Goal: Task Accomplishment & Management: Complete application form

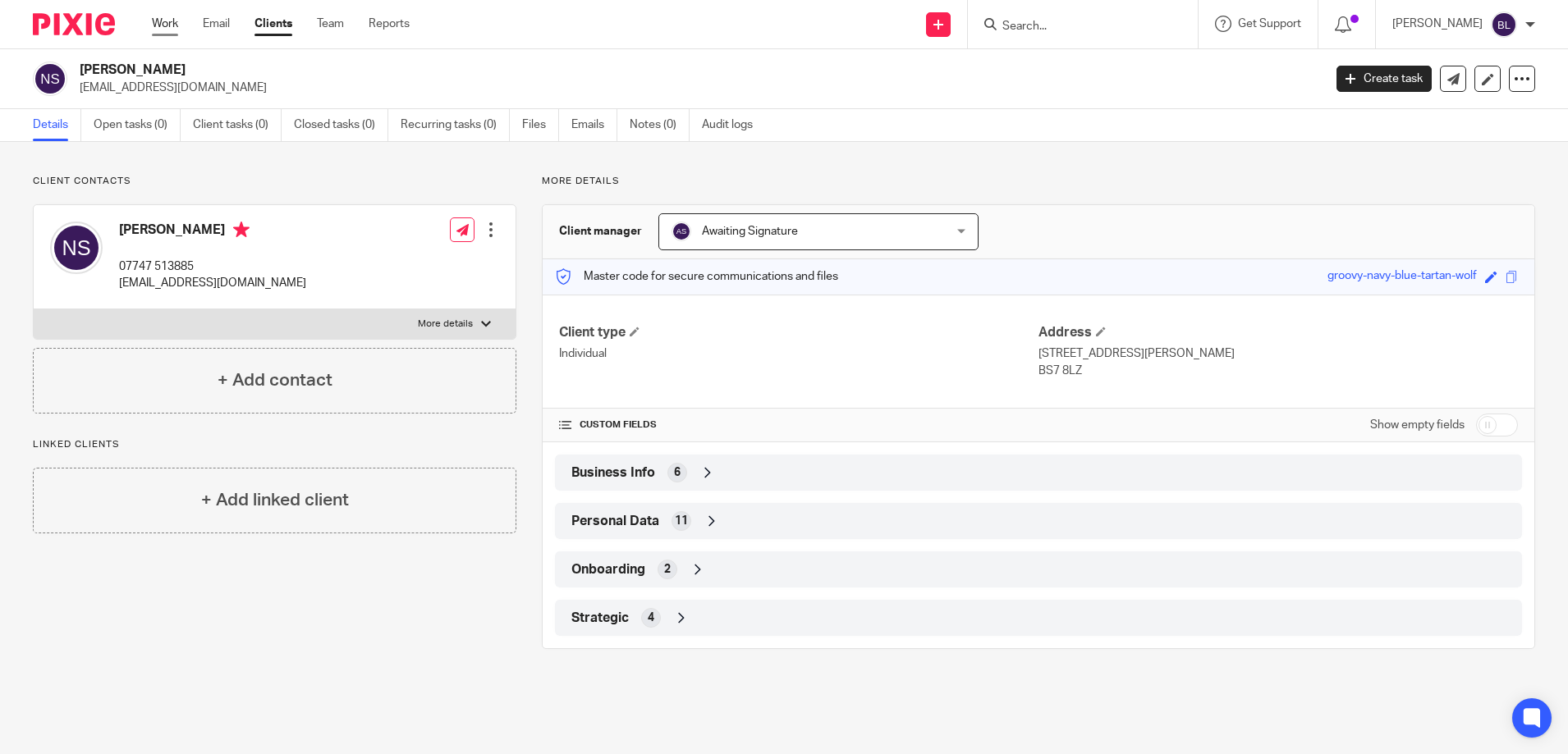
click at [168, 22] on link "Work" at bounding box center [164, 23] width 27 height 16
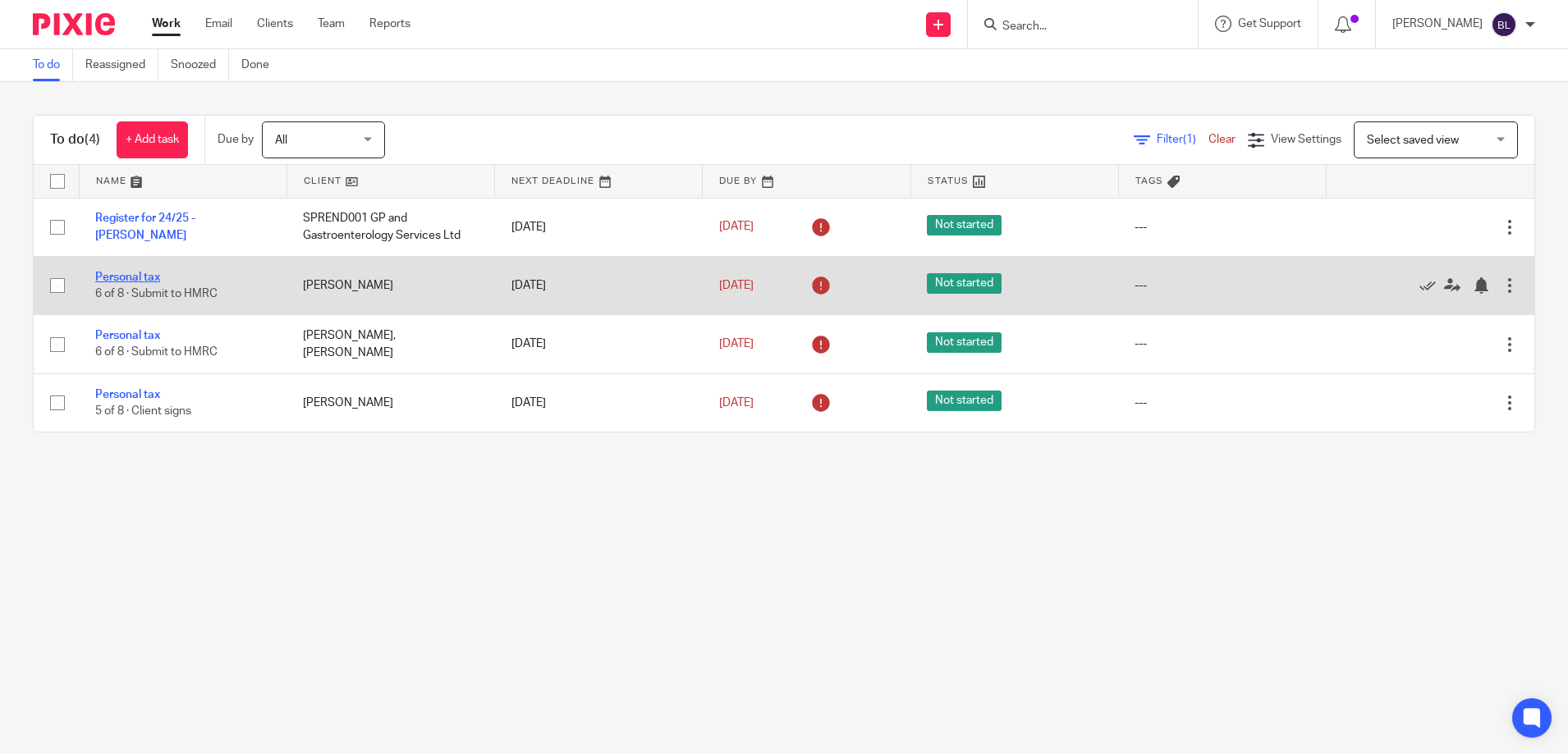
click at [122, 278] on link "Personal tax" at bounding box center [128, 276] width 65 height 11
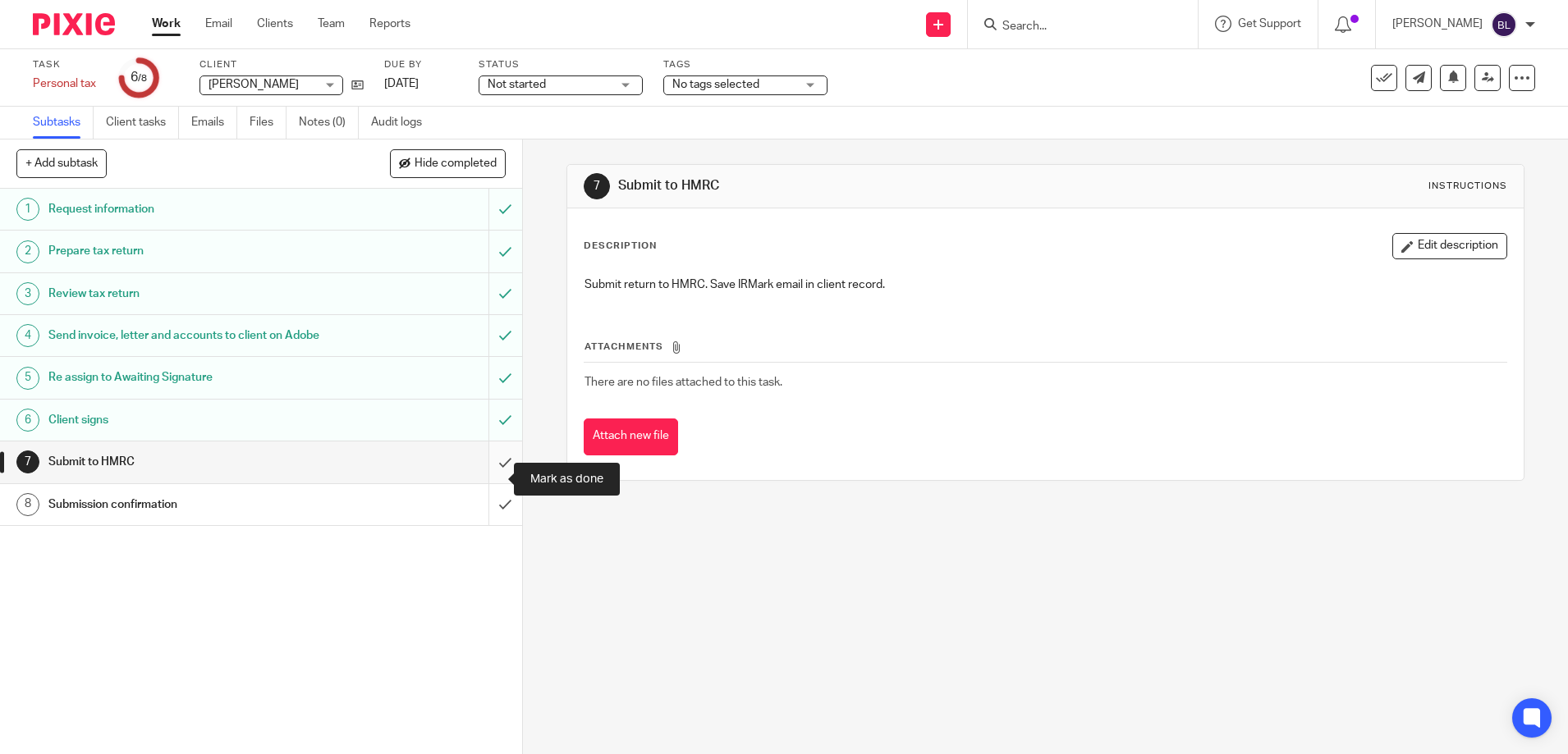
click at [486, 480] on input "submit" at bounding box center [261, 462] width 522 height 41
click at [490, 508] on input "submit" at bounding box center [261, 505] width 522 height 41
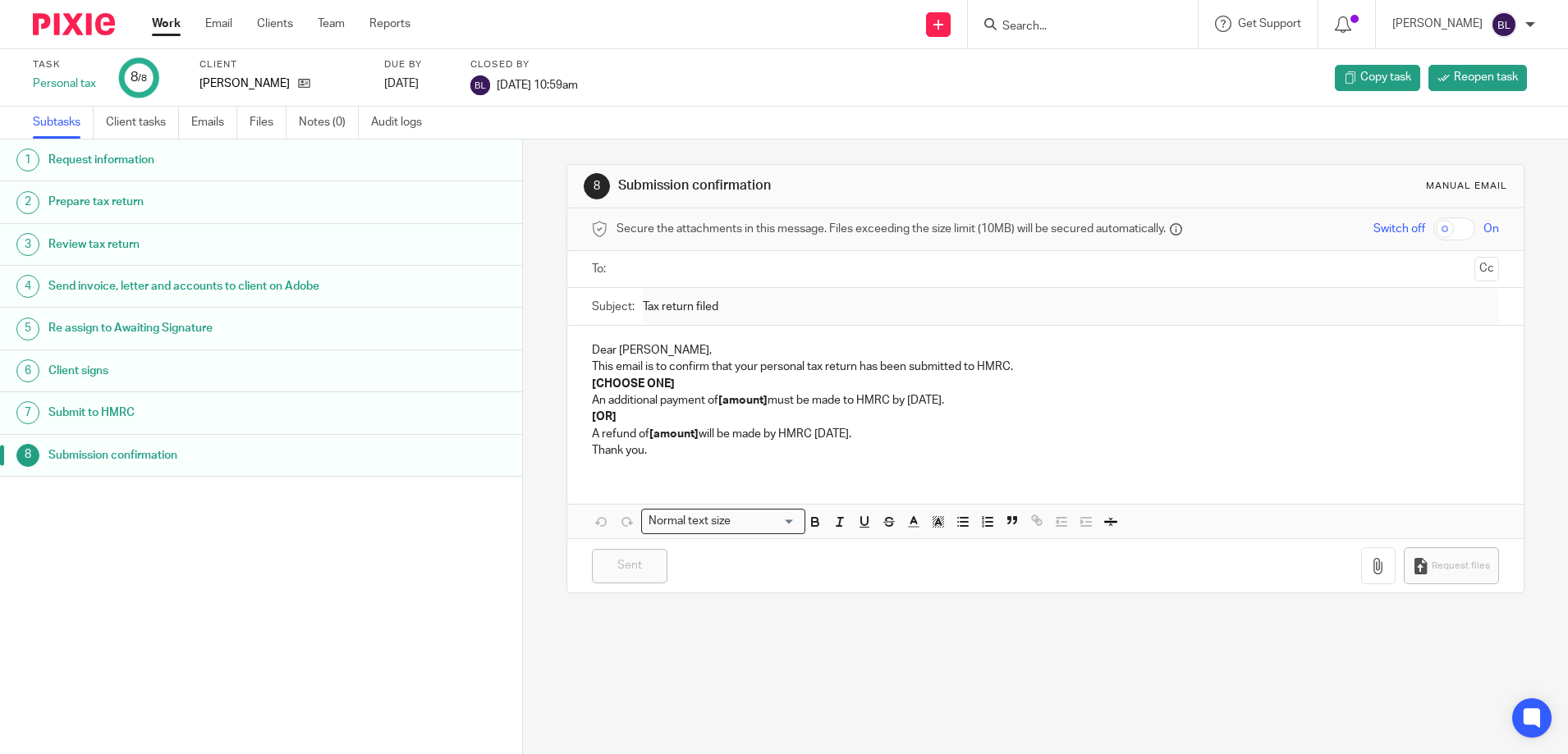
click at [170, 26] on link "Work" at bounding box center [166, 23] width 29 height 16
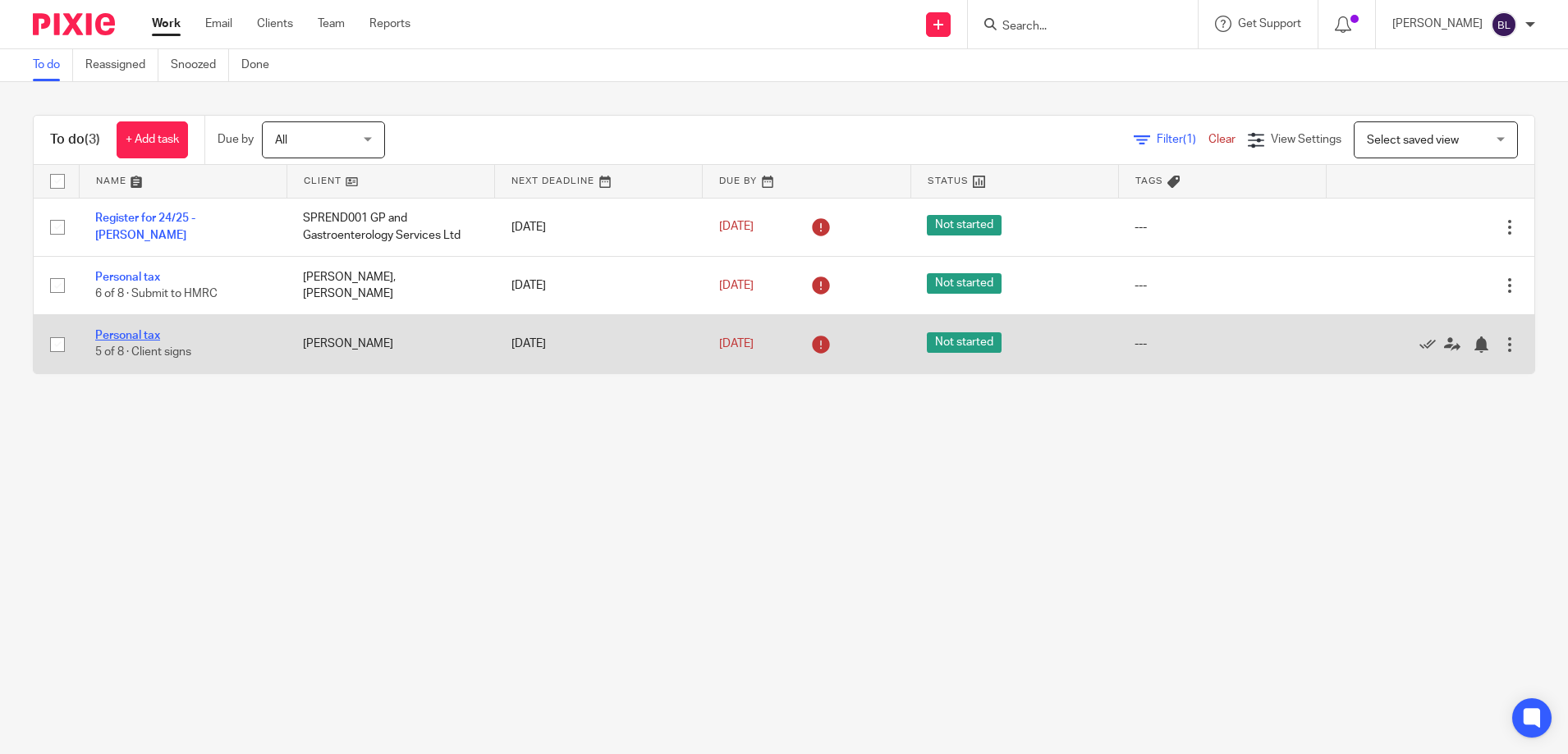
click at [149, 335] on link "Personal tax" at bounding box center [128, 335] width 65 height 11
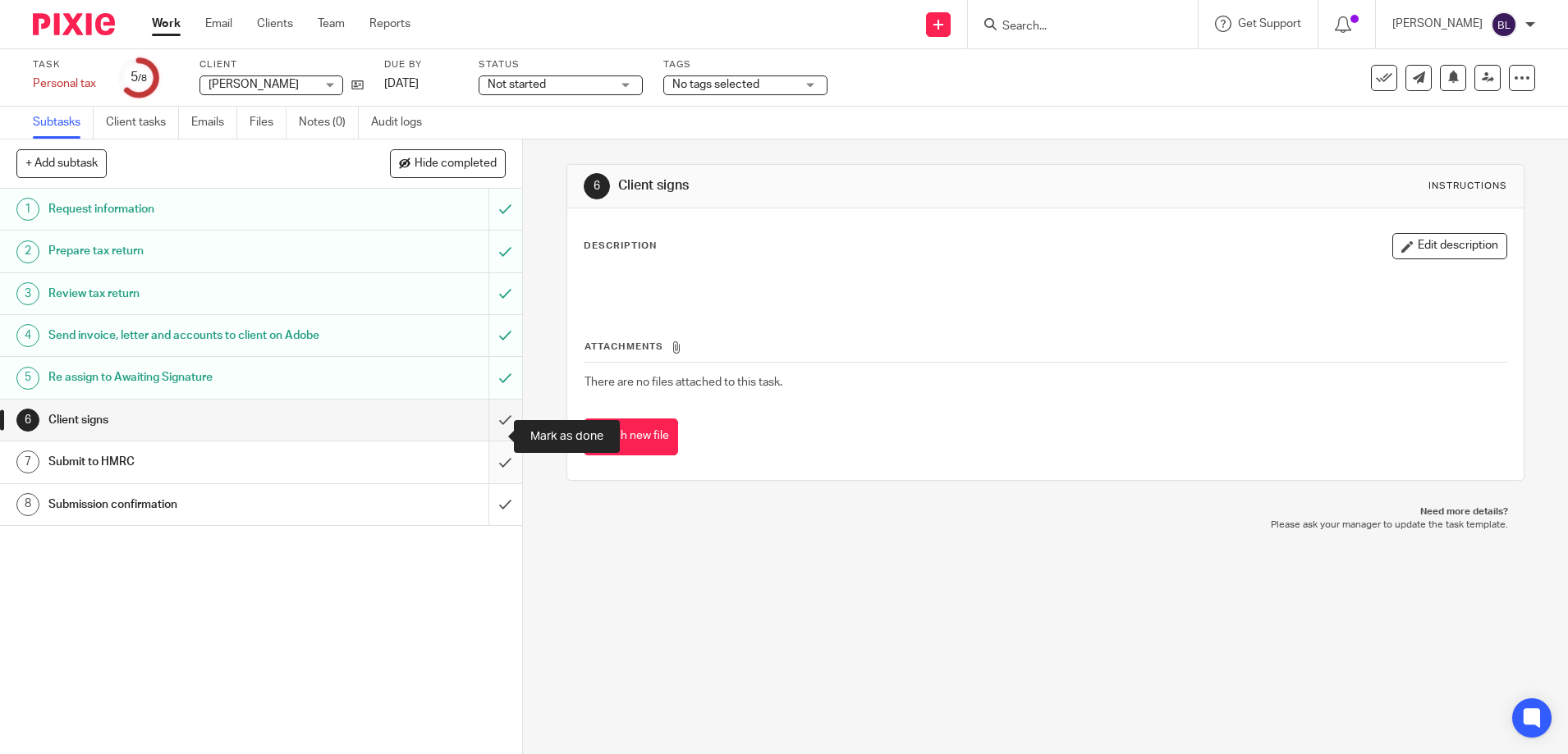
drag, startPoint x: 486, startPoint y: 435, endPoint x: 492, endPoint y: 493, distance: 58.3
click at [488, 439] on input "submit" at bounding box center [261, 420] width 522 height 41
click at [489, 478] on input "submit" at bounding box center [261, 462] width 522 height 41
click at [488, 525] on input "submit" at bounding box center [261, 505] width 522 height 41
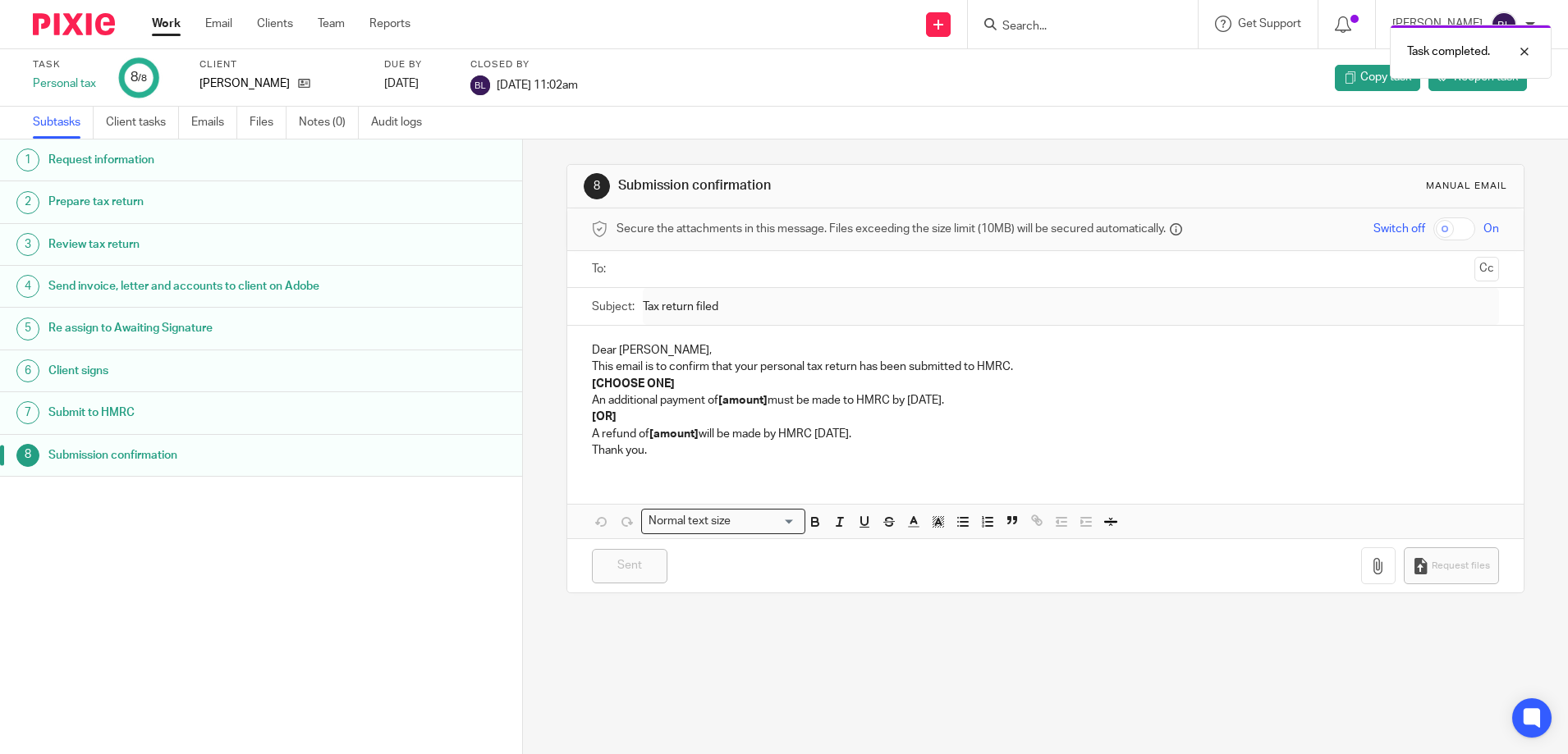
click at [170, 21] on link "Work" at bounding box center [166, 23] width 29 height 16
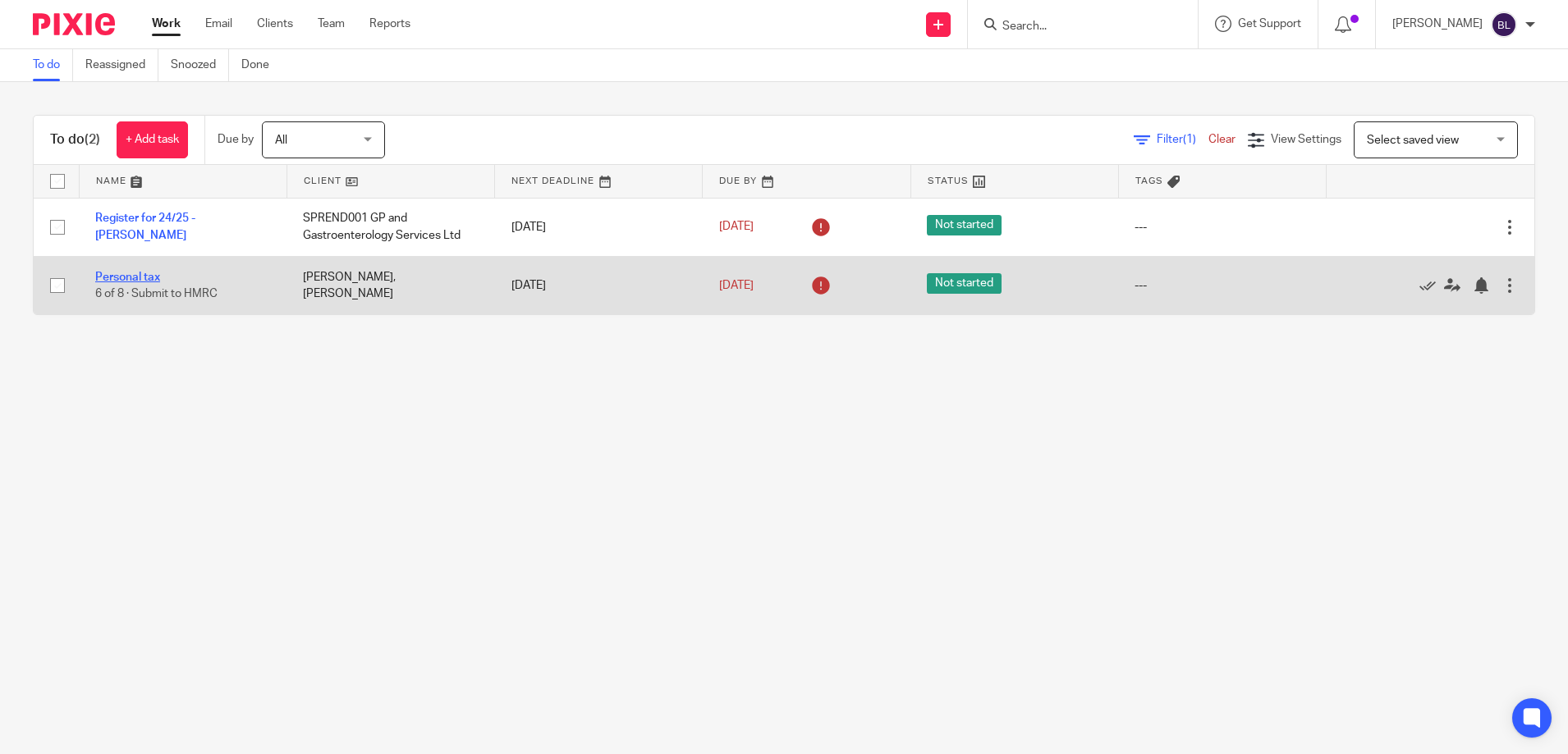
click at [129, 276] on link "Personal tax" at bounding box center [128, 276] width 65 height 11
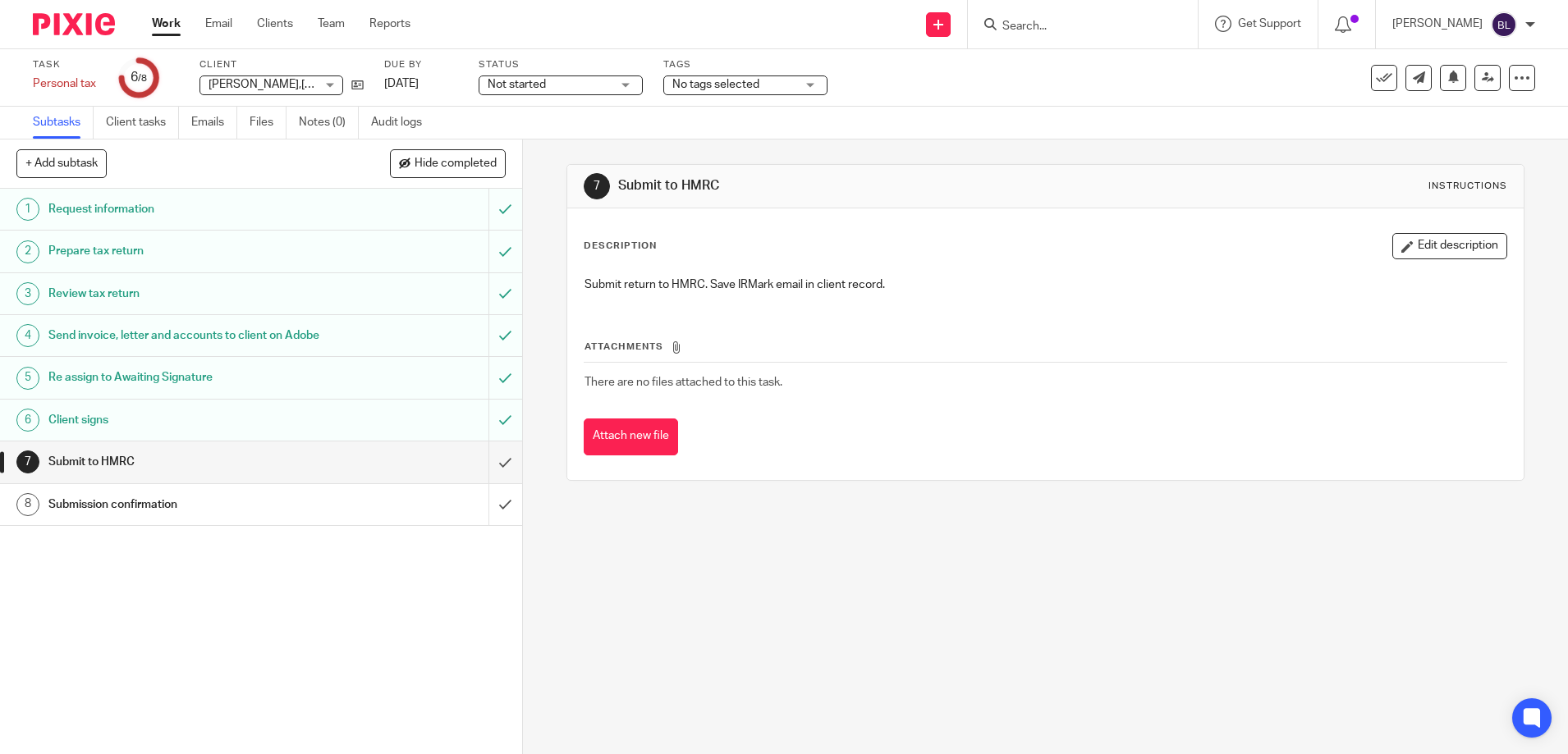
click at [1031, 24] on input "Search" at bounding box center [1075, 27] width 148 height 15
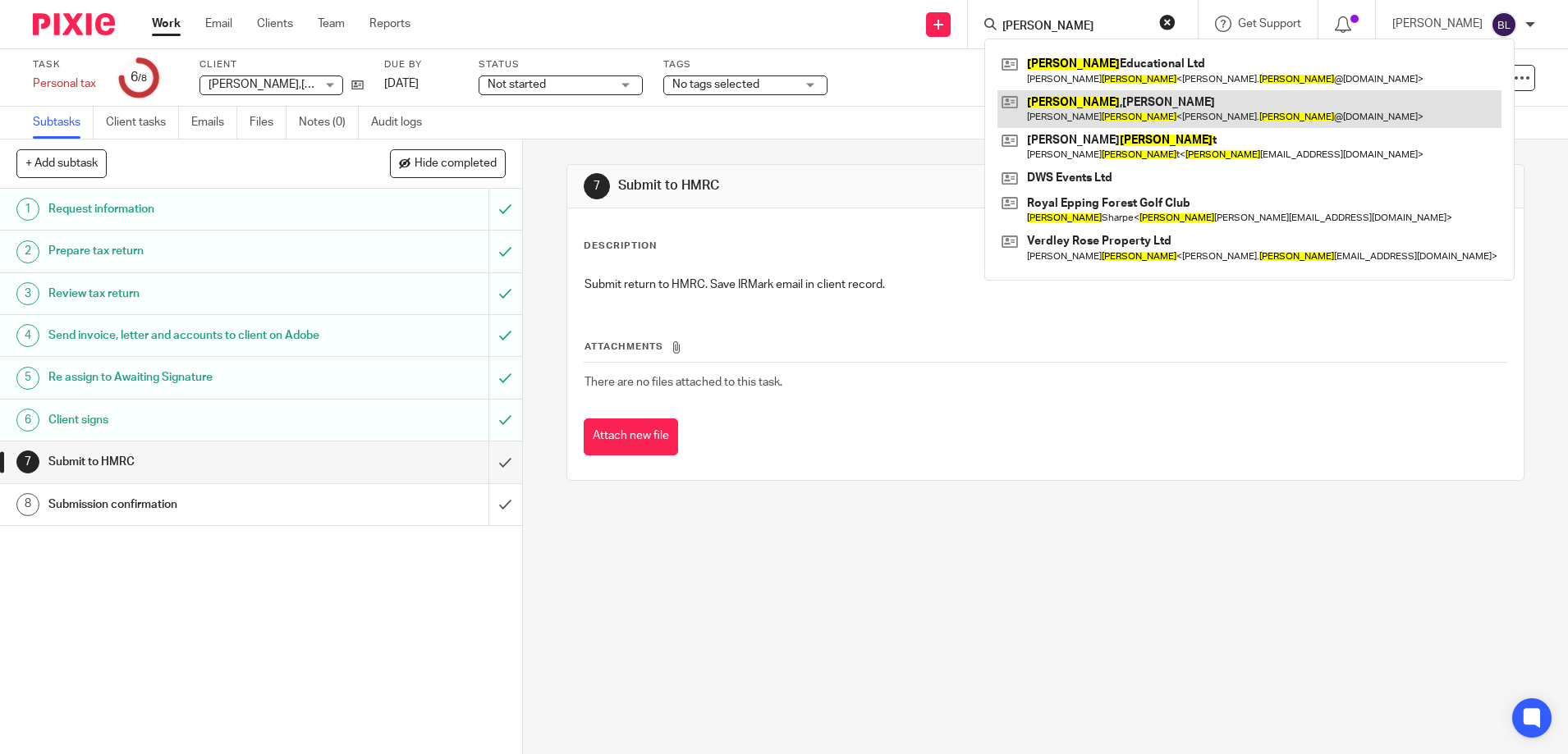
type input "durcan"
click at [1069, 106] on link at bounding box center [1249, 109] width 504 height 38
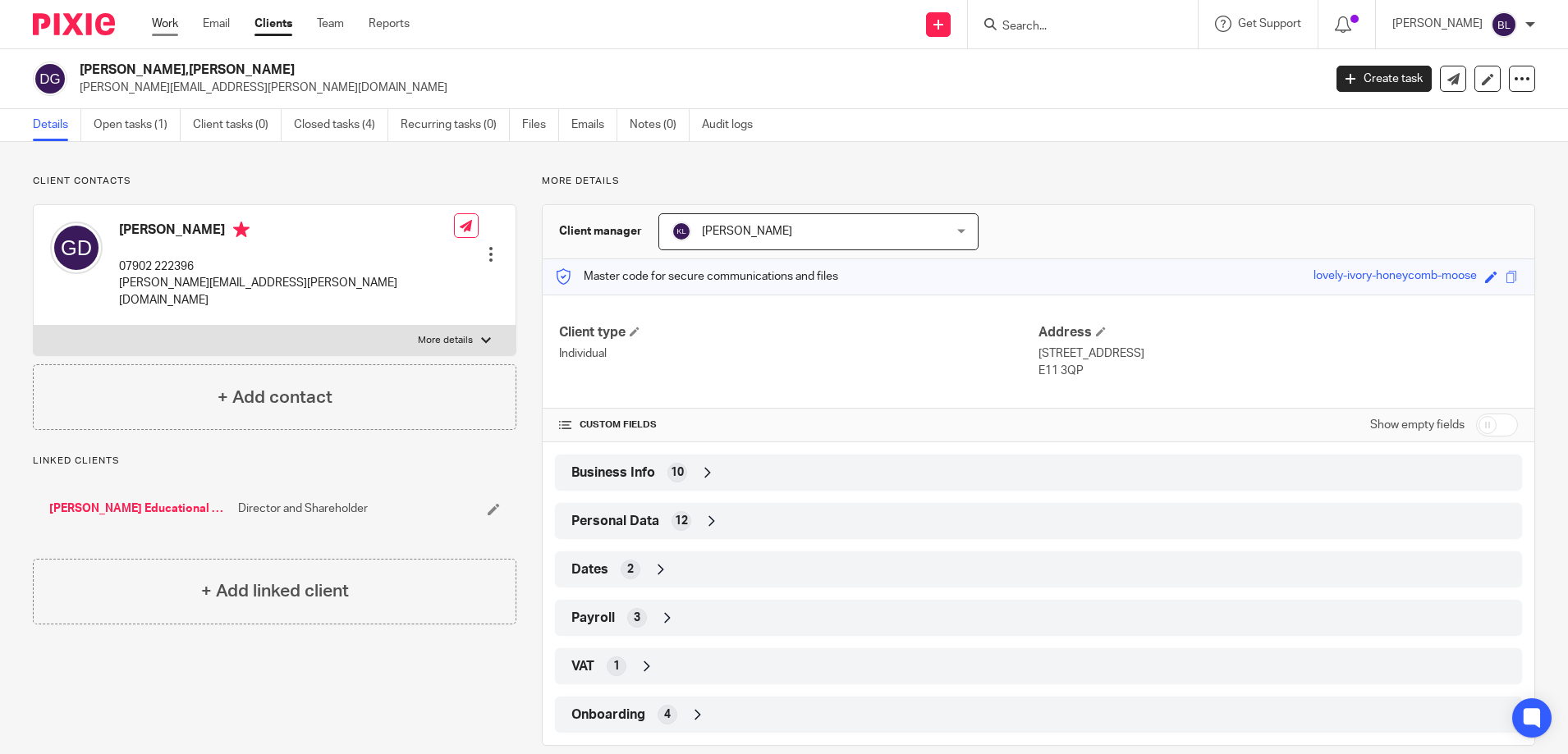
click at [166, 21] on link "Work" at bounding box center [164, 23] width 27 height 16
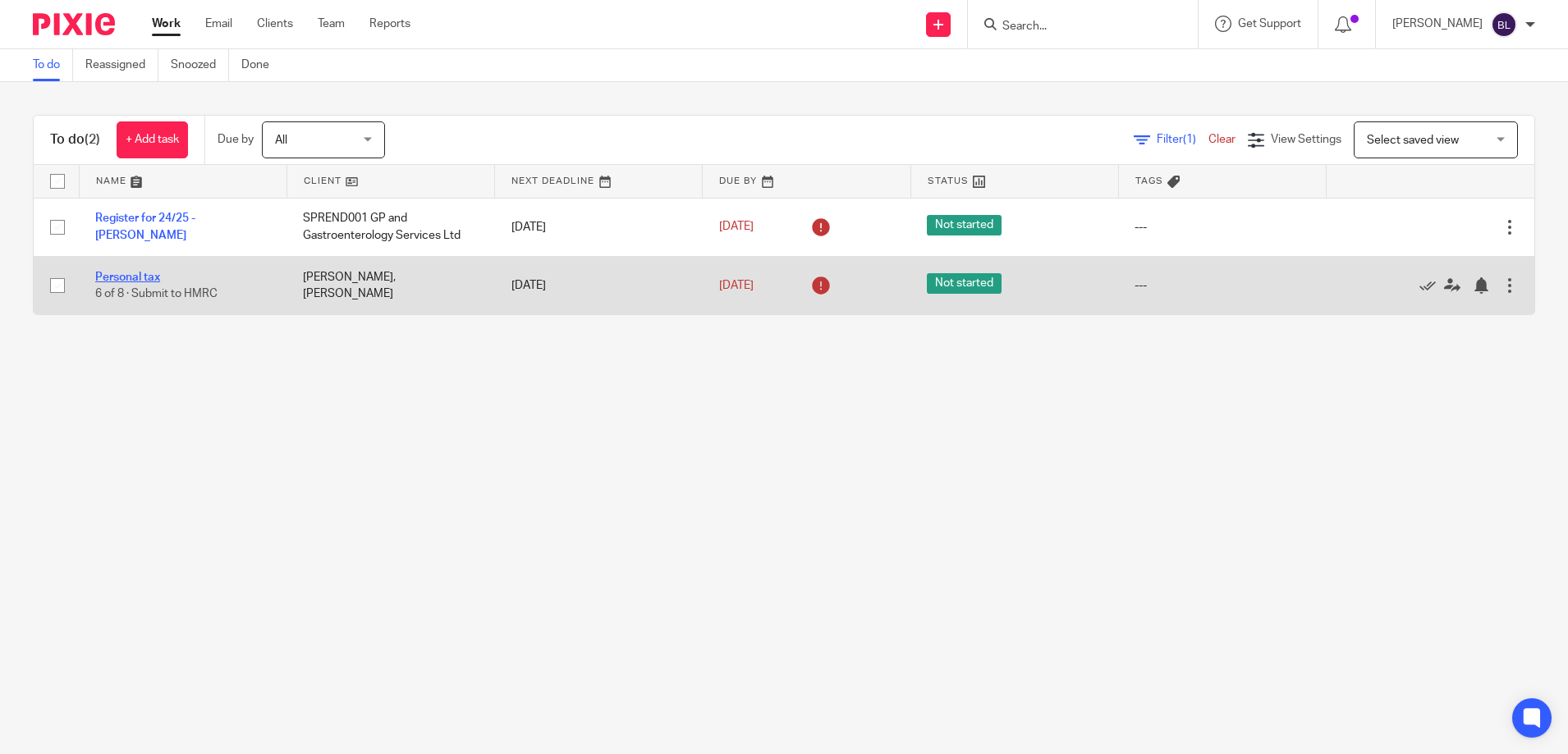
click at [129, 274] on link "Personal tax" at bounding box center [128, 276] width 65 height 11
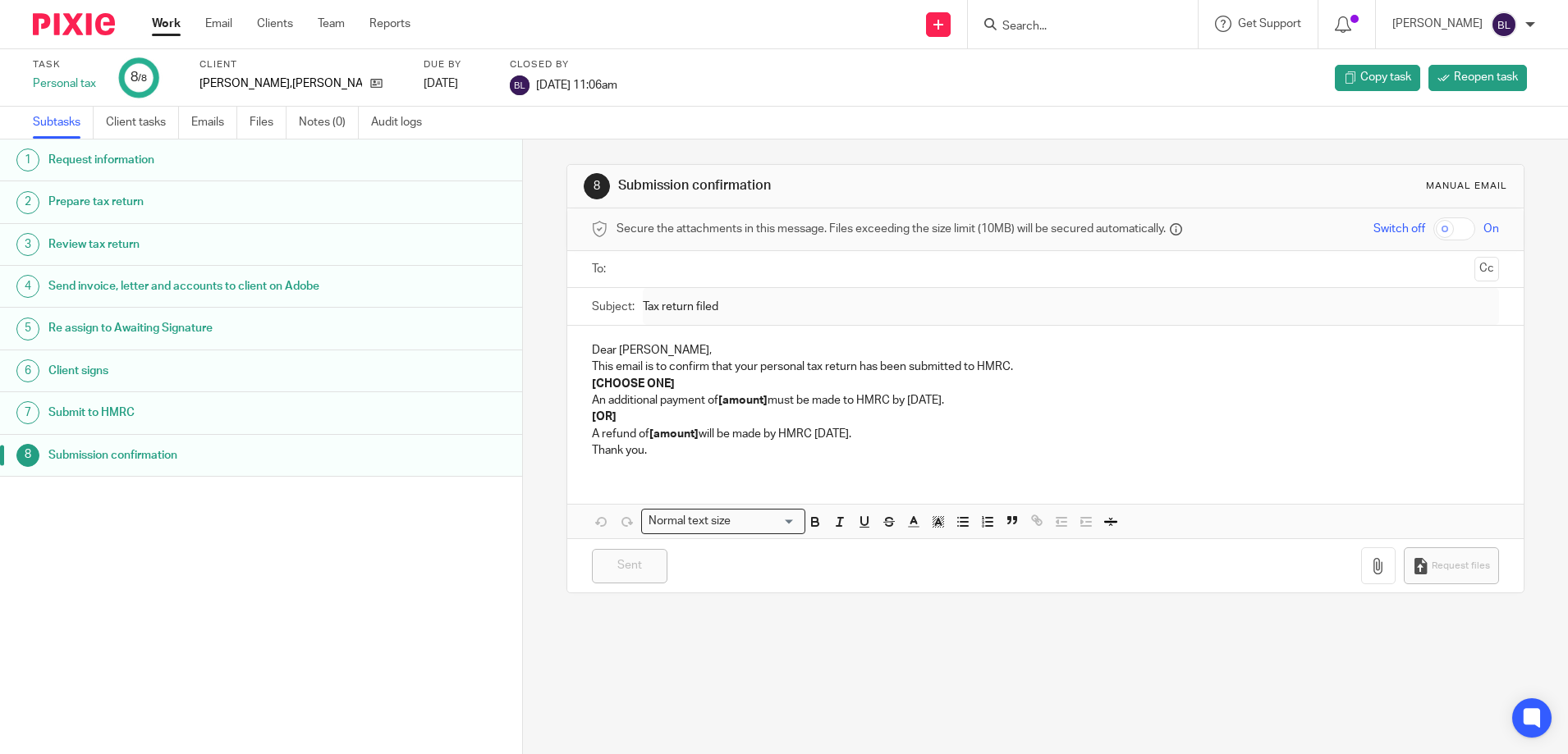
click at [168, 22] on link "Work" at bounding box center [166, 23] width 29 height 16
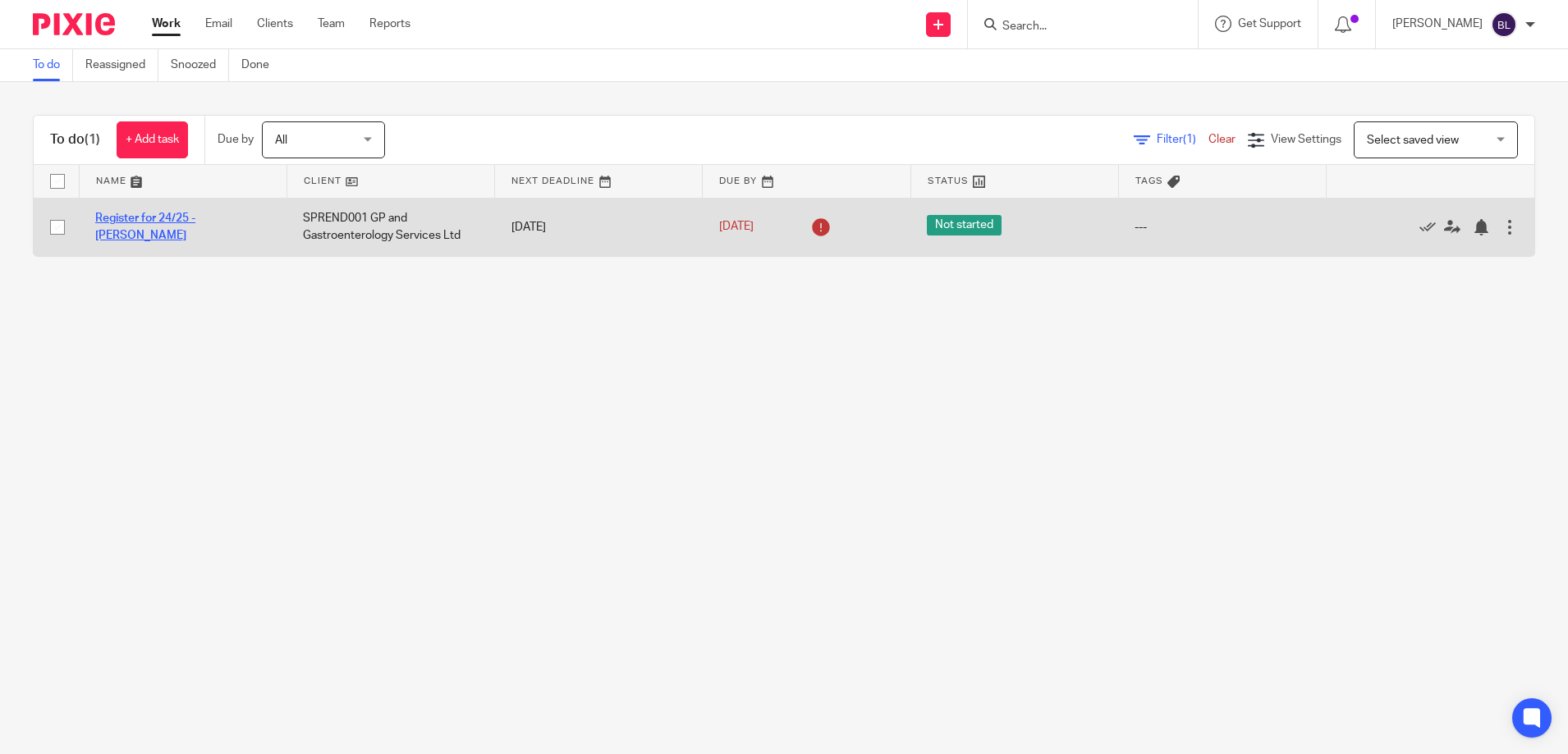
click at [150, 224] on link "Register for 24/25 - [PERSON_NAME]" at bounding box center [145, 226] width 100 height 28
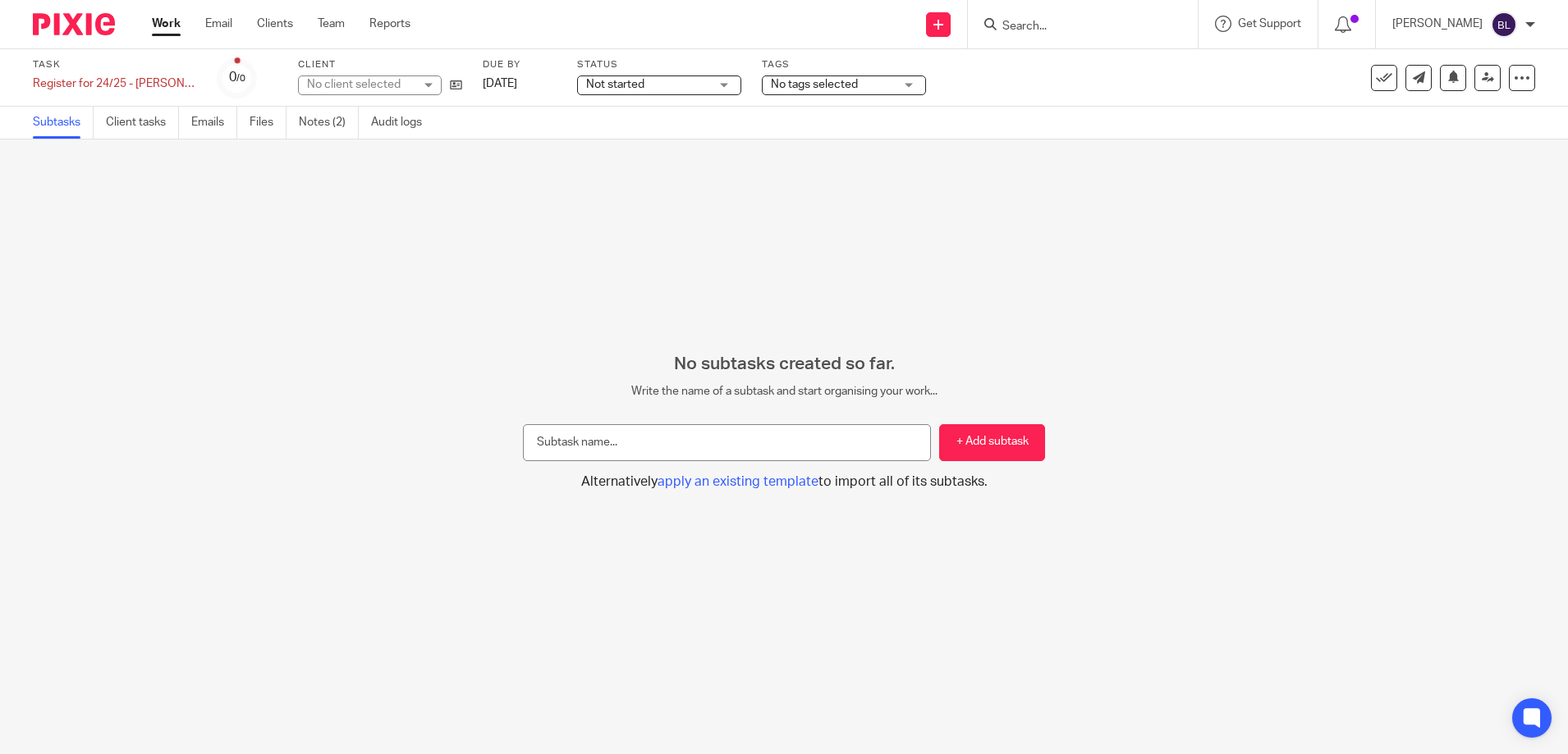
click at [164, 22] on link "Work" at bounding box center [166, 23] width 29 height 16
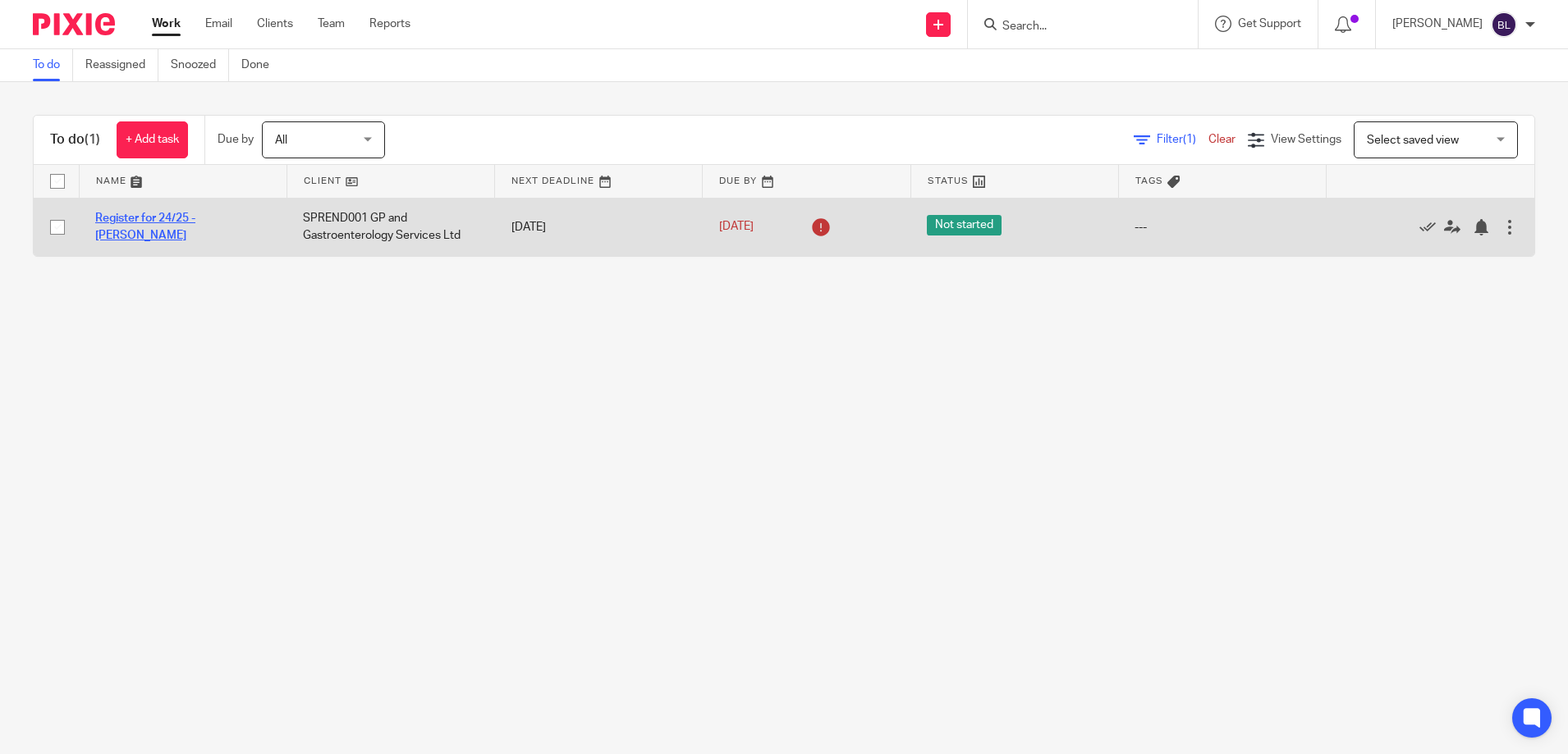
click at [160, 229] on link "Register for 24/25 - Noah Sproat" at bounding box center [145, 226] width 100 height 28
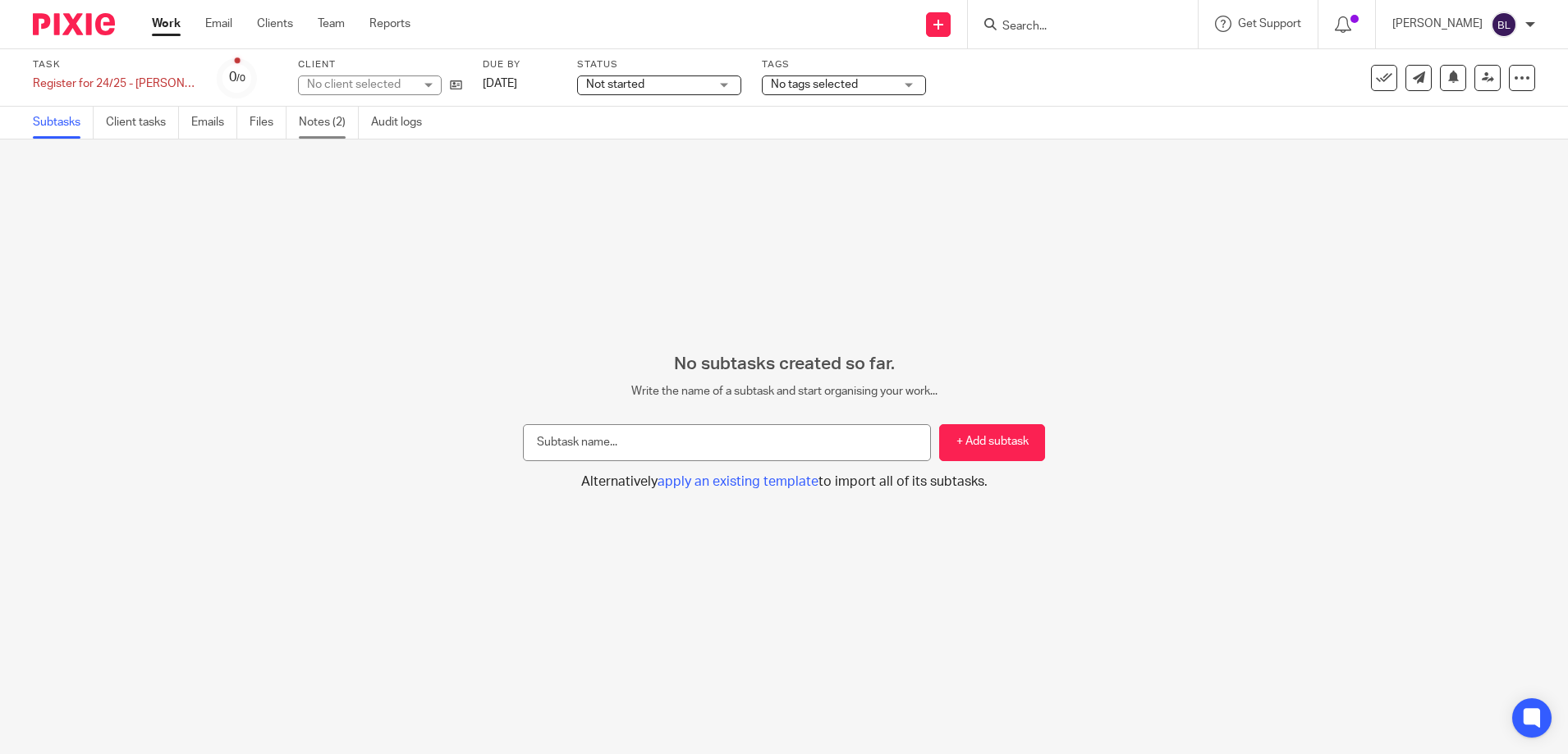
click at [322, 118] on link "Notes (2)" at bounding box center [329, 122] width 60 height 32
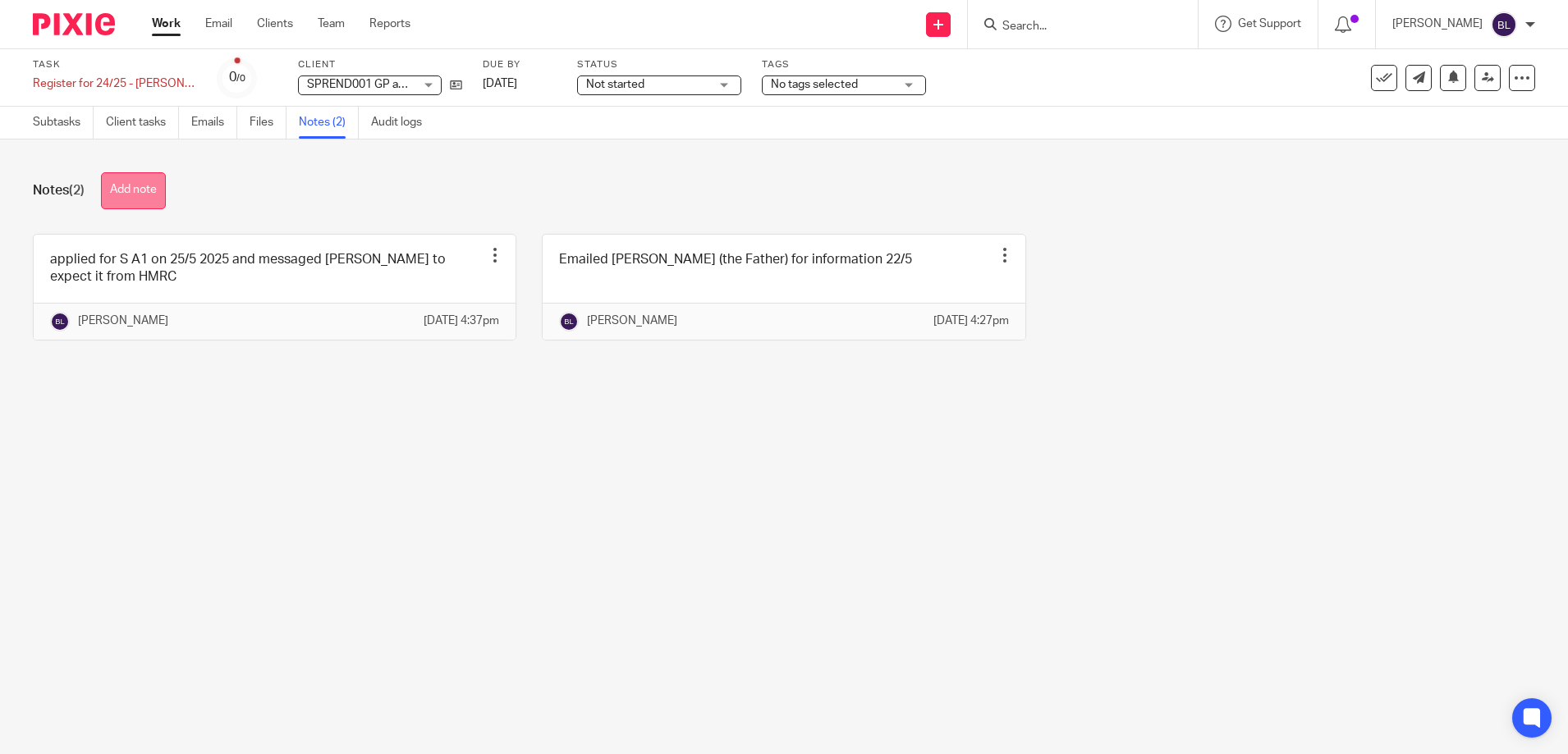
click at [134, 193] on button "Add note" at bounding box center [134, 190] width 65 height 37
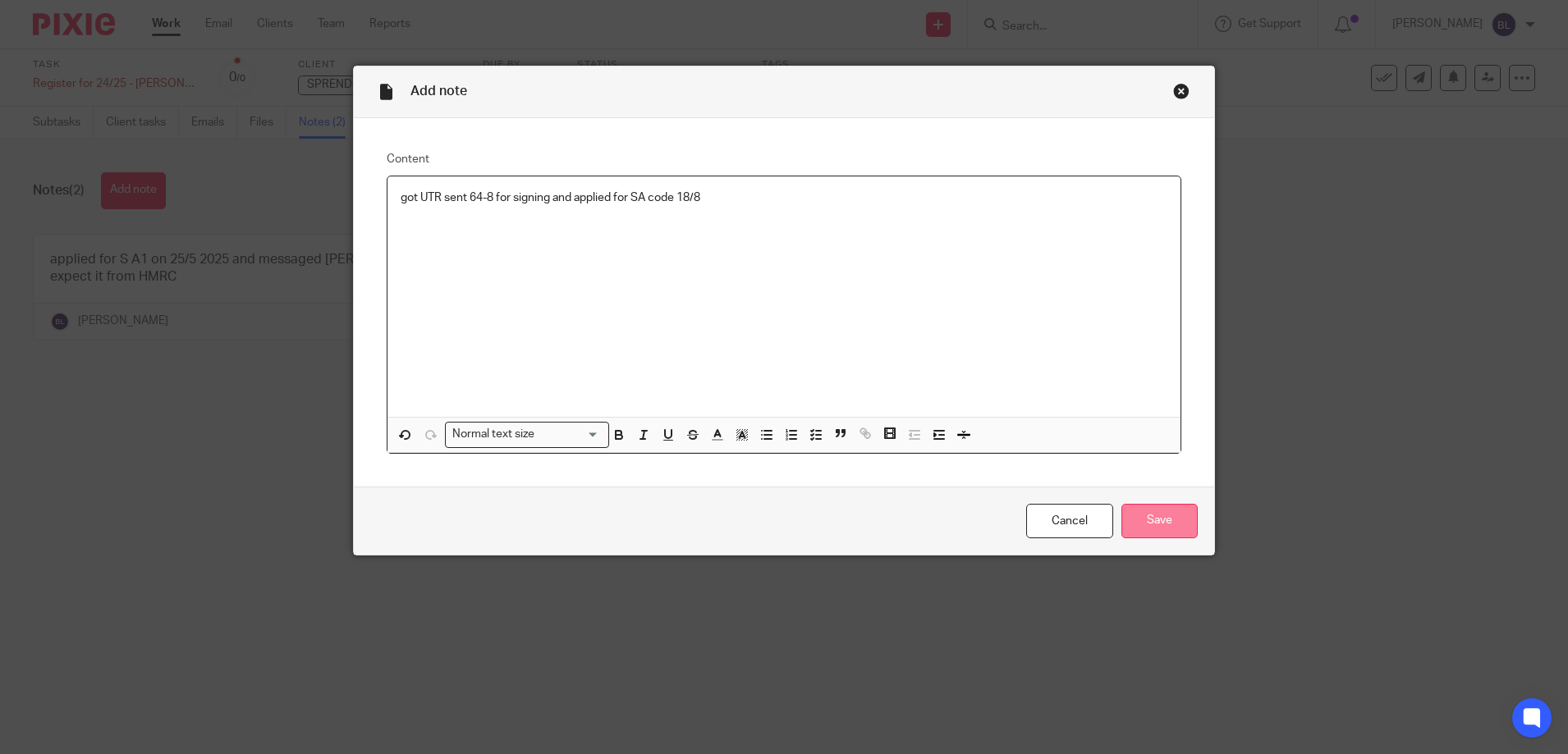
click at [1146, 531] on input "Save" at bounding box center [1160, 521] width 76 height 35
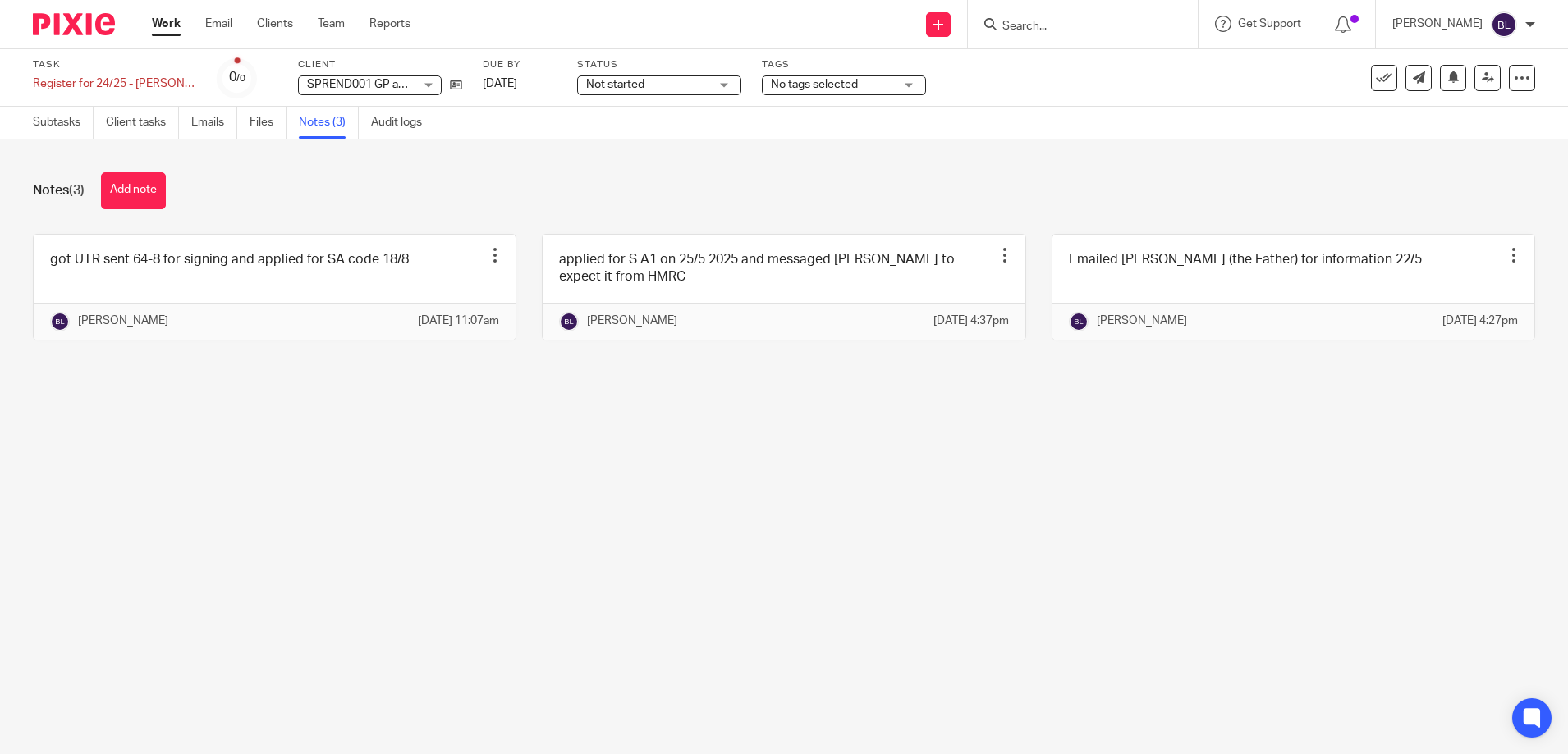
click at [162, 25] on link "Work" at bounding box center [166, 23] width 29 height 16
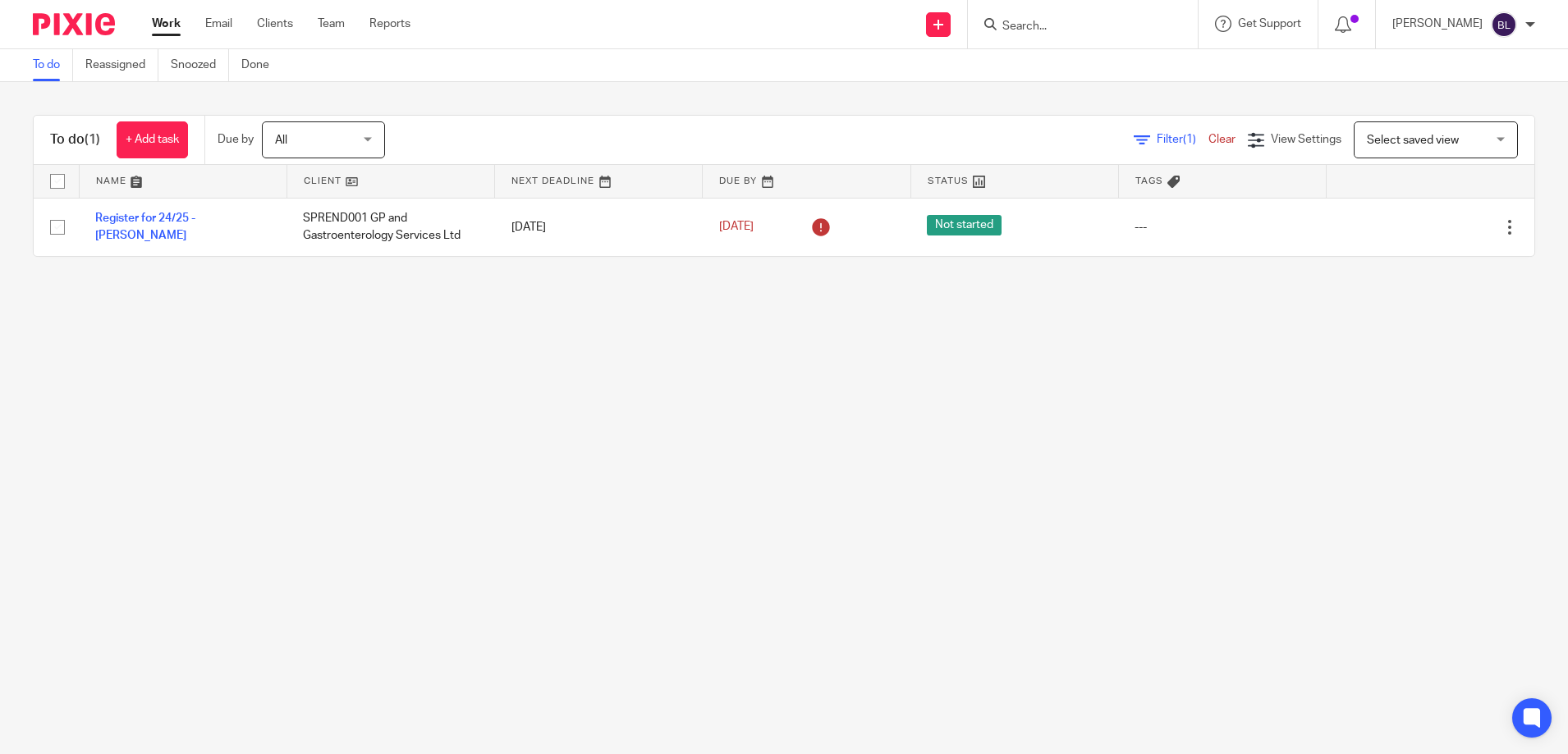
click at [331, 21] on link "Team" at bounding box center [331, 23] width 27 height 16
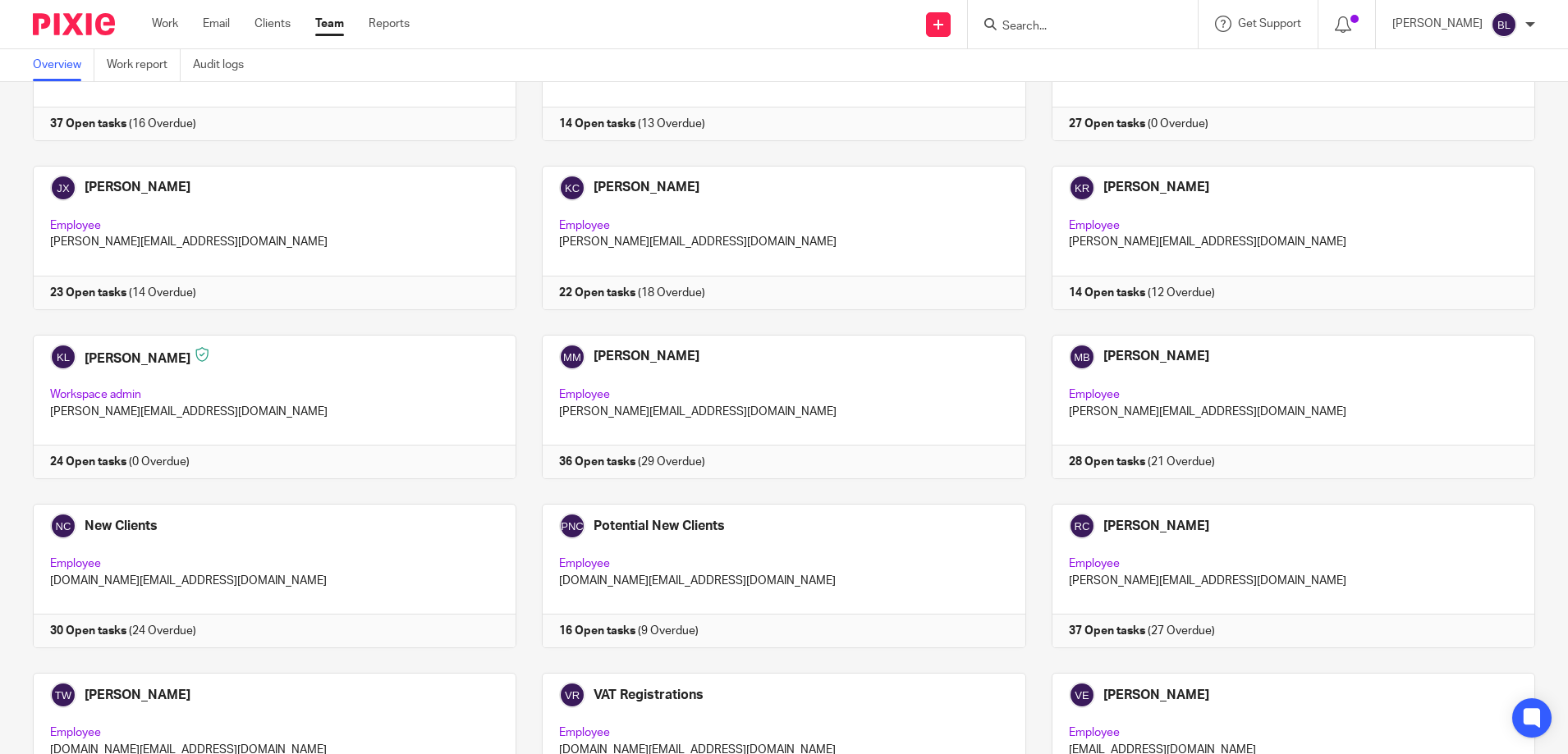
scroll to position [739, 0]
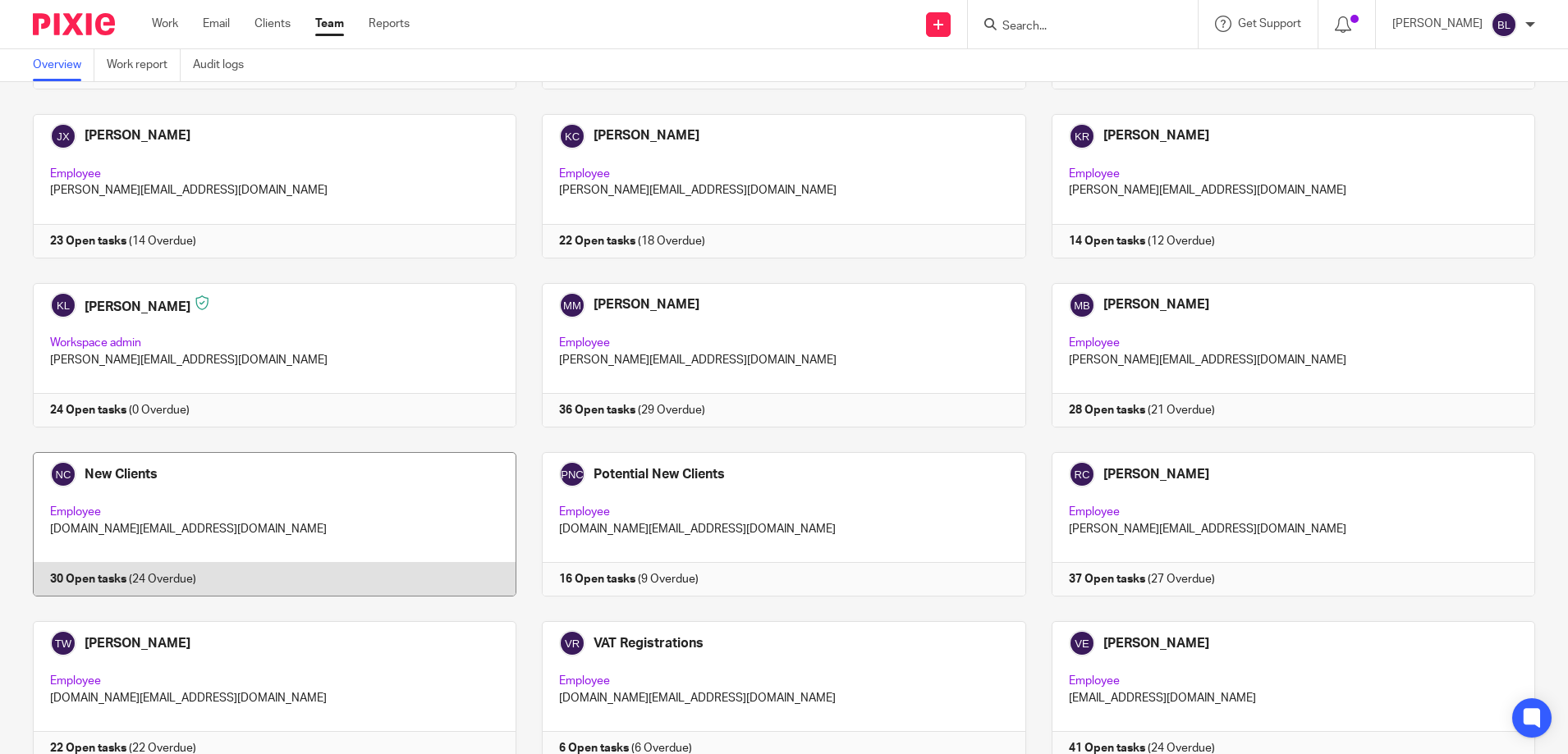
click at [122, 466] on link at bounding box center [262, 524] width 509 height 145
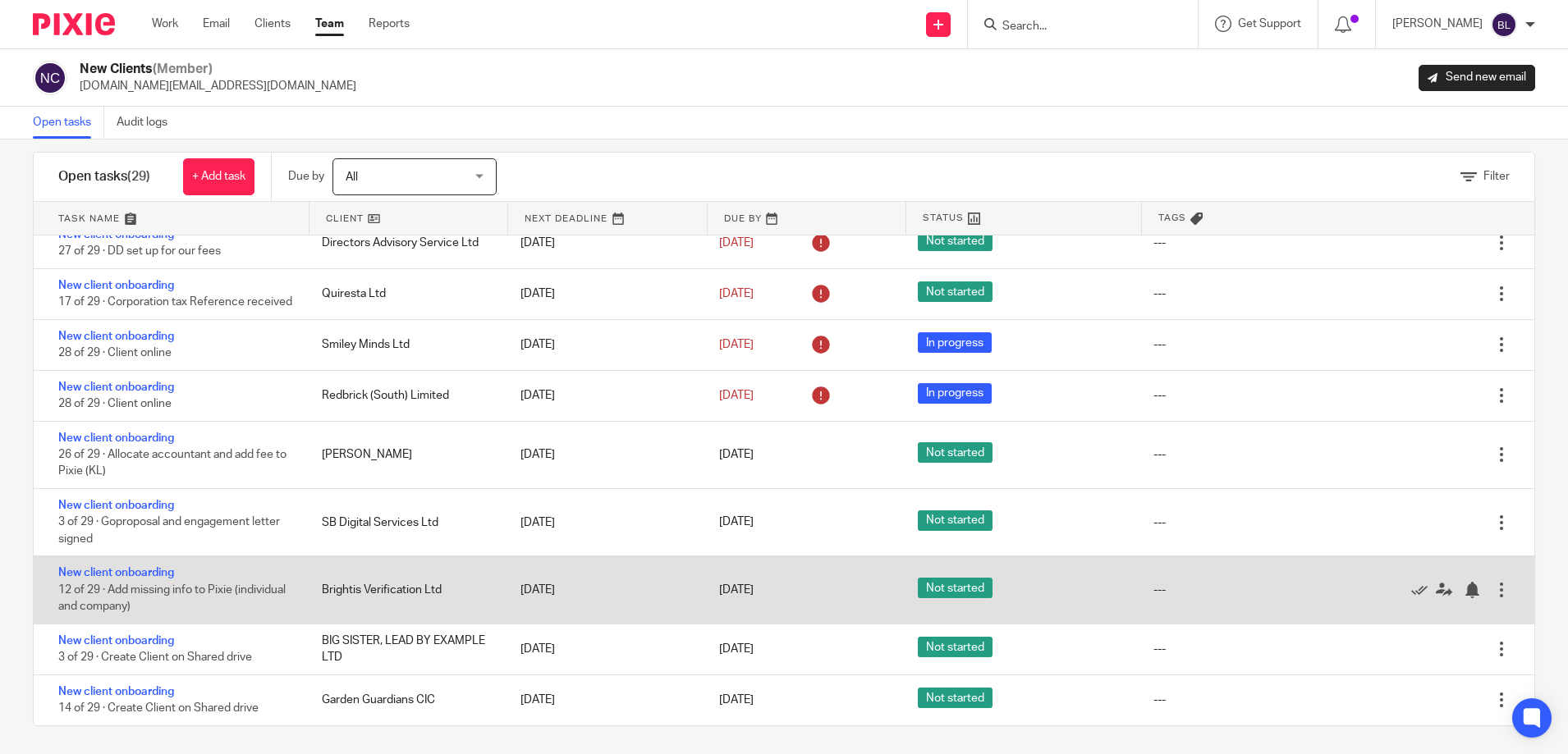
scroll to position [26, 0]
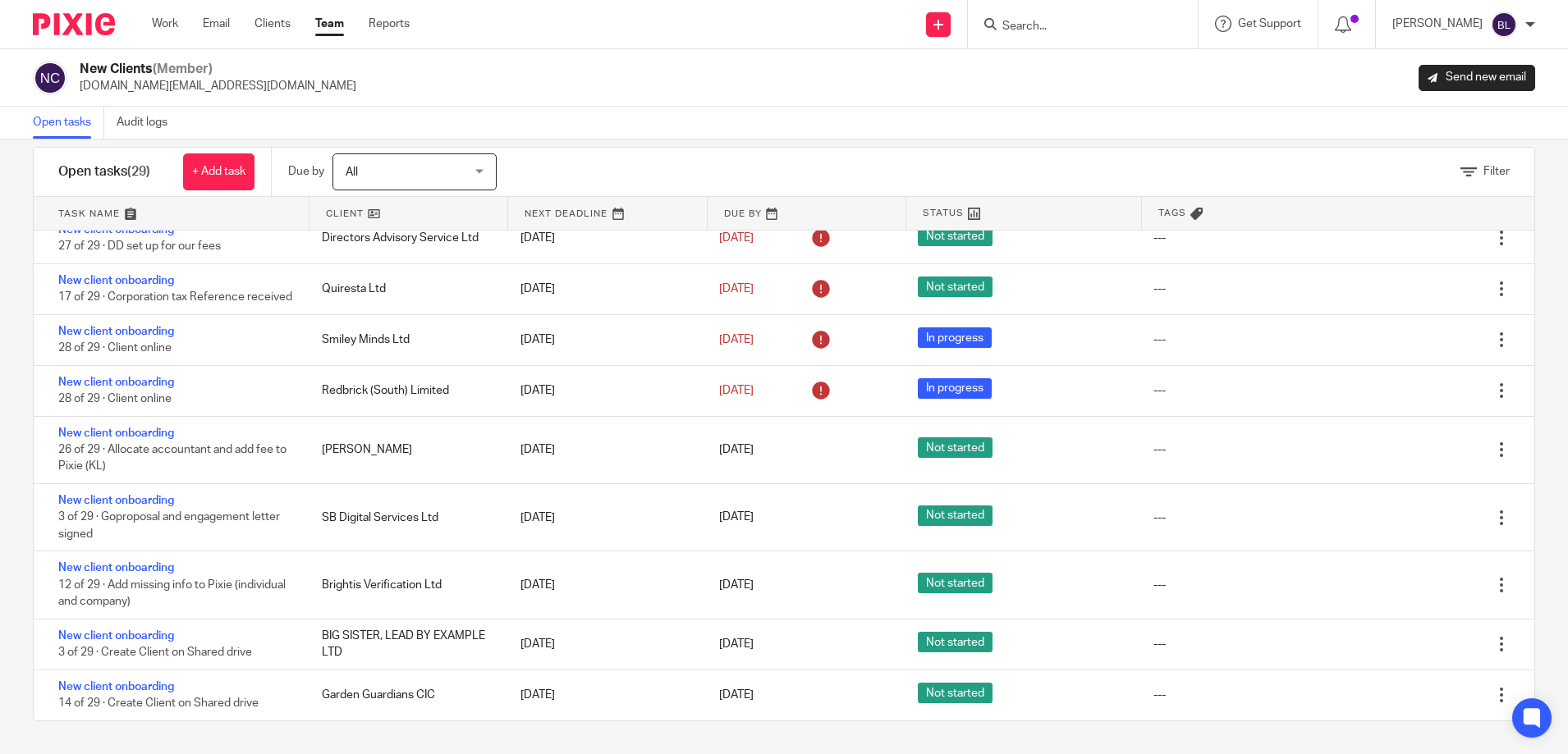
click at [1049, 22] on input "Search" at bounding box center [1075, 27] width 148 height 15
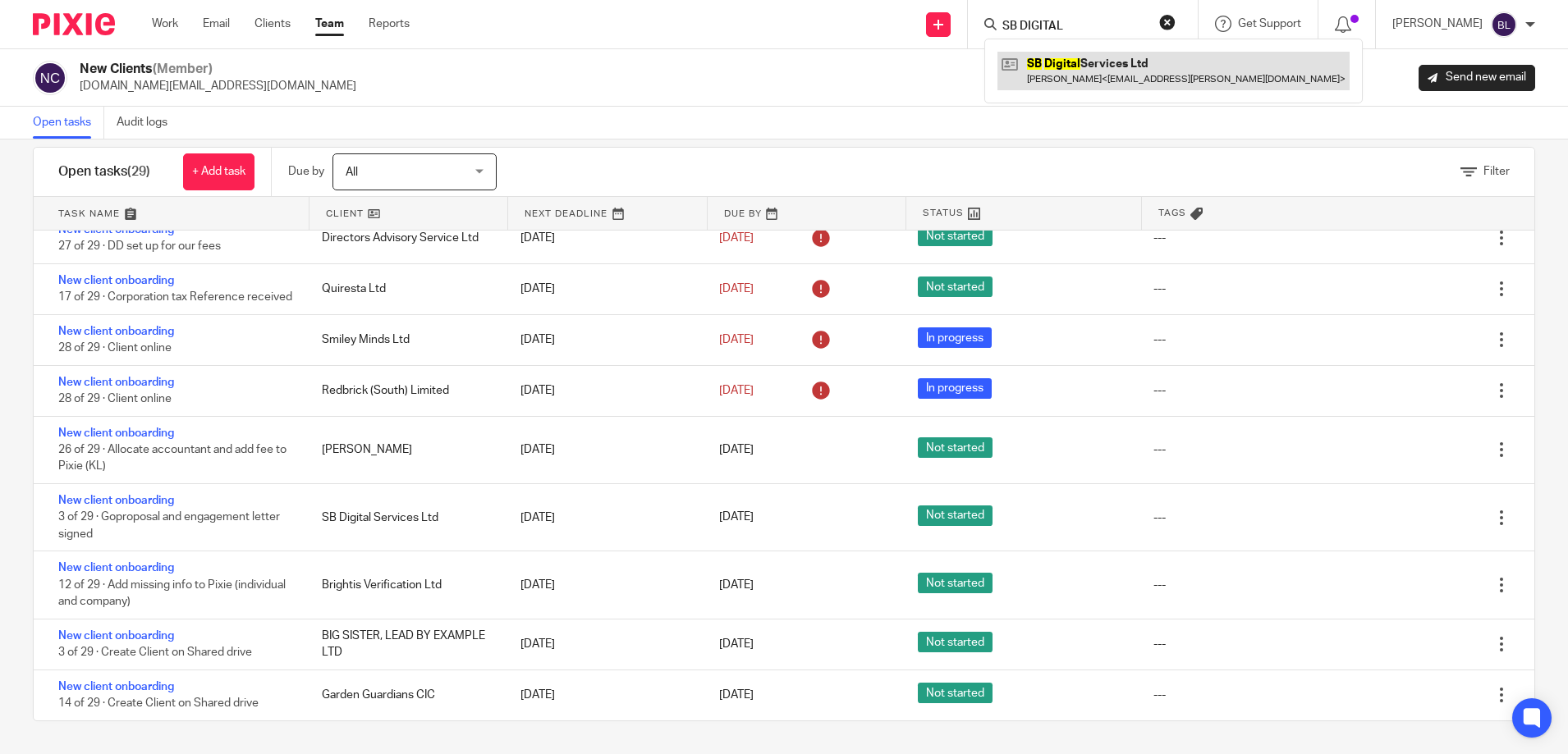
type input "SB DIGITAL"
click at [1106, 68] on link at bounding box center [1173, 70] width 352 height 38
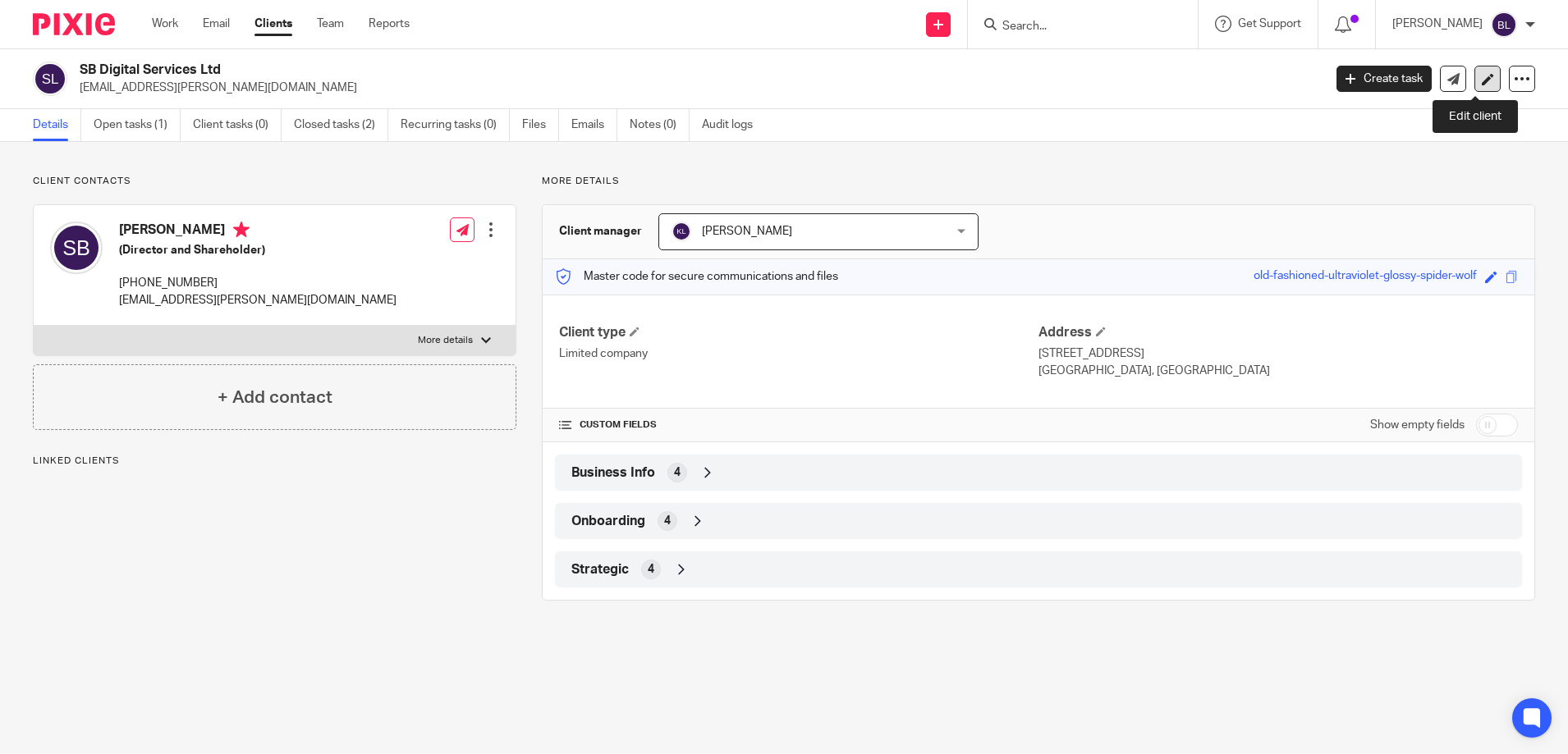
click at [1482, 81] on icon at bounding box center [1488, 79] width 12 height 12
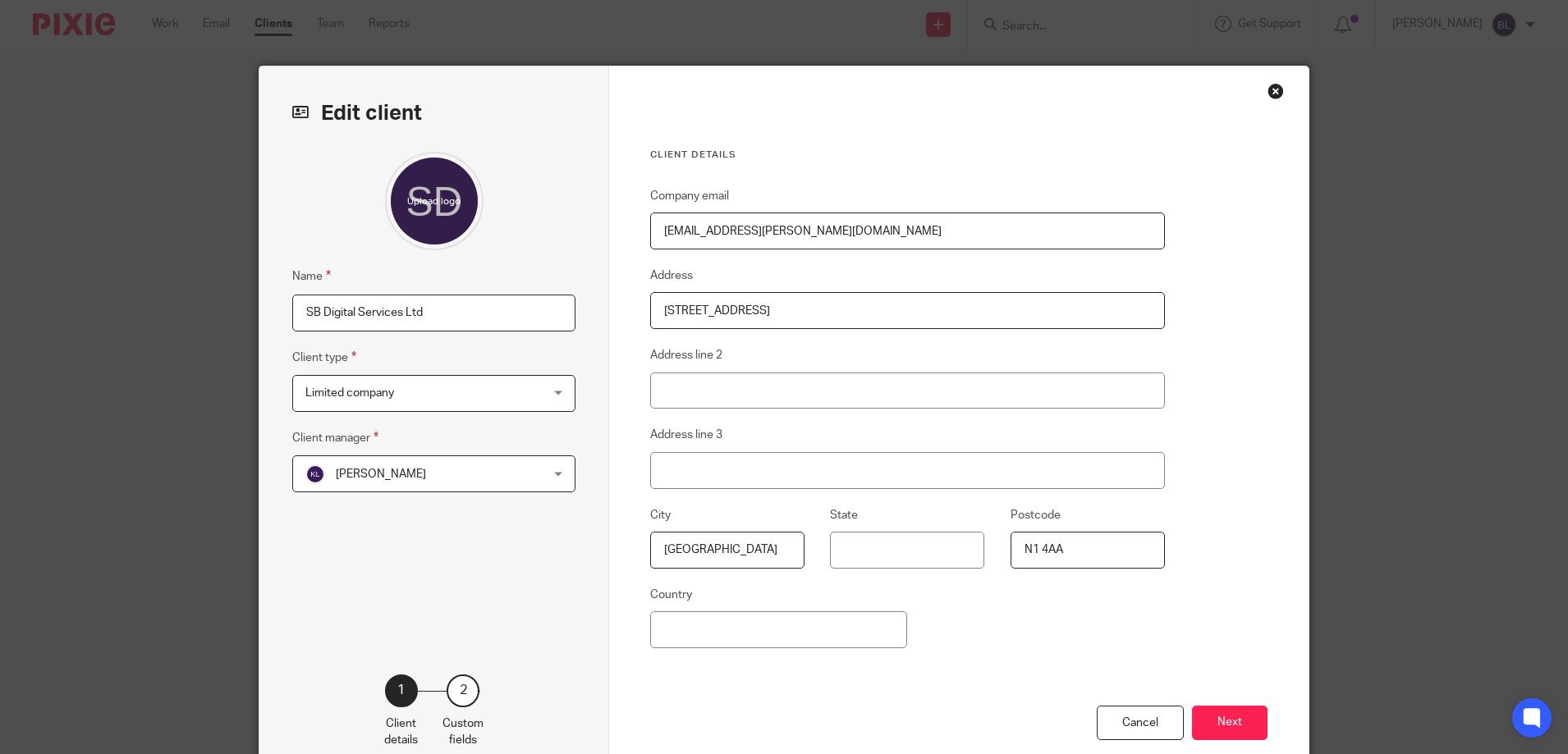
click at [669, 309] on input "[STREET_ADDRESS]" at bounding box center [907, 310] width 515 height 37
type input "[STREET_ADDRESS]"
click at [1224, 722] on button "Next" at bounding box center [1230, 723] width 75 height 35
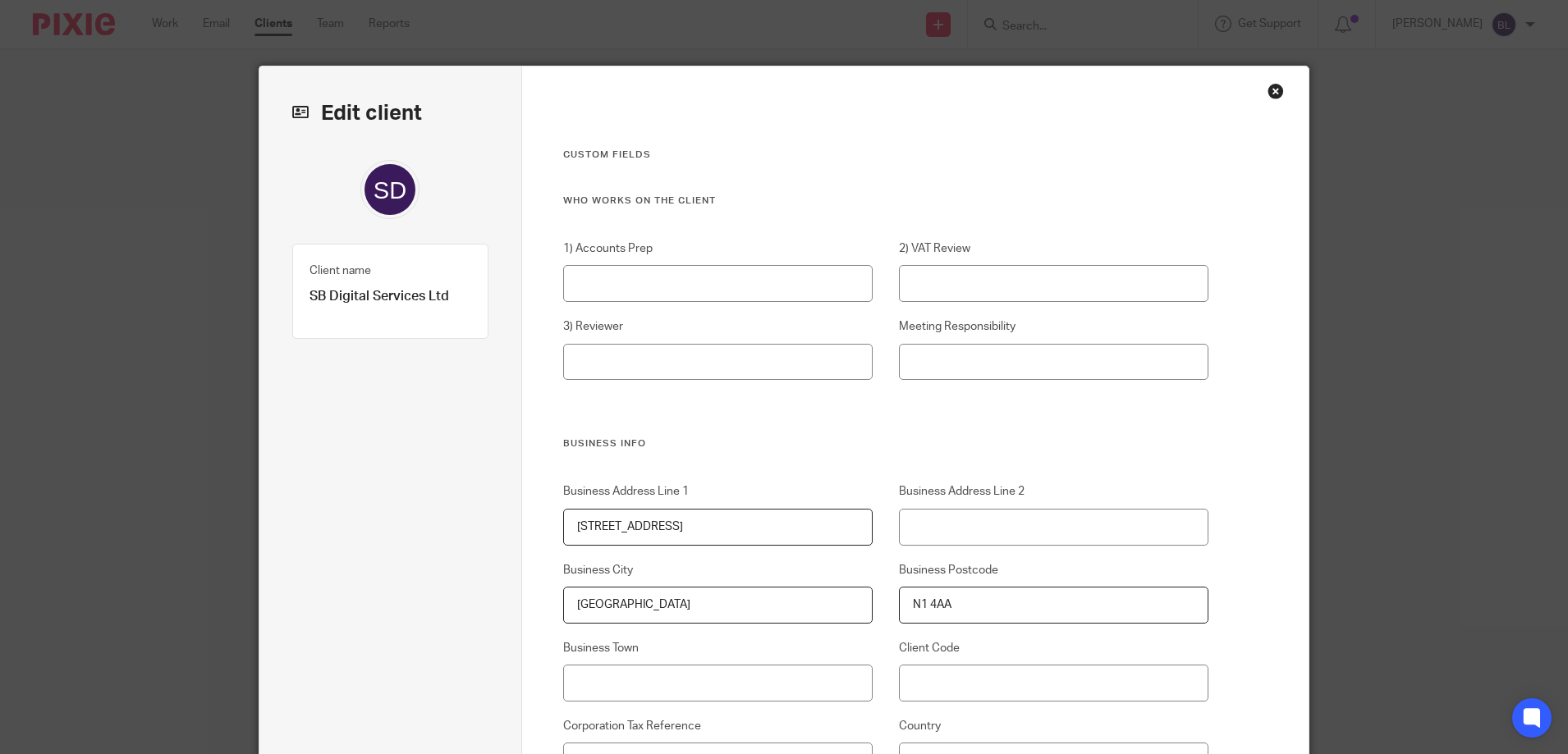
click at [584, 525] on input "15 B Balls Pond Road" at bounding box center [718, 526] width 310 height 37
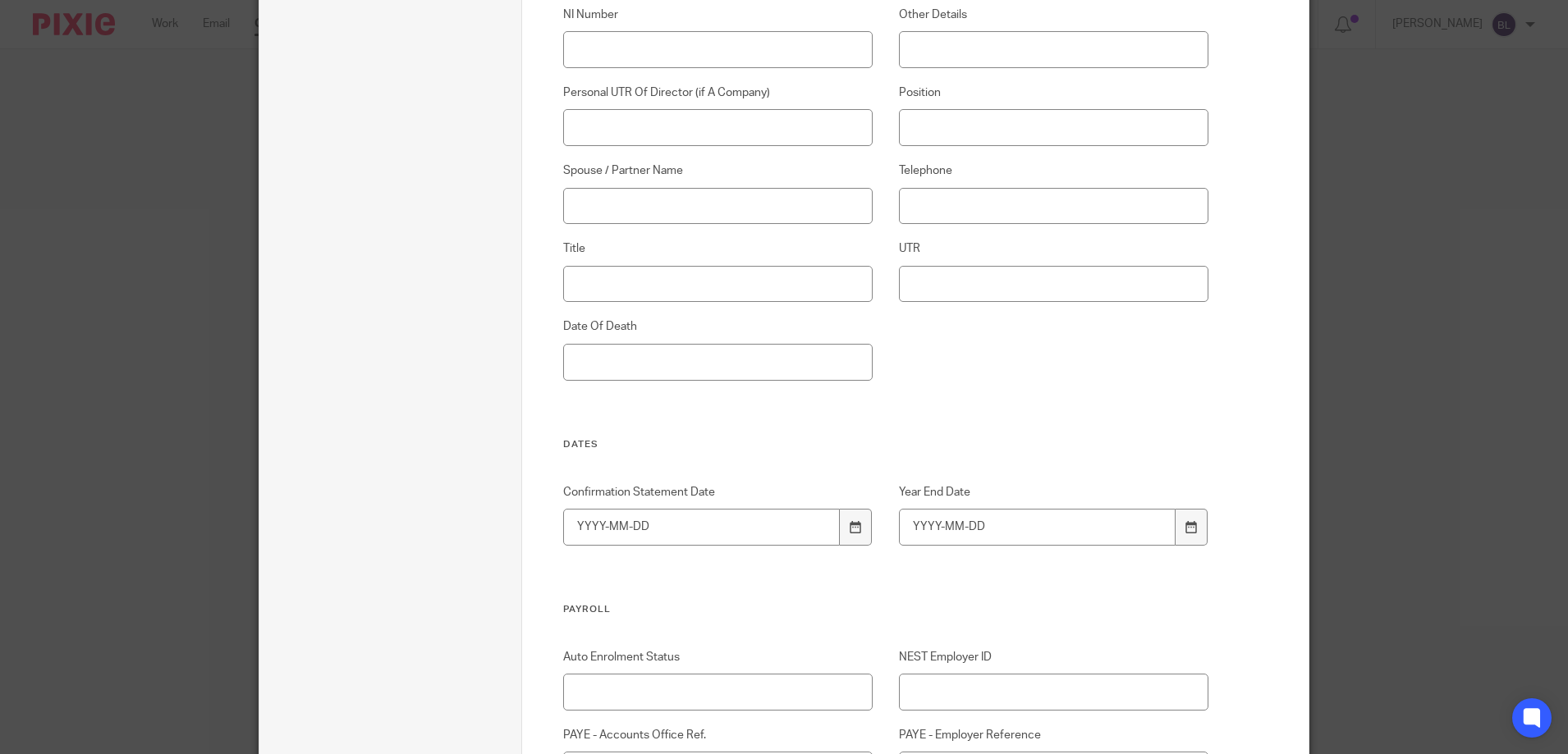
scroll to position [1805, 0]
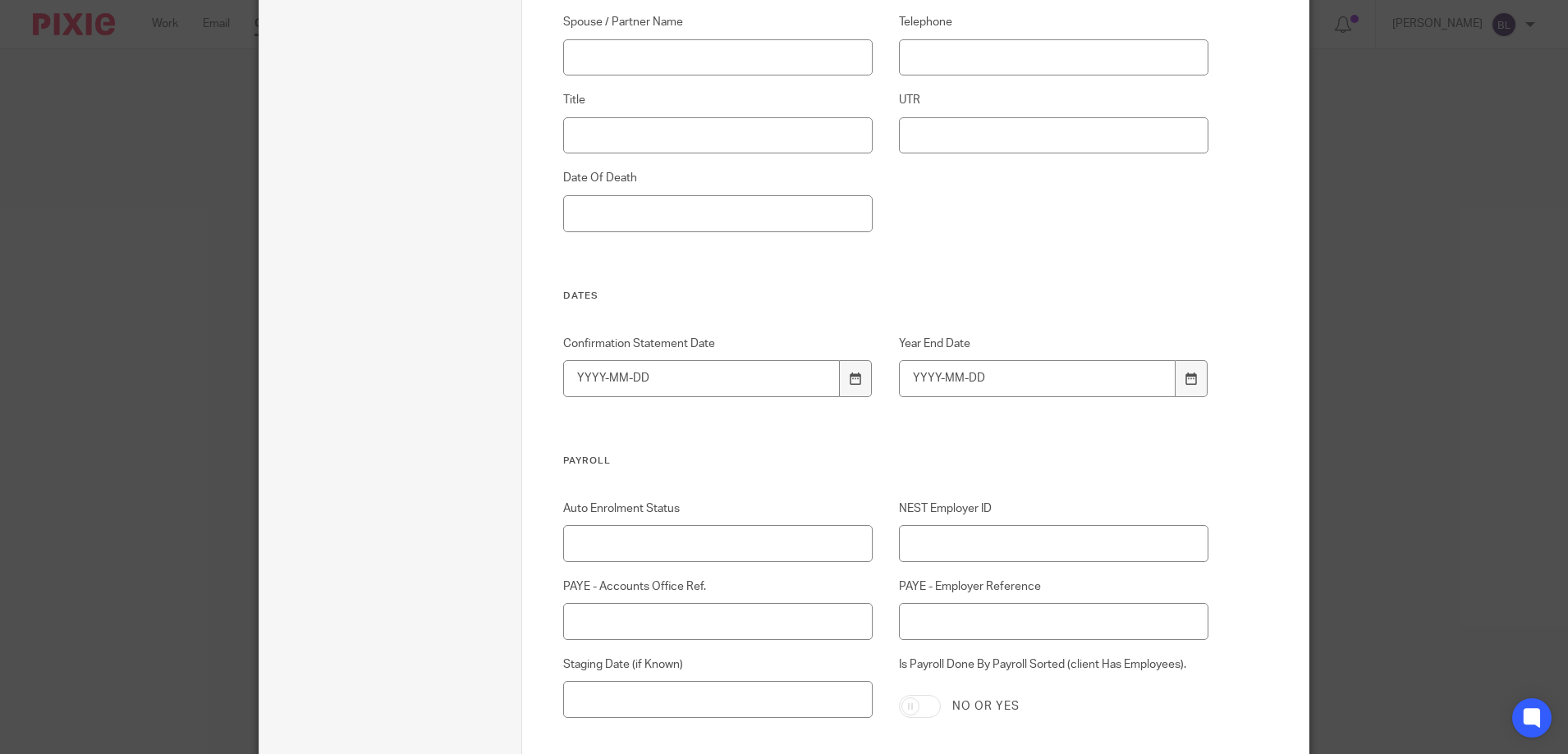
type input "[STREET_ADDRESS]"
click at [900, 377] on input "Year End Date" at bounding box center [1038, 378] width 277 height 37
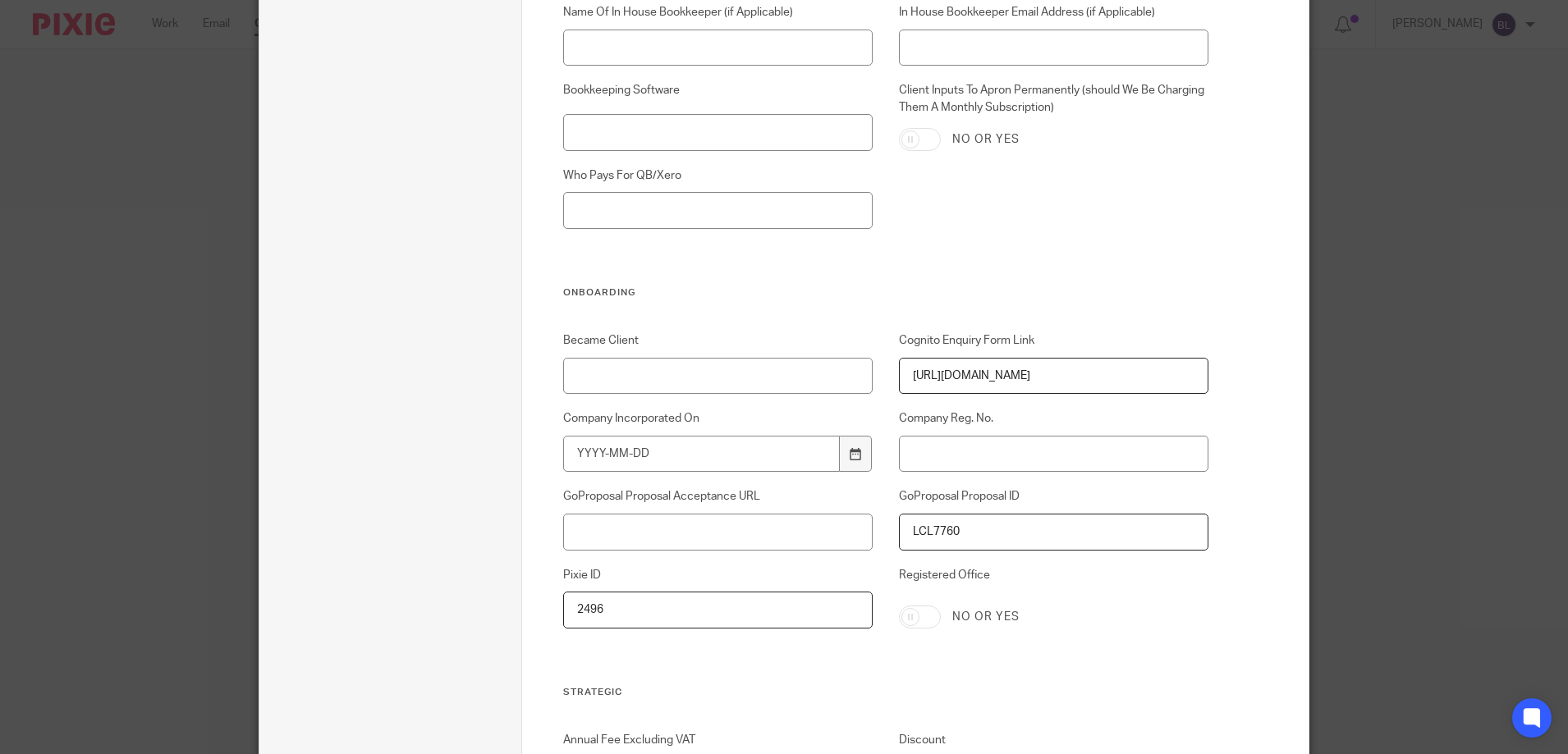
scroll to position [2790, 0]
type input "[DATE]"
click at [569, 375] on input "Became Client" at bounding box center [718, 373] width 310 height 37
type input "[DATE]"
click at [572, 448] on input "Company Incorporated On" at bounding box center [702, 451] width 277 height 37
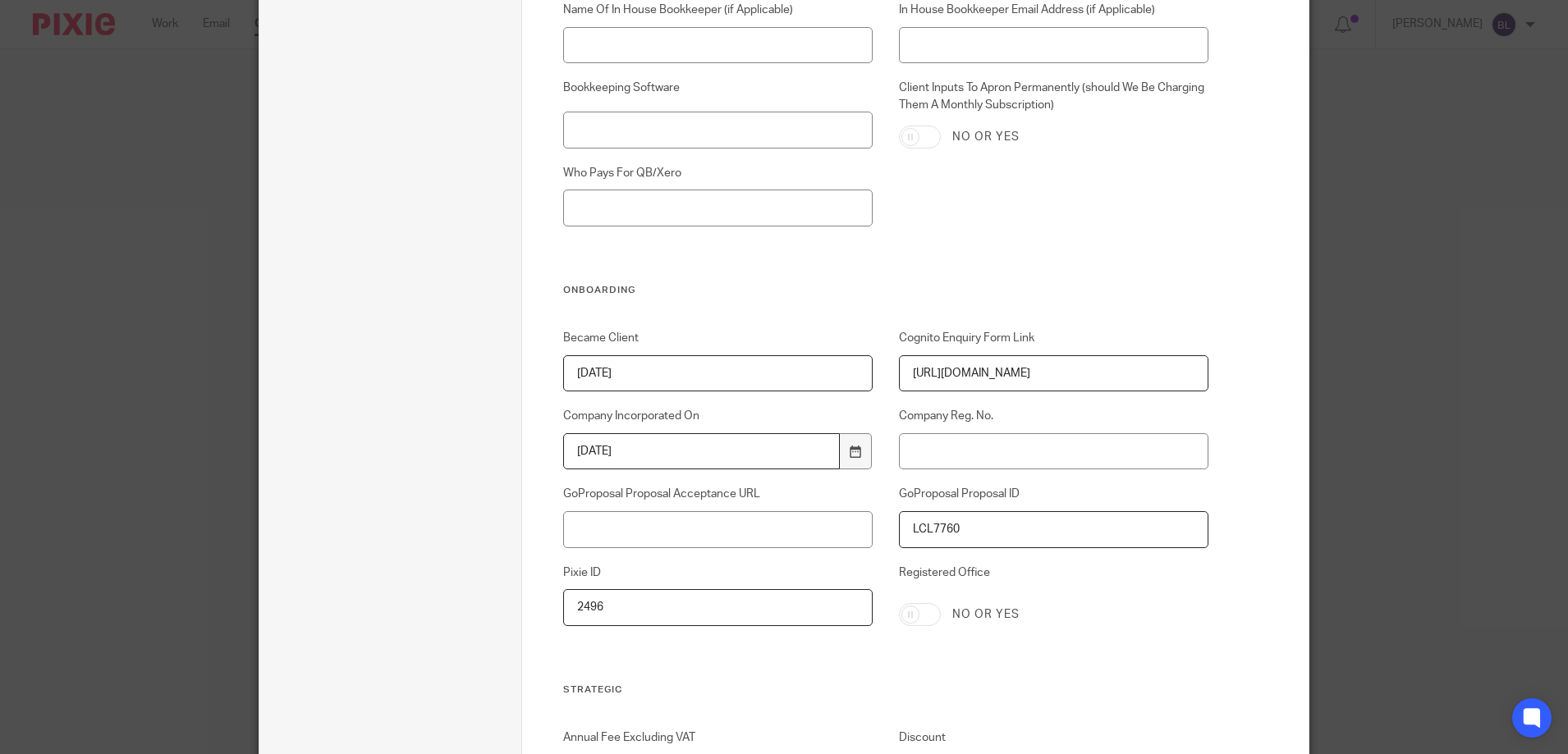
type input "2025-08-11"
click at [923, 453] on input "Company Reg. No." at bounding box center [1054, 451] width 310 height 37
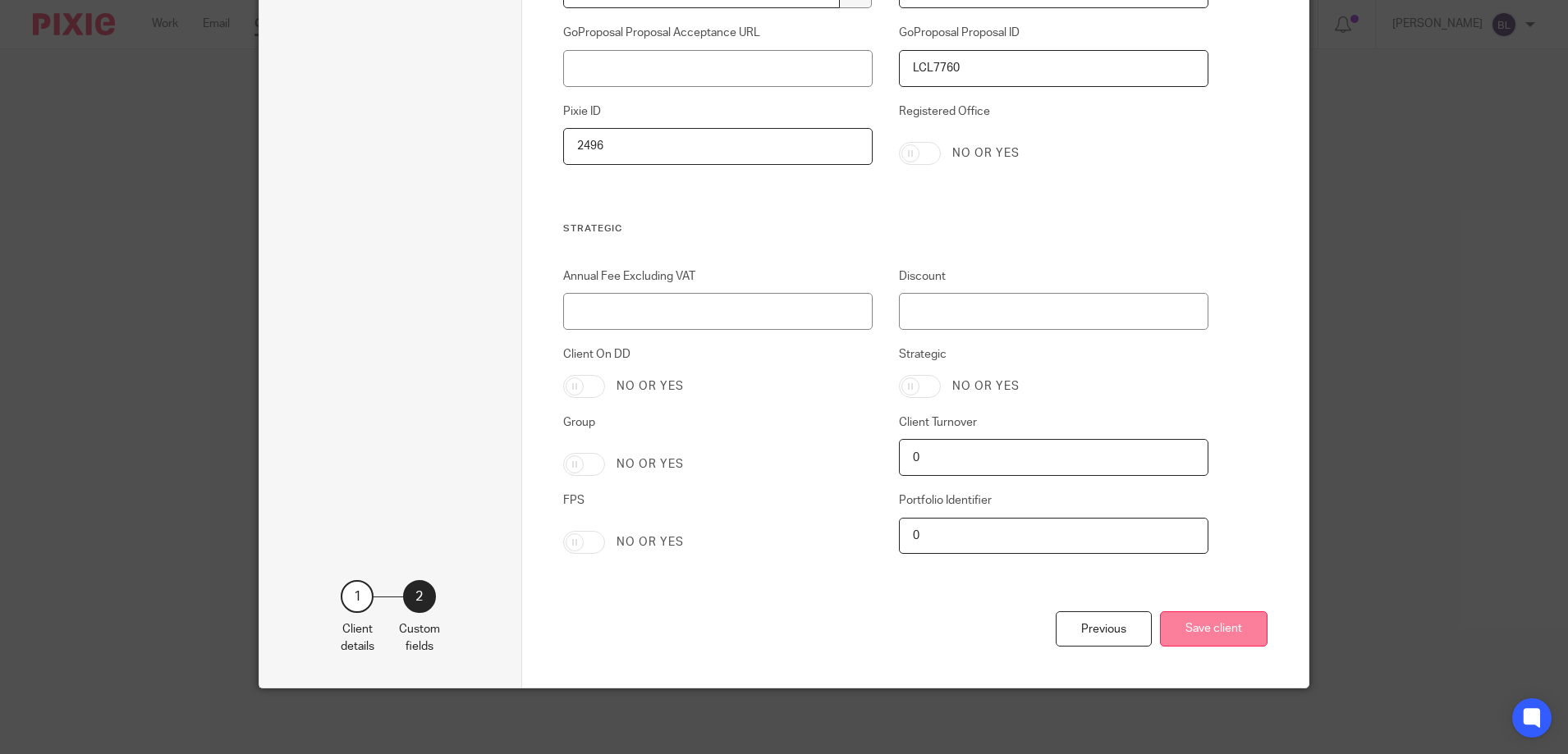
type input "16643096"
click at [1202, 629] on button "Save client" at bounding box center [1214, 628] width 108 height 35
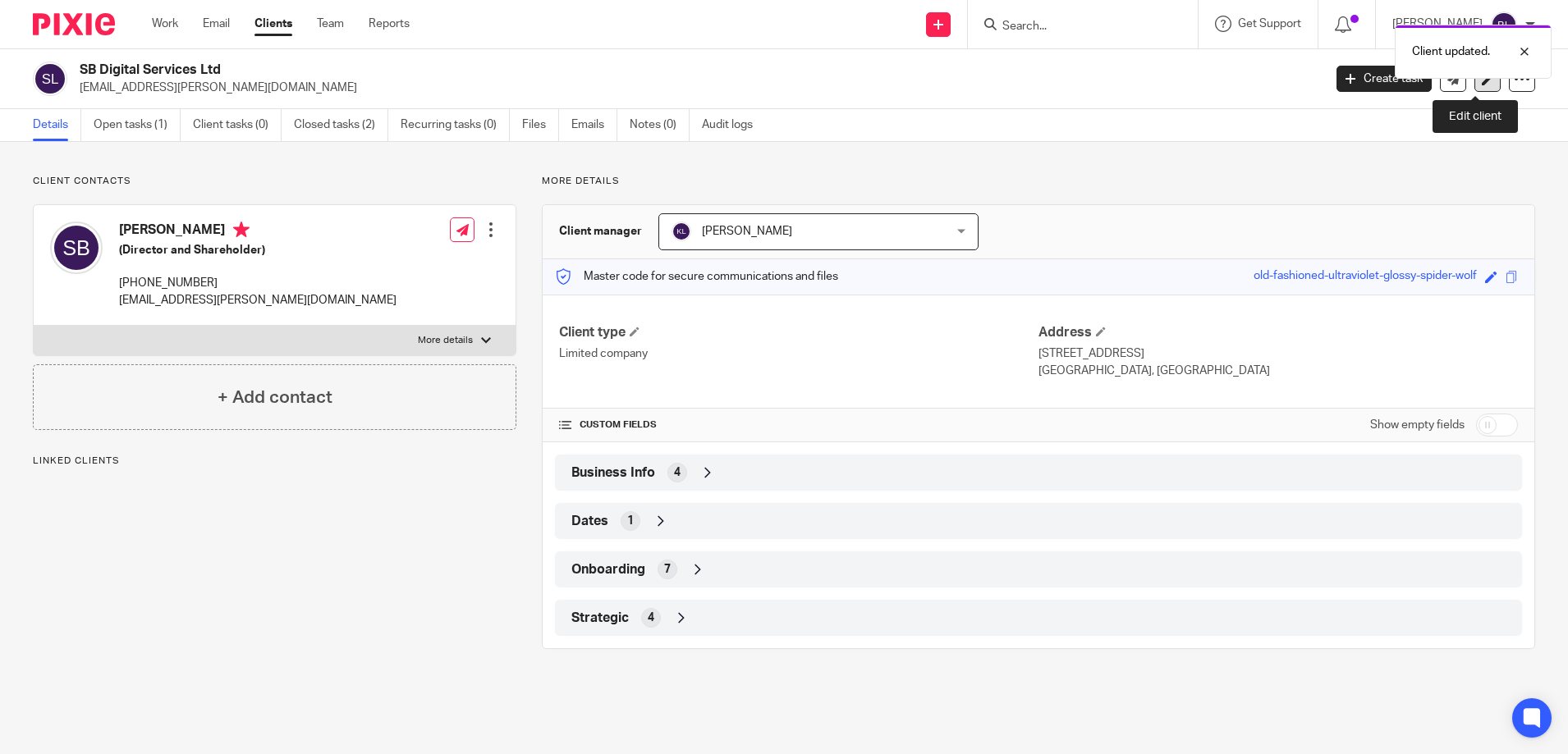
click at [1482, 81] on icon at bounding box center [1488, 79] width 12 height 12
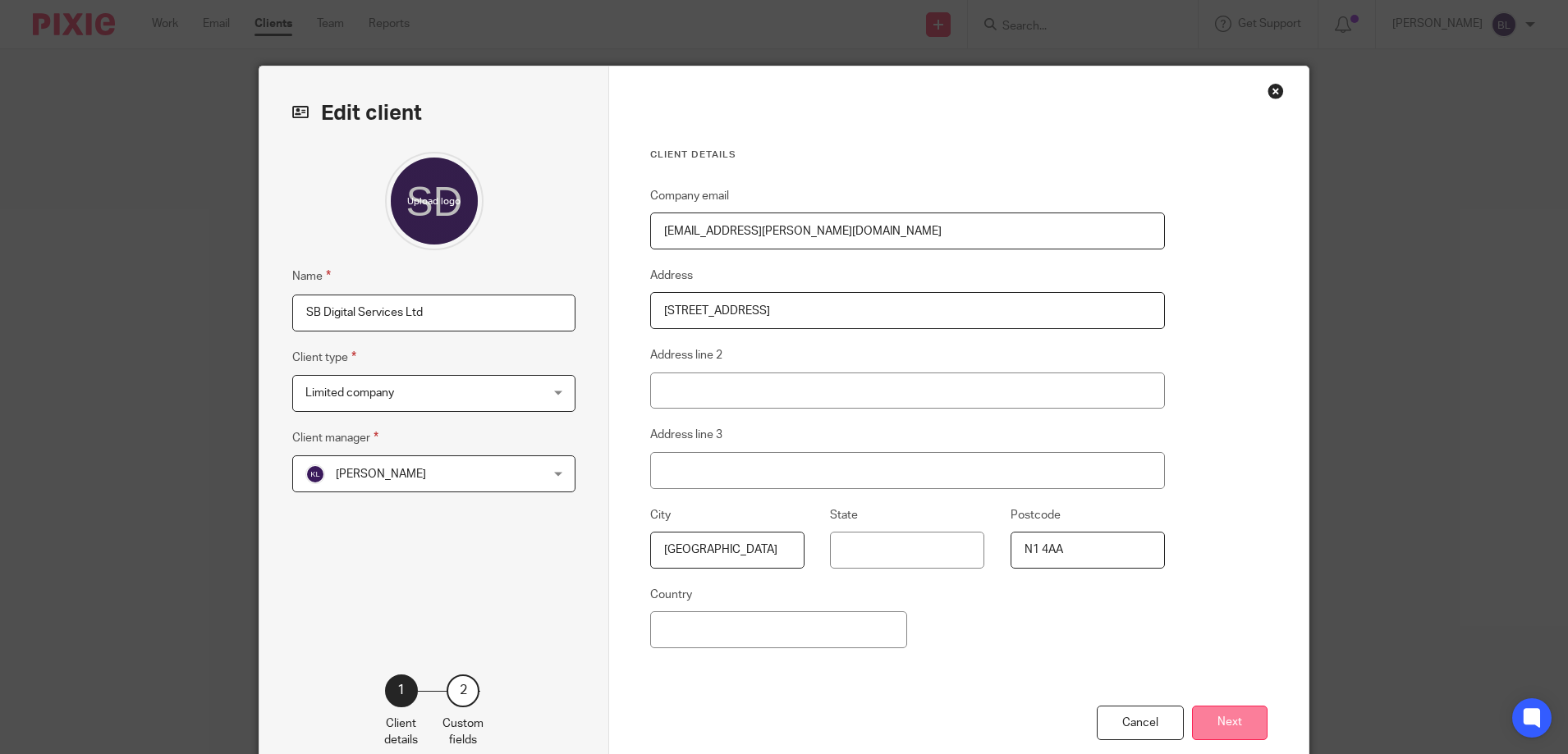
click at [1231, 709] on button "Next" at bounding box center [1230, 723] width 75 height 35
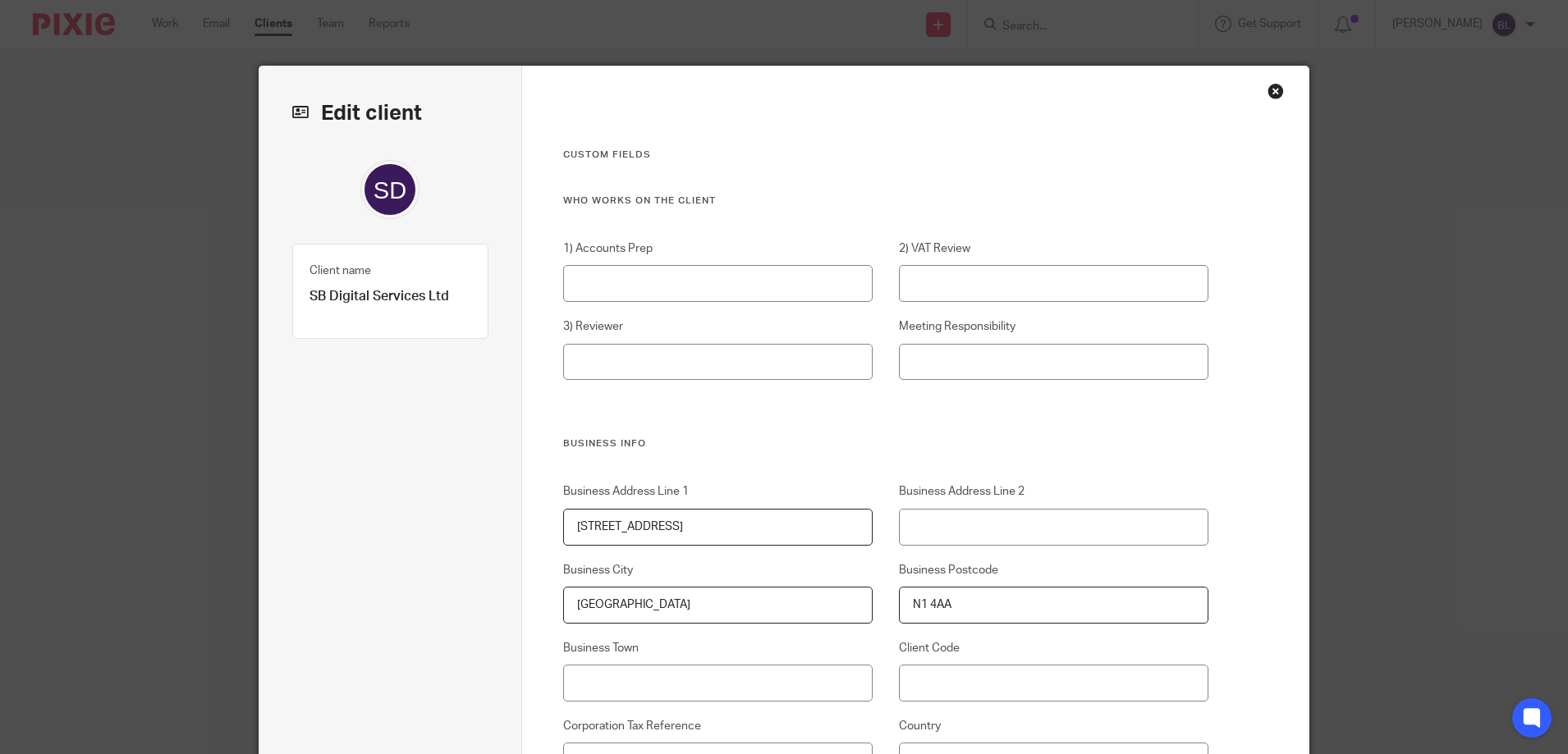
click at [1267, 88] on div "Close this dialog window" at bounding box center [1275, 91] width 16 height 16
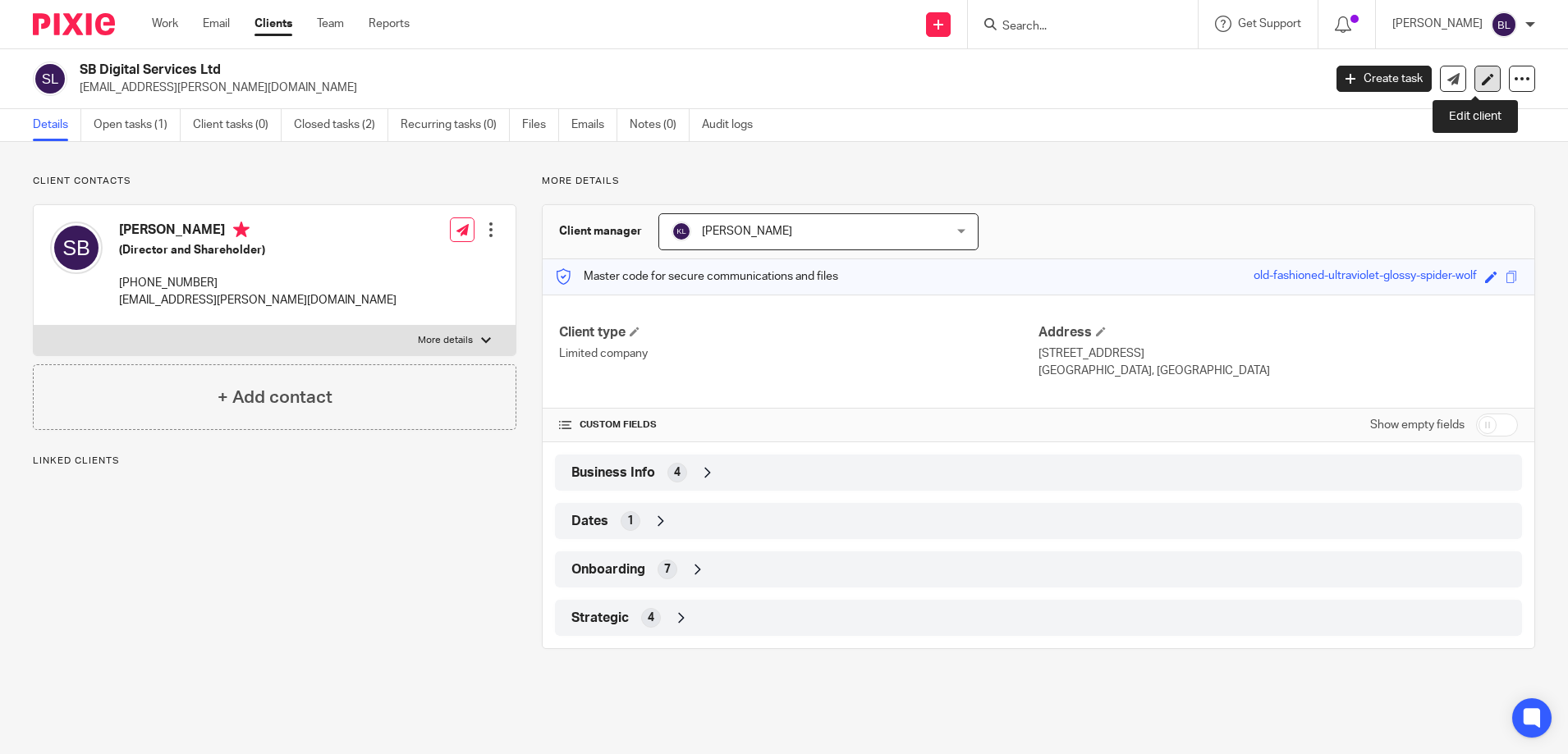
click at [1482, 76] on icon at bounding box center [1488, 79] width 12 height 12
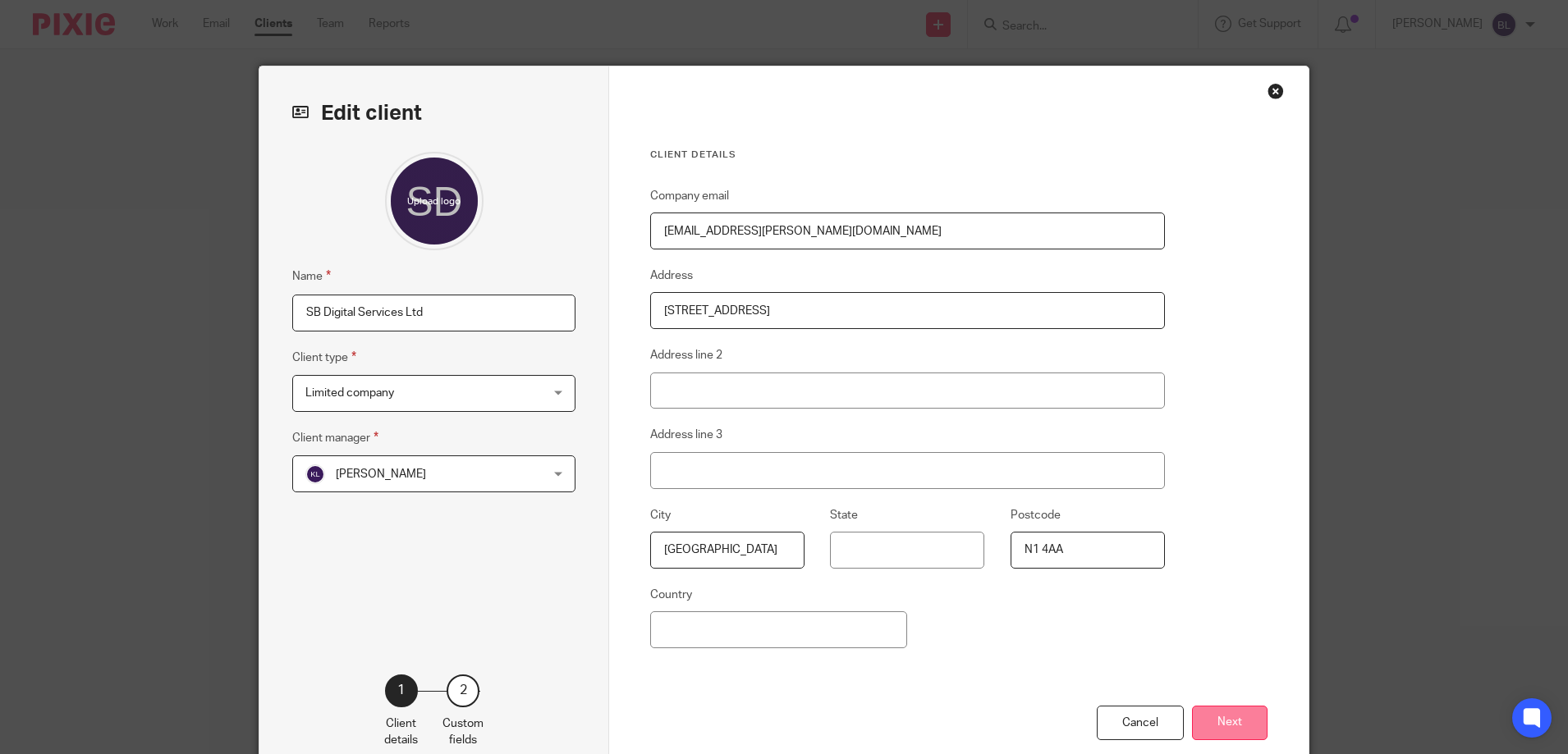
click at [1235, 719] on button "Next" at bounding box center [1230, 723] width 75 height 35
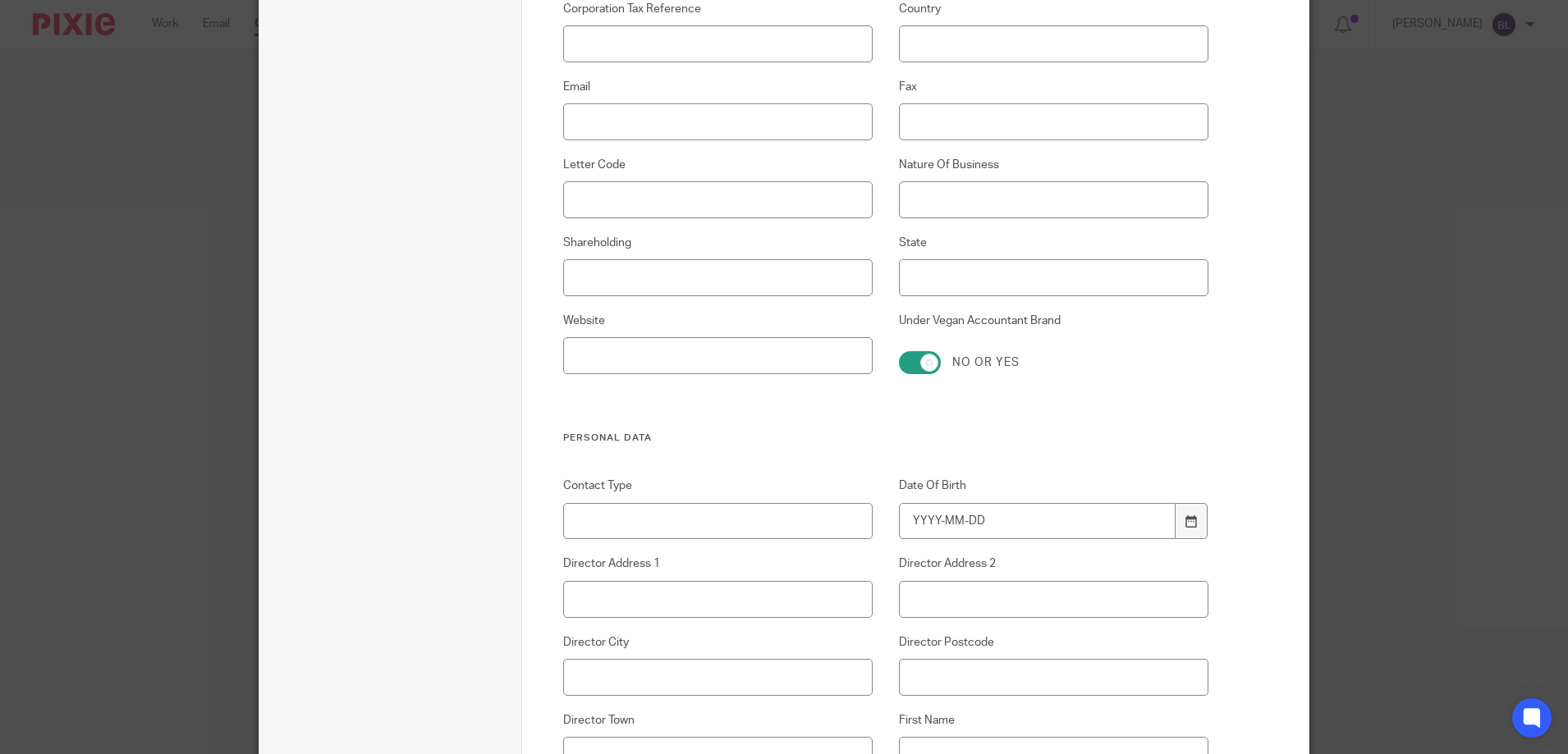
scroll to position [574, 0]
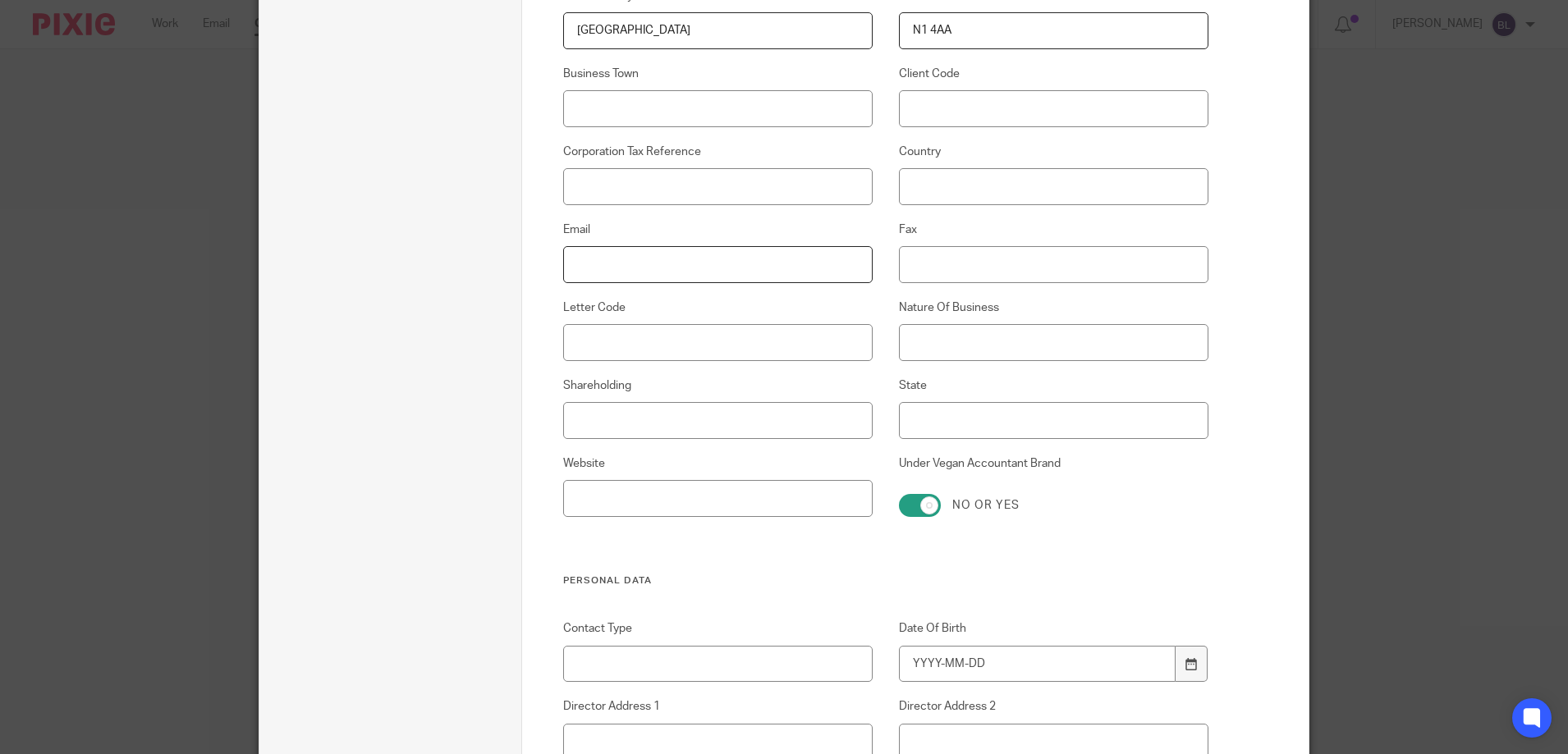
click at [566, 257] on input "Email" at bounding box center [718, 264] width 310 height 37
type input "stef.bottinelli'gmail.com"
click at [908, 106] on input "Client Code" at bounding box center [1054, 108] width 310 height 37
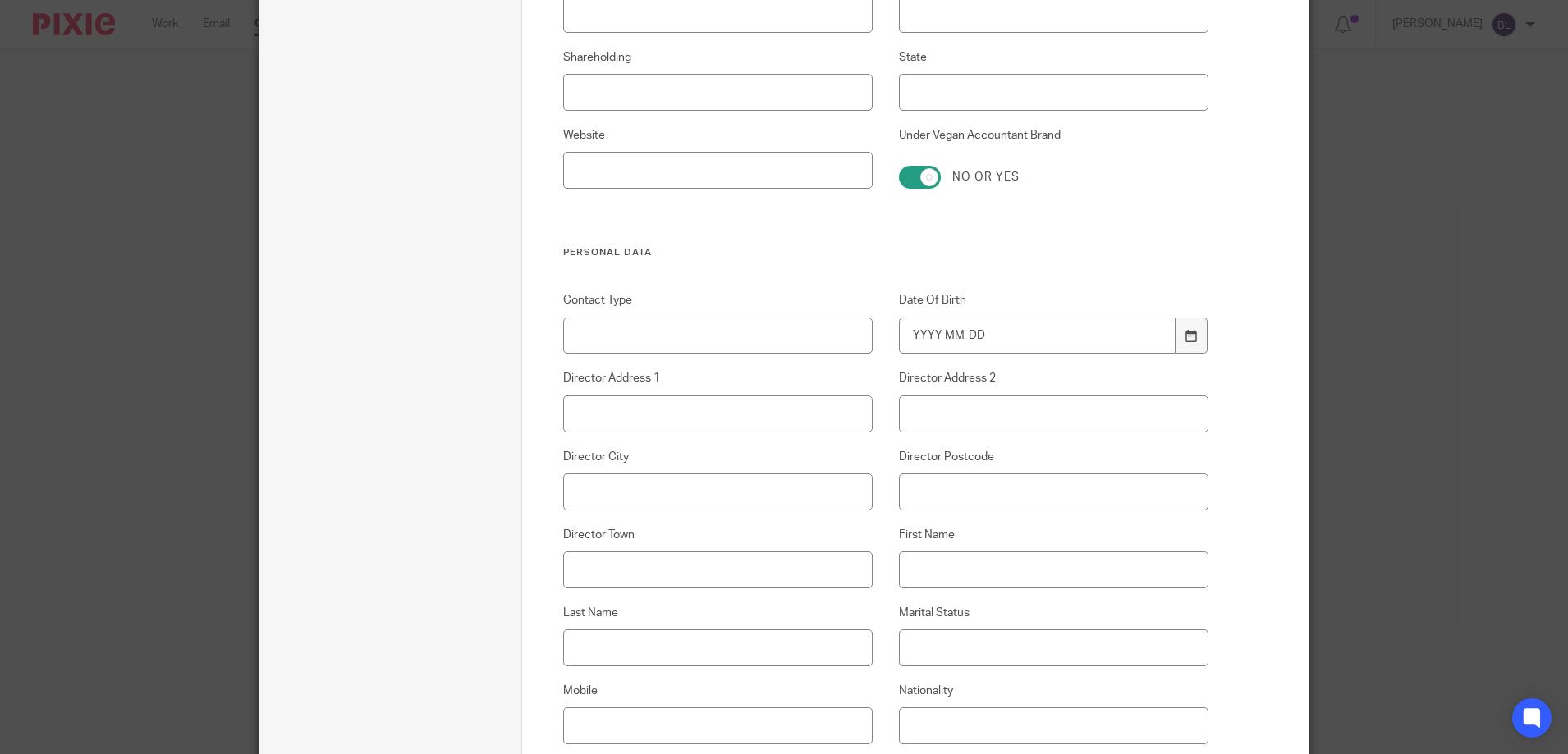
scroll to position [985, 0]
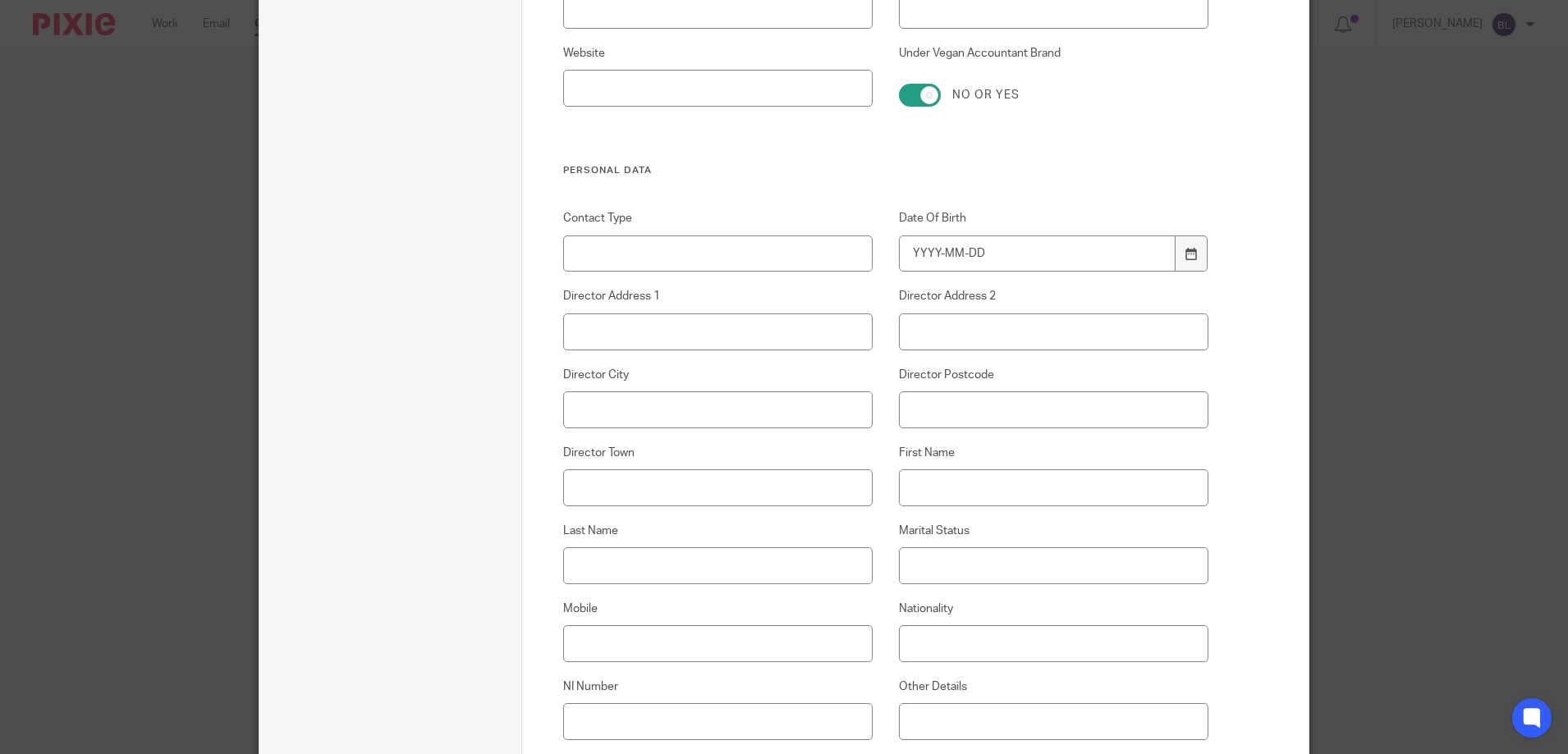
type input "S361"
click at [903, 246] on input "Date Of Birth" at bounding box center [1038, 253] width 277 height 37
type input "1974-05-29"
click at [591, 338] on input "Director Address 1" at bounding box center [718, 331] width 310 height 37
type input "154B BALLS POND ROAD"
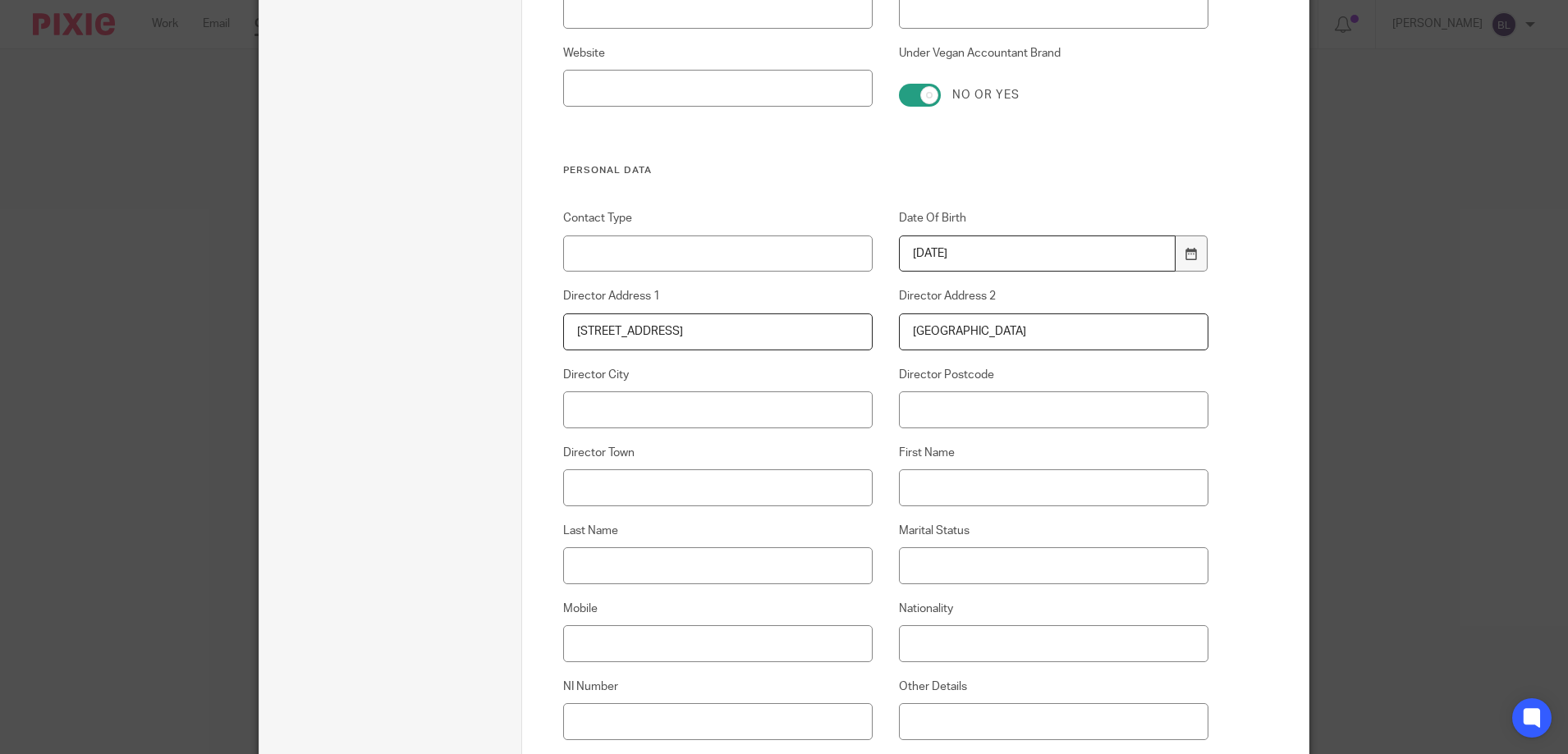
type input "LONDON"
type input "N1 4AA"
drag, startPoint x: 921, startPoint y: 488, endPoint x: 932, endPoint y: 488, distance: 11.0
click at [921, 488] on input "First Name" at bounding box center [1054, 487] width 310 height 37
type input "STEFANIA"
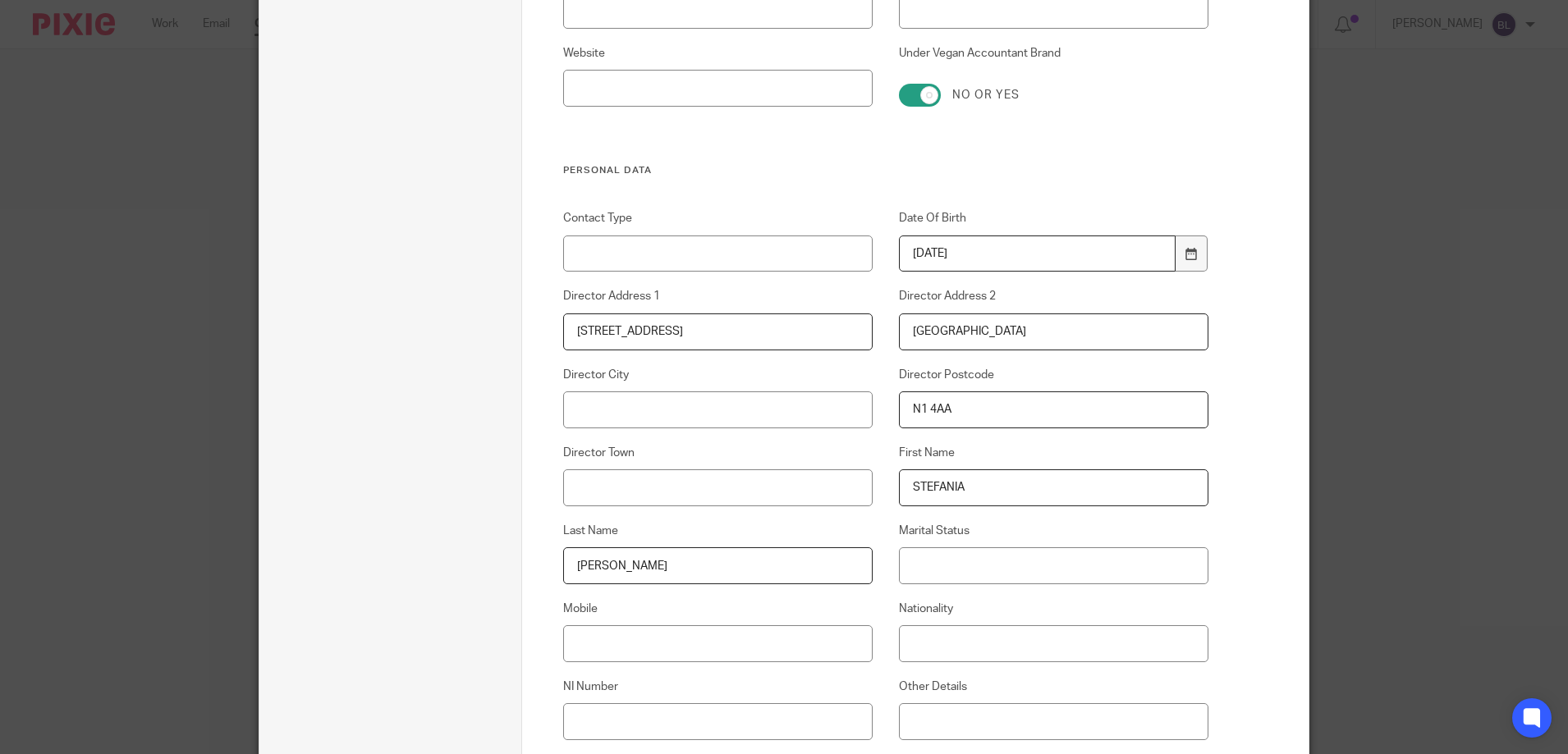
type input "BOTTINELLI"
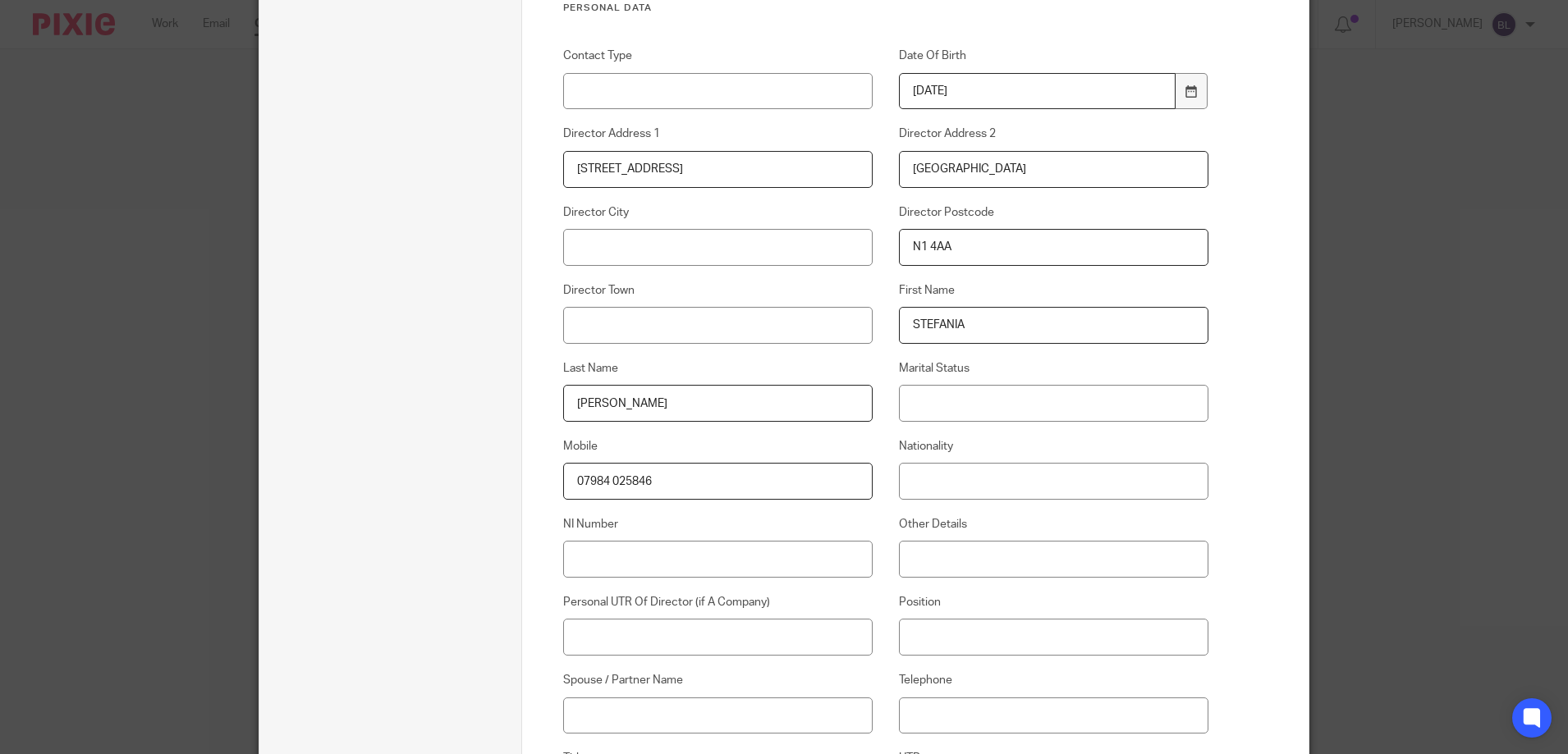
scroll to position [1149, 0]
type input "07984 025846"
click at [908, 475] on input "Nationality" at bounding box center [1054, 479] width 310 height 37
type input "BRITISH"
type input "PW6696666C"
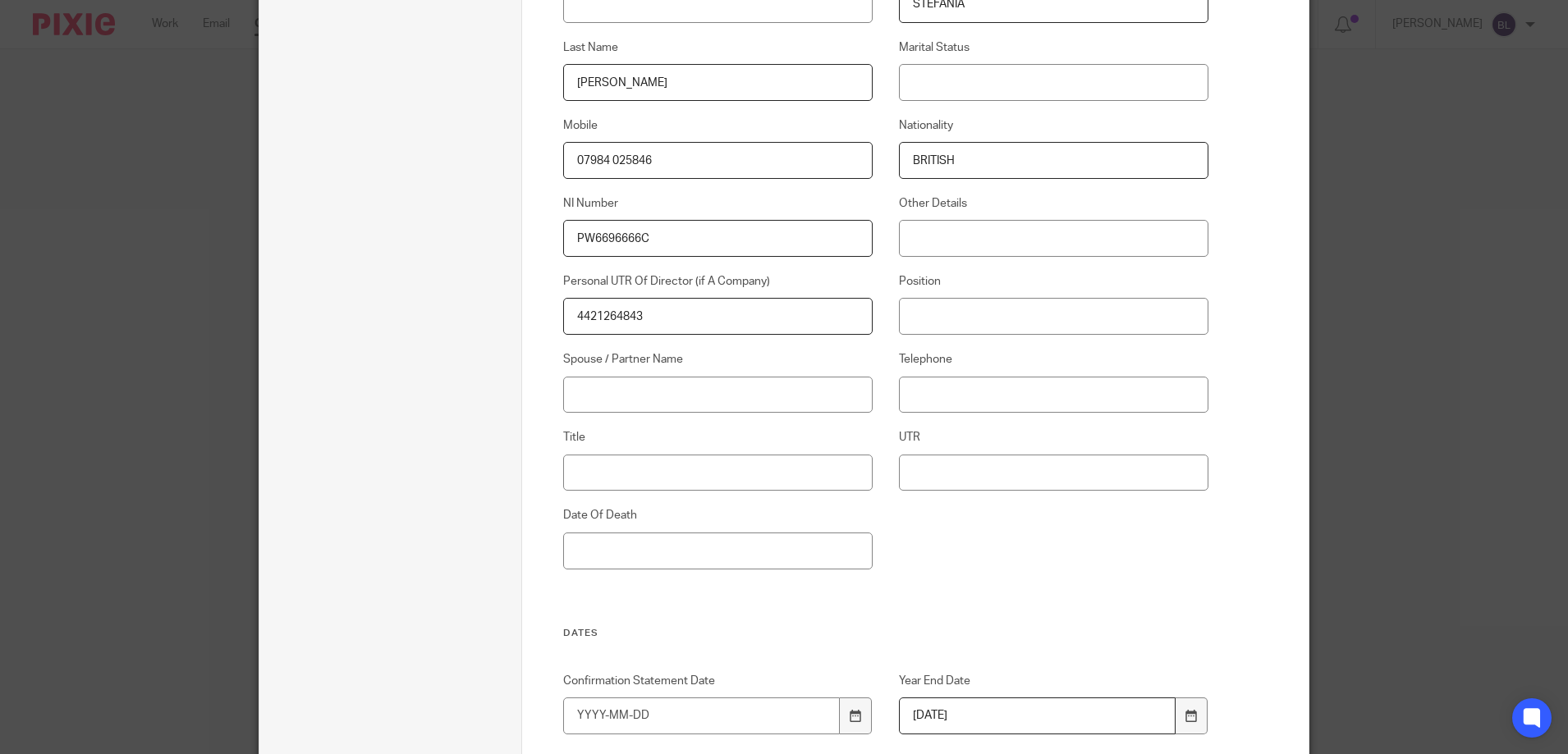
scroll to position [1477, 0]
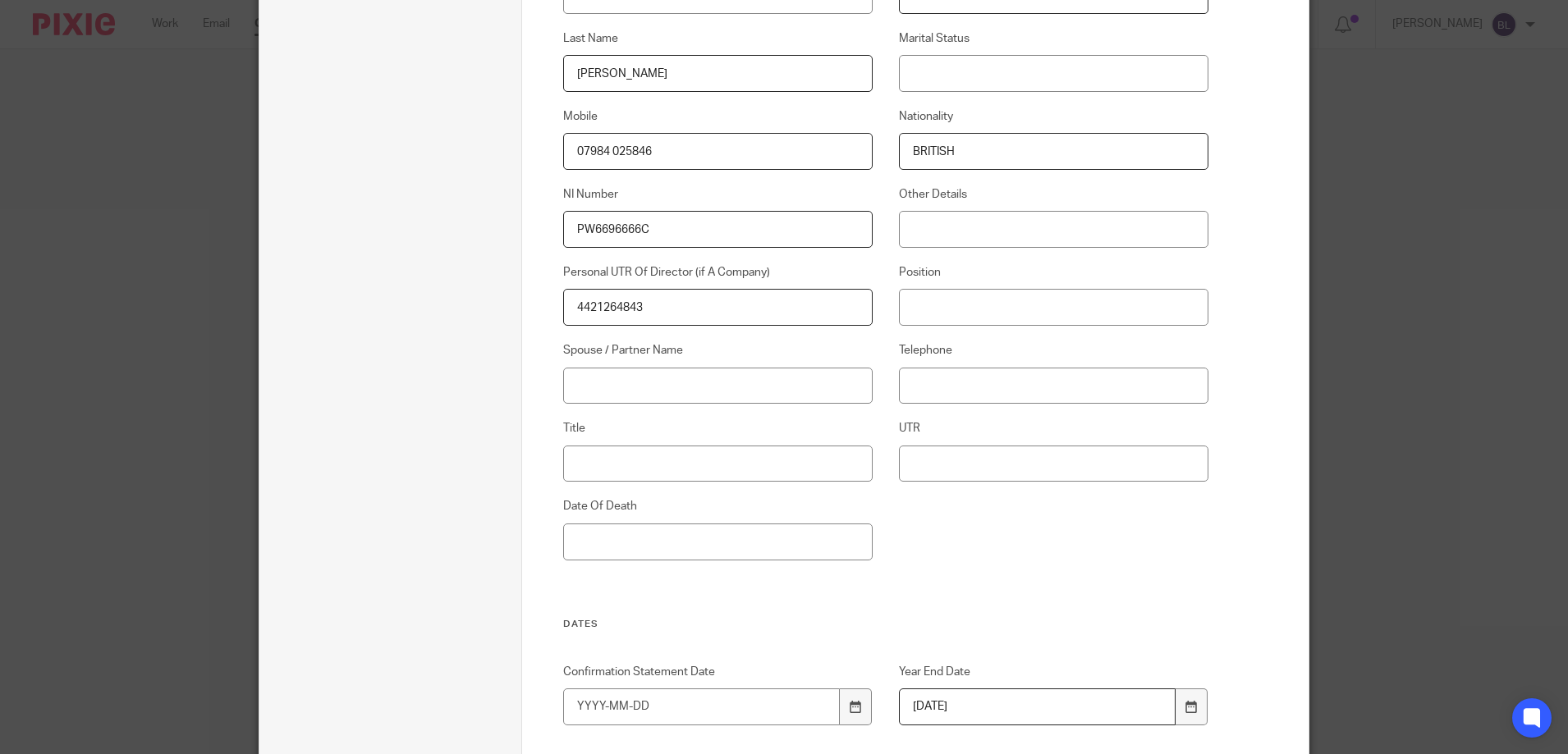
type input "4421264843"
click at [569, 463] on input "Title" at bounding box center [718, 464] width 310 height 37
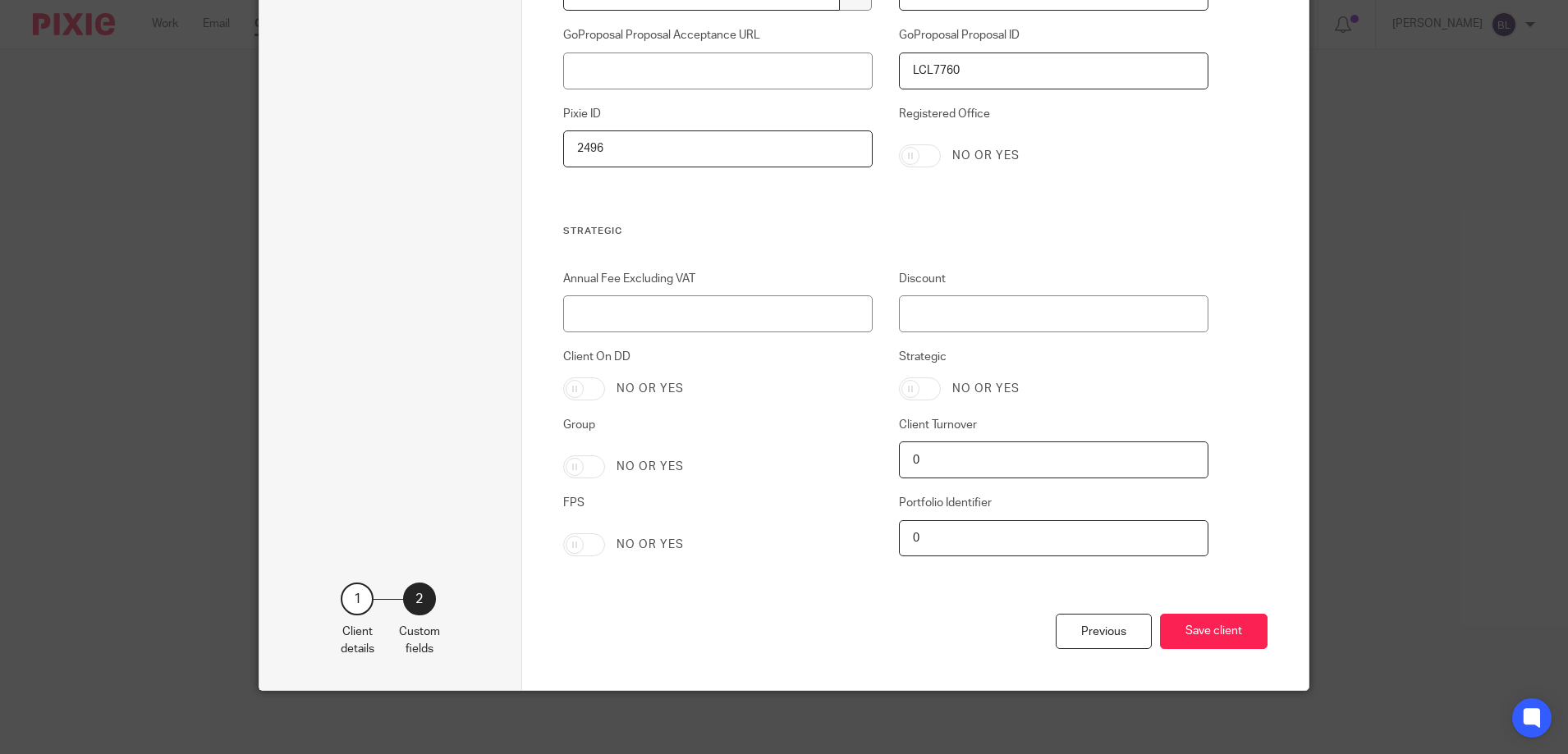
scroll to position [3251, 0]
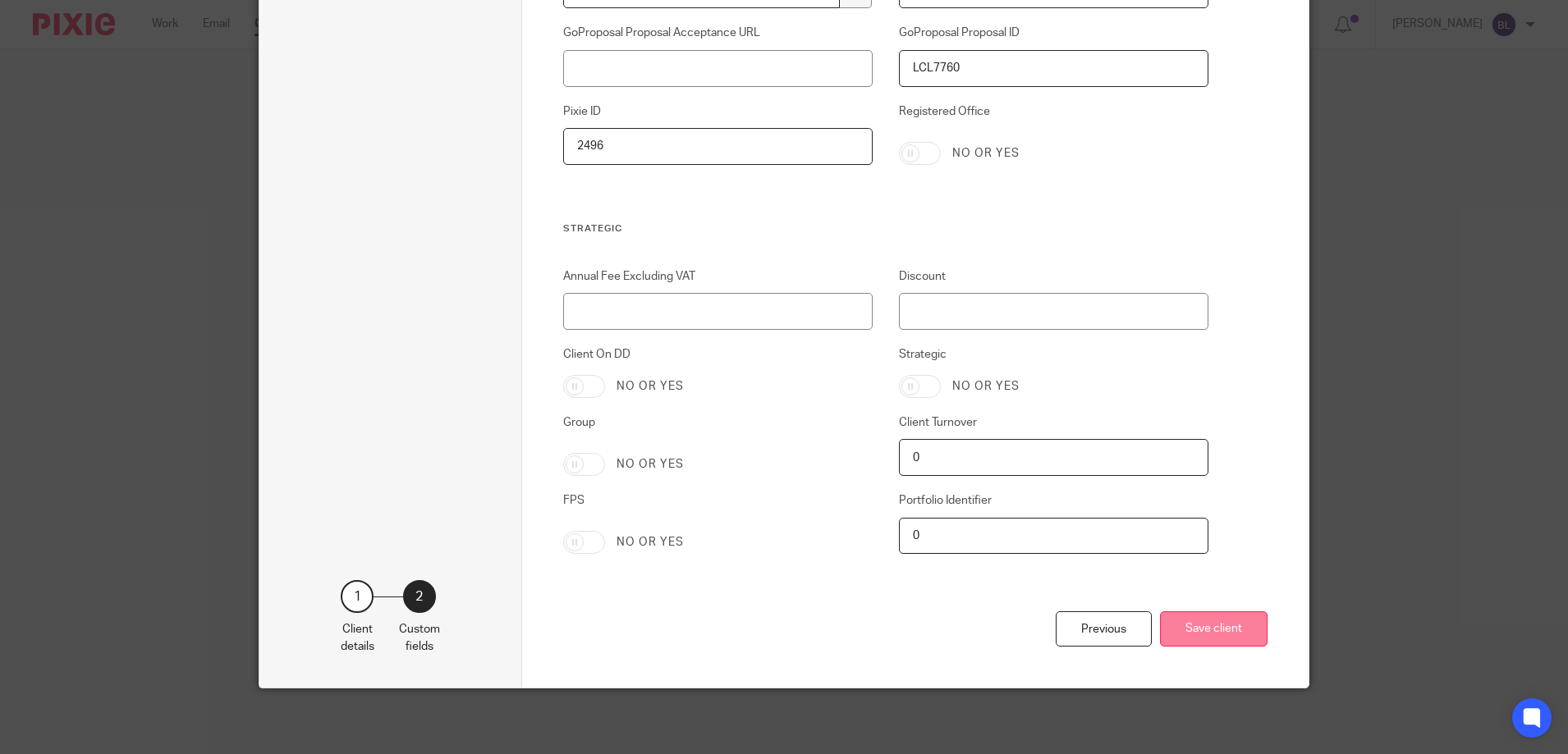
type input "MS"
click at [1199, 628] on button "Save client" at bounding box center [1214, 628] width 108 height 35
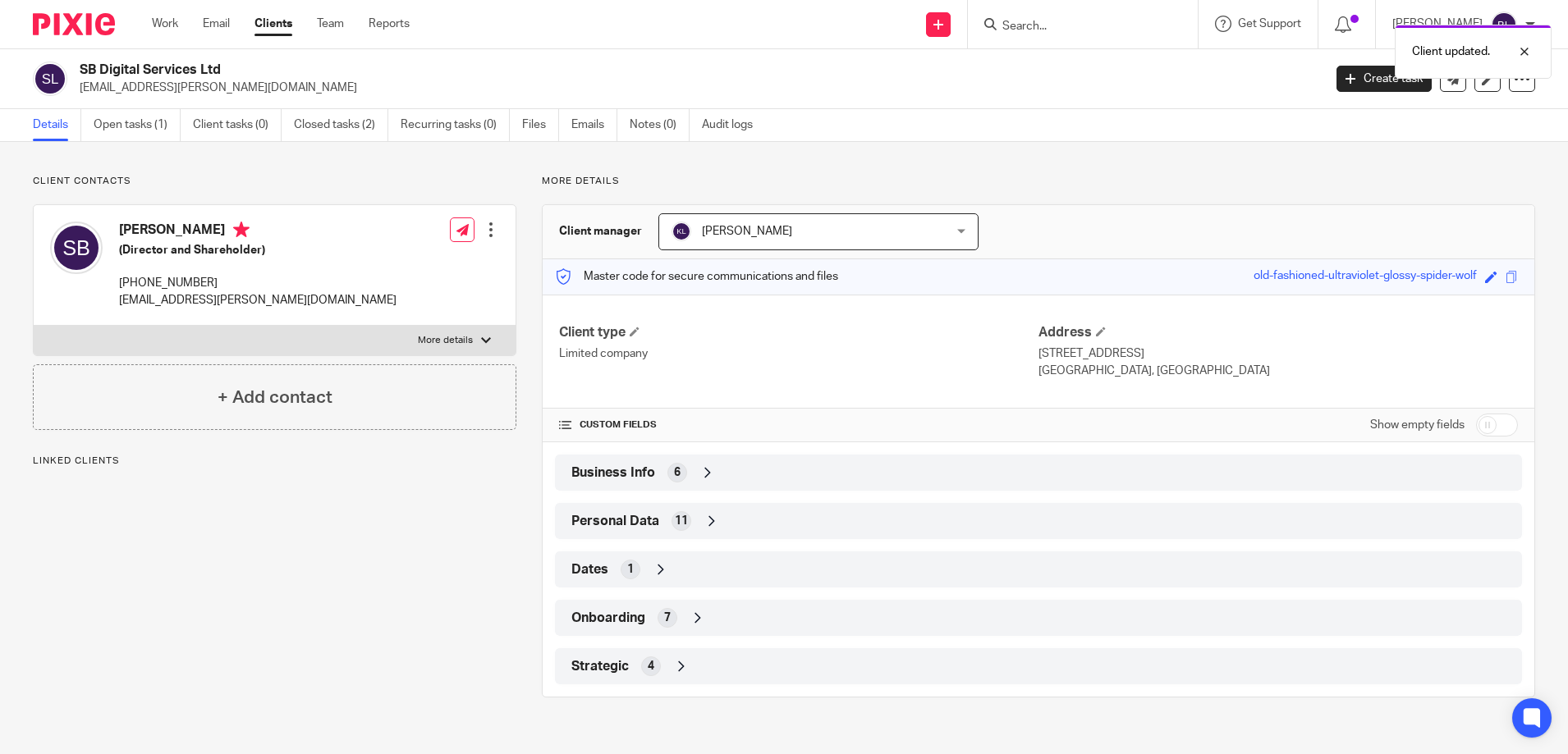
click at [483, 231] on div at bounding box center [491, 229] width 16 height 16
click at [395, 269] on link "Edit contact" at bounding box center [413, 266] width 157 height 24
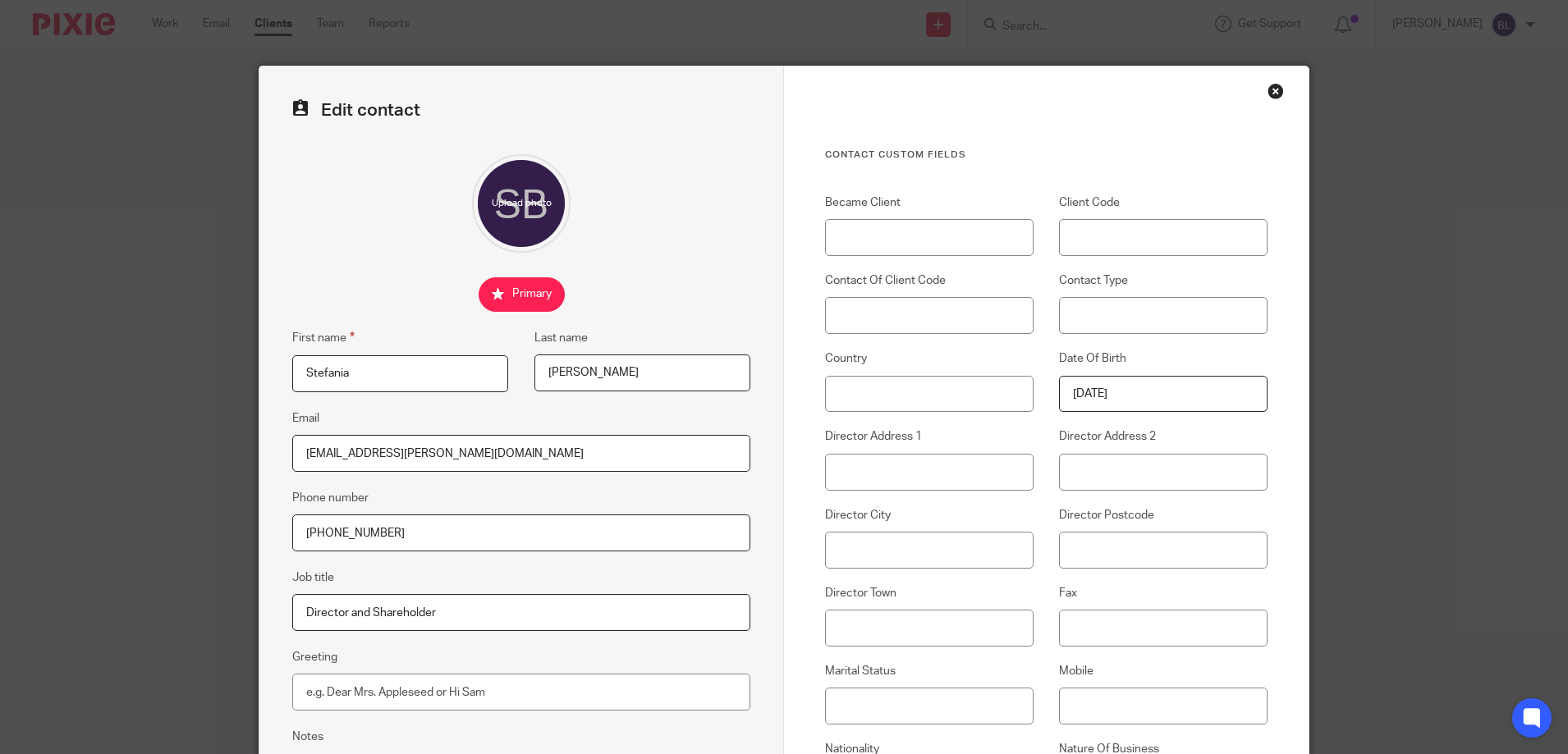
drag, startPoint x: 319, startPoint y: 531, endPoint x: 294, endPoint y: 531, distance: 25.0
click at [294, 531] on input "+447984025846" at bounding box center [521, 532] width 458 height 37
type input "07984025846"
click at [1087, 698] on input "Mobile" at bounding box center [1164, 705] width 209 height 37
type input "07984 025846"
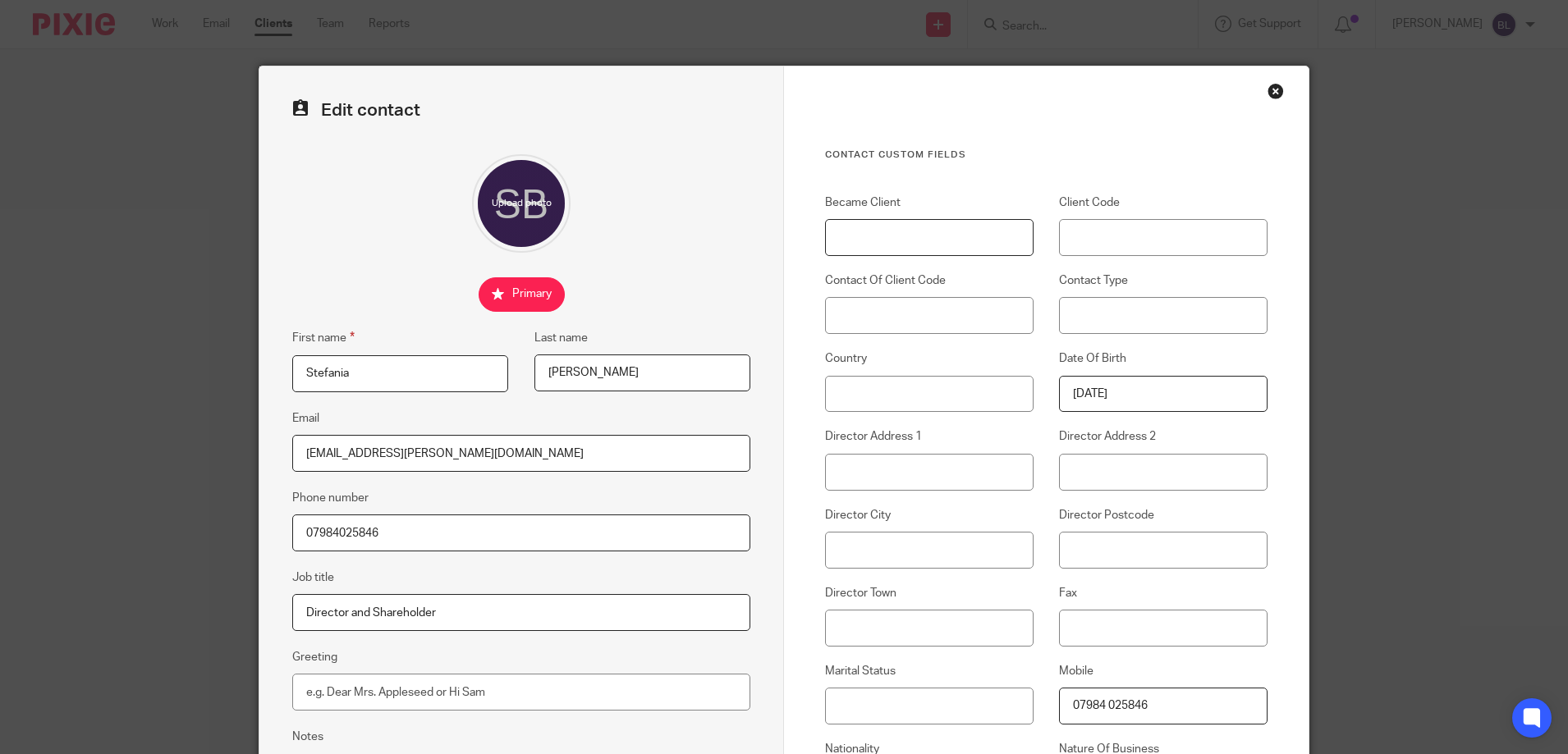
click at [857, 234] on input "Became Client" at bounding box center [930, 237] width 209 height 37
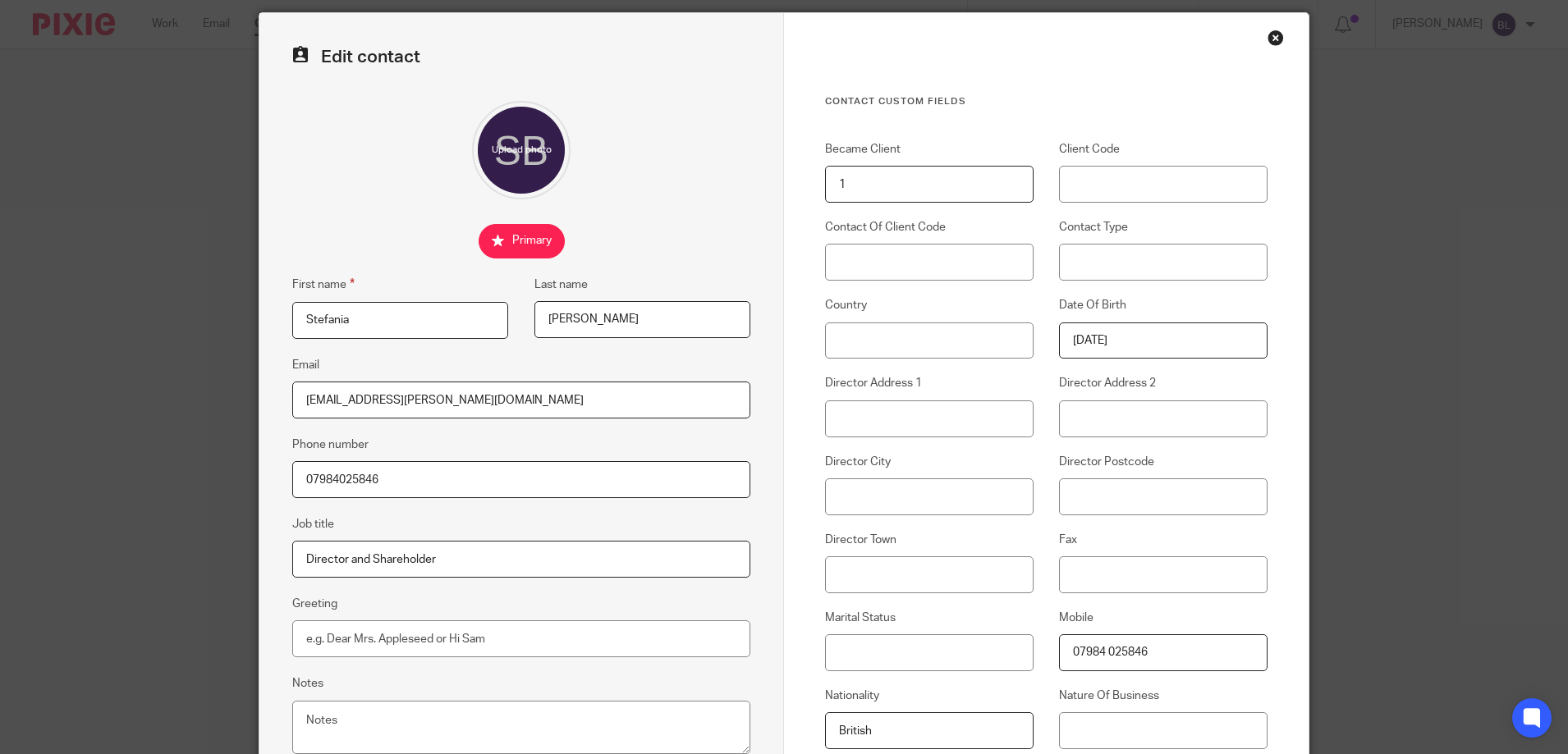
scroll to position [82, 0]
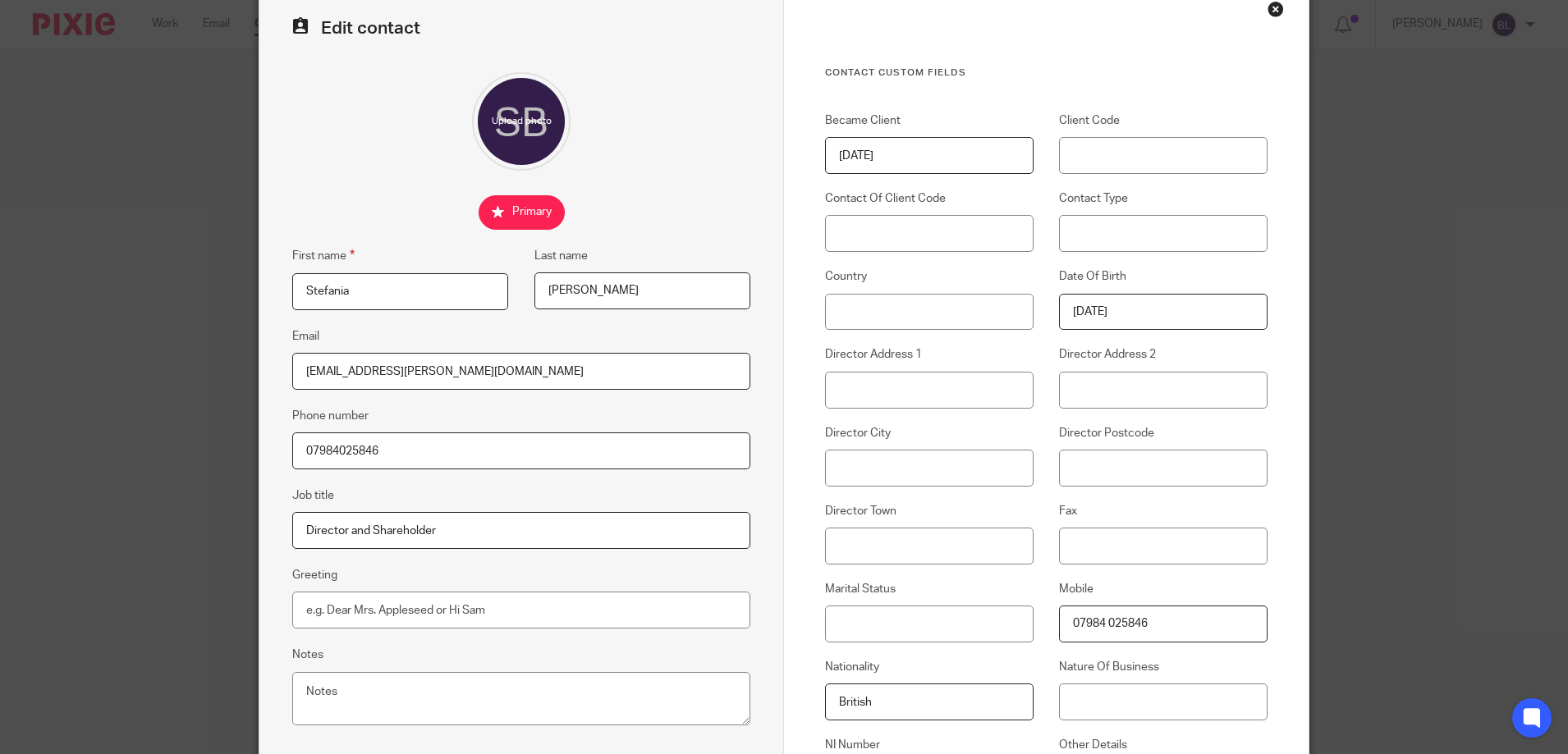
type input "19/8/2025"
type input "S361"
type input "154B BALLS POND ROAD"
type input "LONDON"
type input "N1 4AA"
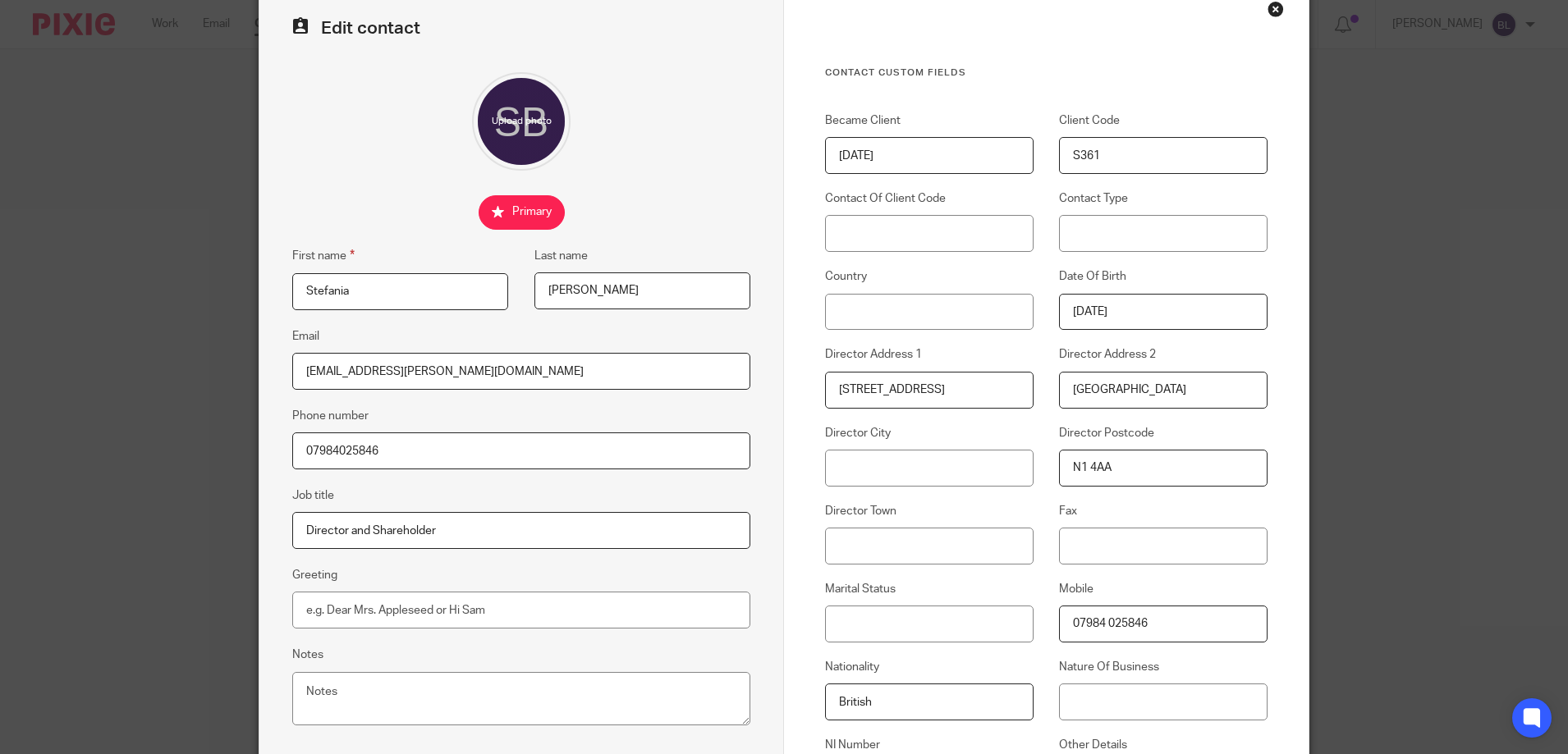
scroll to position [485, 0]
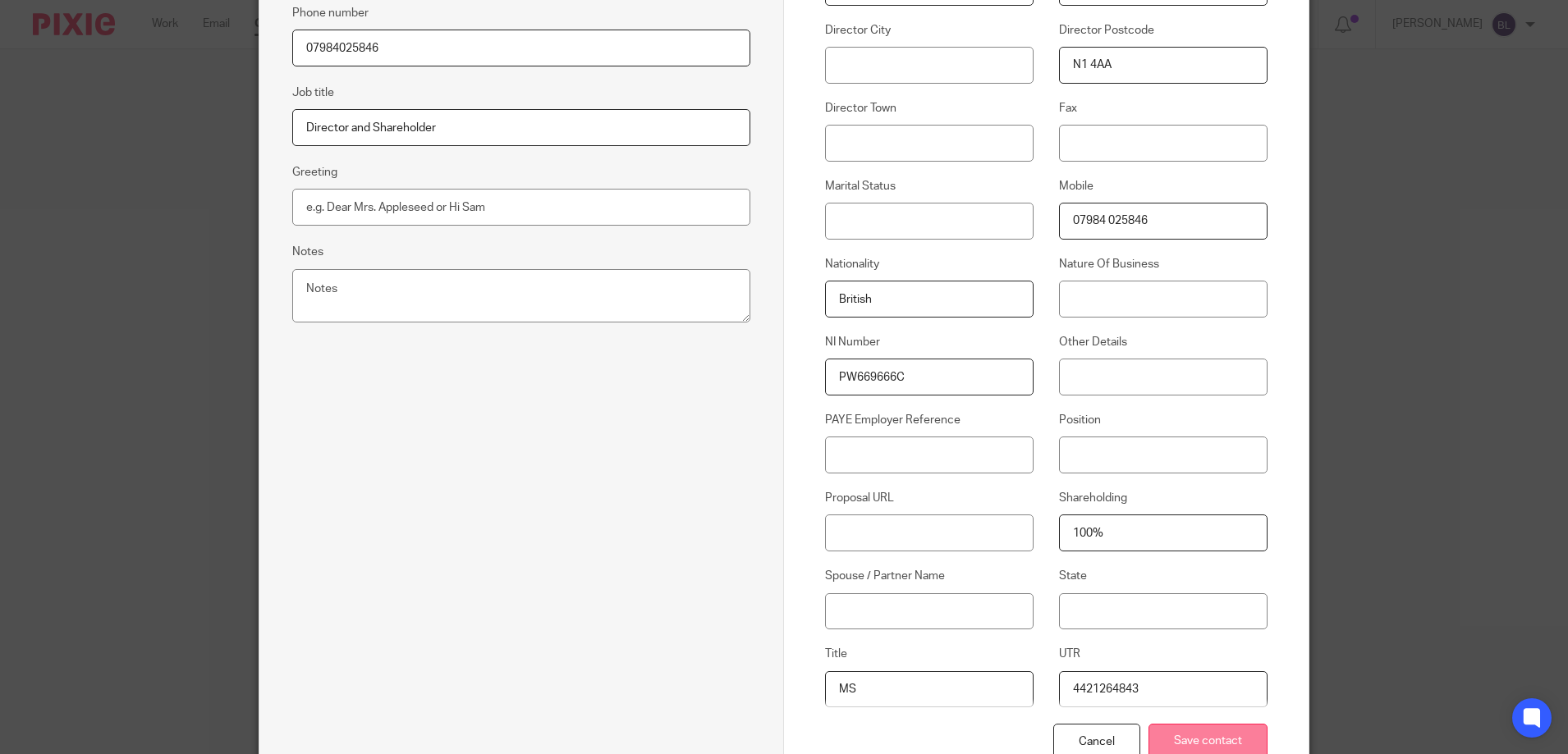
type input "MS"
click at [1189, 745] on input "Save contact" at bounding box center [1207, 741] width 119 height 35
click at [1233, 734] on input "Save contact" at bounding box center [1207, 741] width 119 height 35
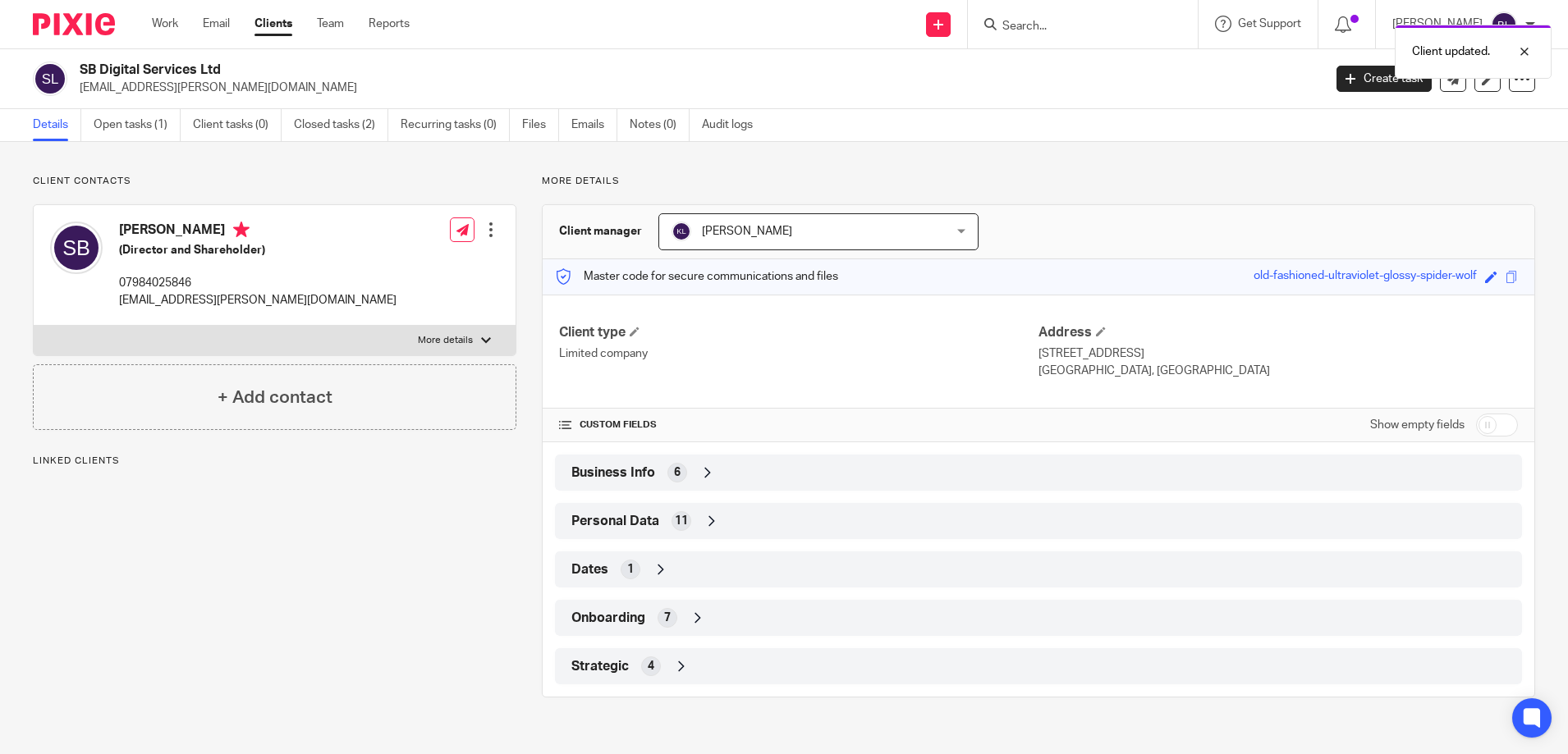
click at [275, 24] on link "Clients" at bounding box center [273, 23] width 38 height 16
click at [130, 128] on link "Open tasks (1)" at bounding box center [137, 125] width 87 height 32
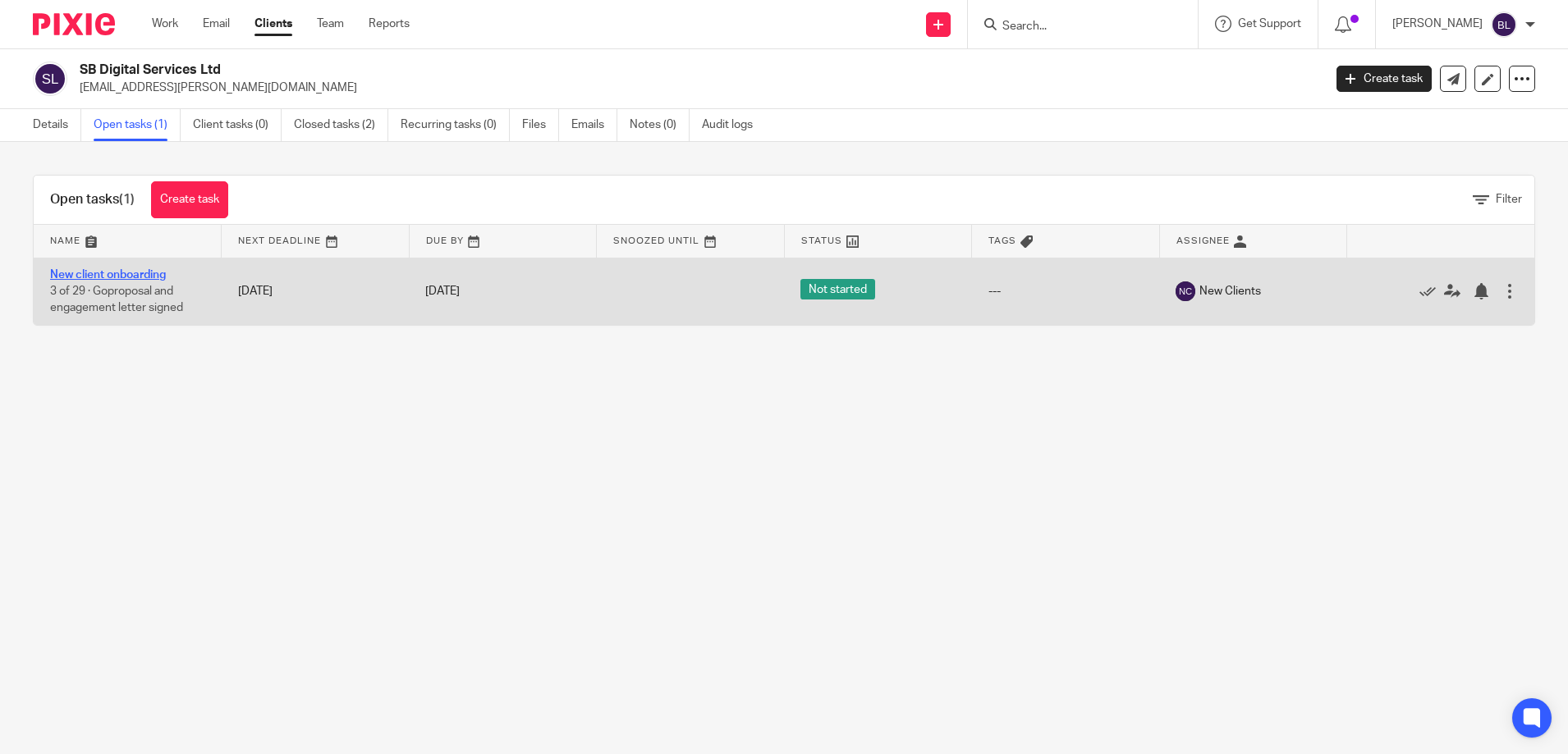
click at [116, 271] on link "New client onboarding" at bounding box center [107, 274] width 116 height 11
click at [116, 273] on link "New client onboarding" at bounding box center [107, 274] width 116 height 11
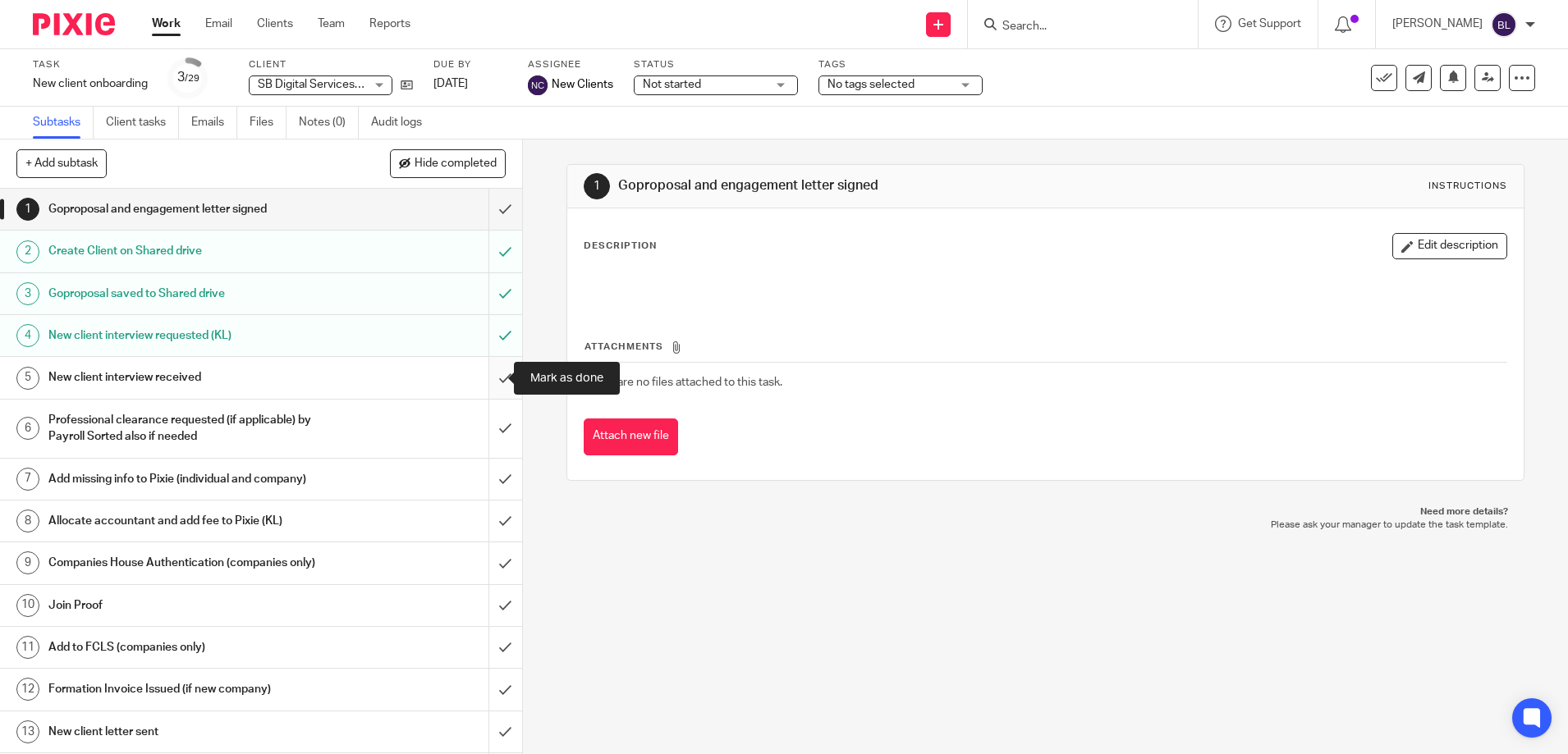
click at [487, 377] on input "submit" at bounding box center [261, 377] width 522 height 41
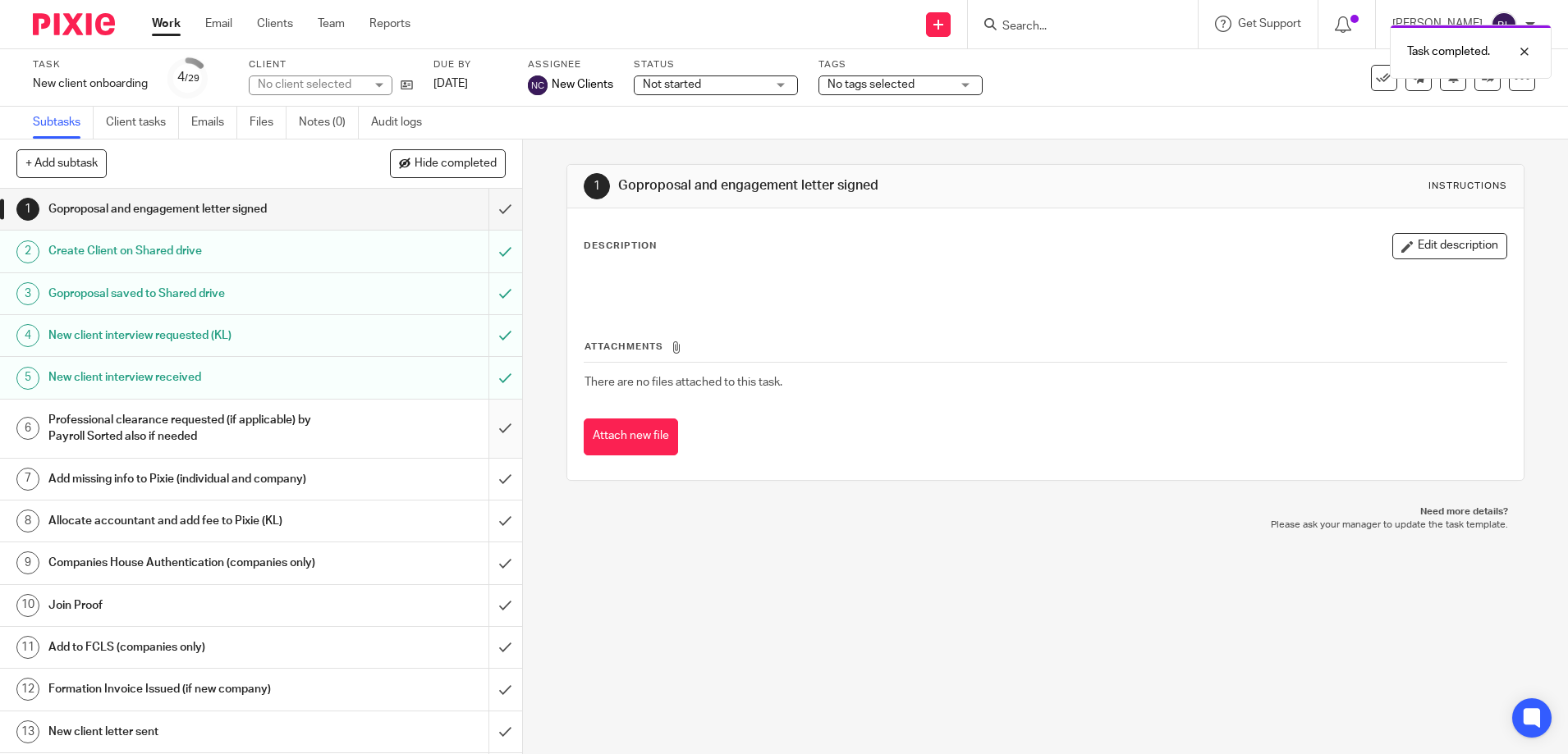
click at [484, 424] on input "submit" at bounding box center [261, 429] width 522 height 58
click at [482, 480] on input "submit" at bounding box center [261, 479] width 522 height 41
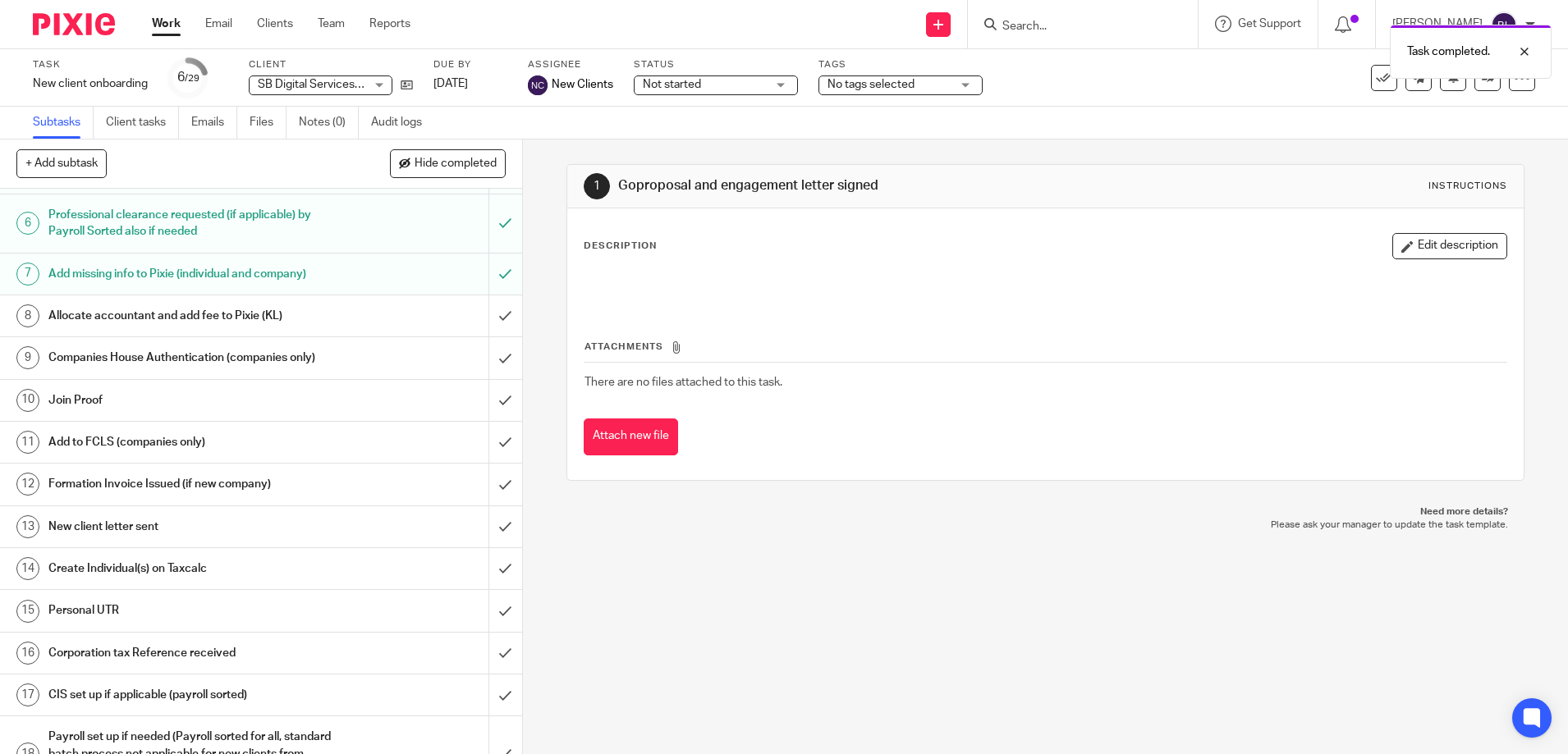
scroll to position [246, 0]
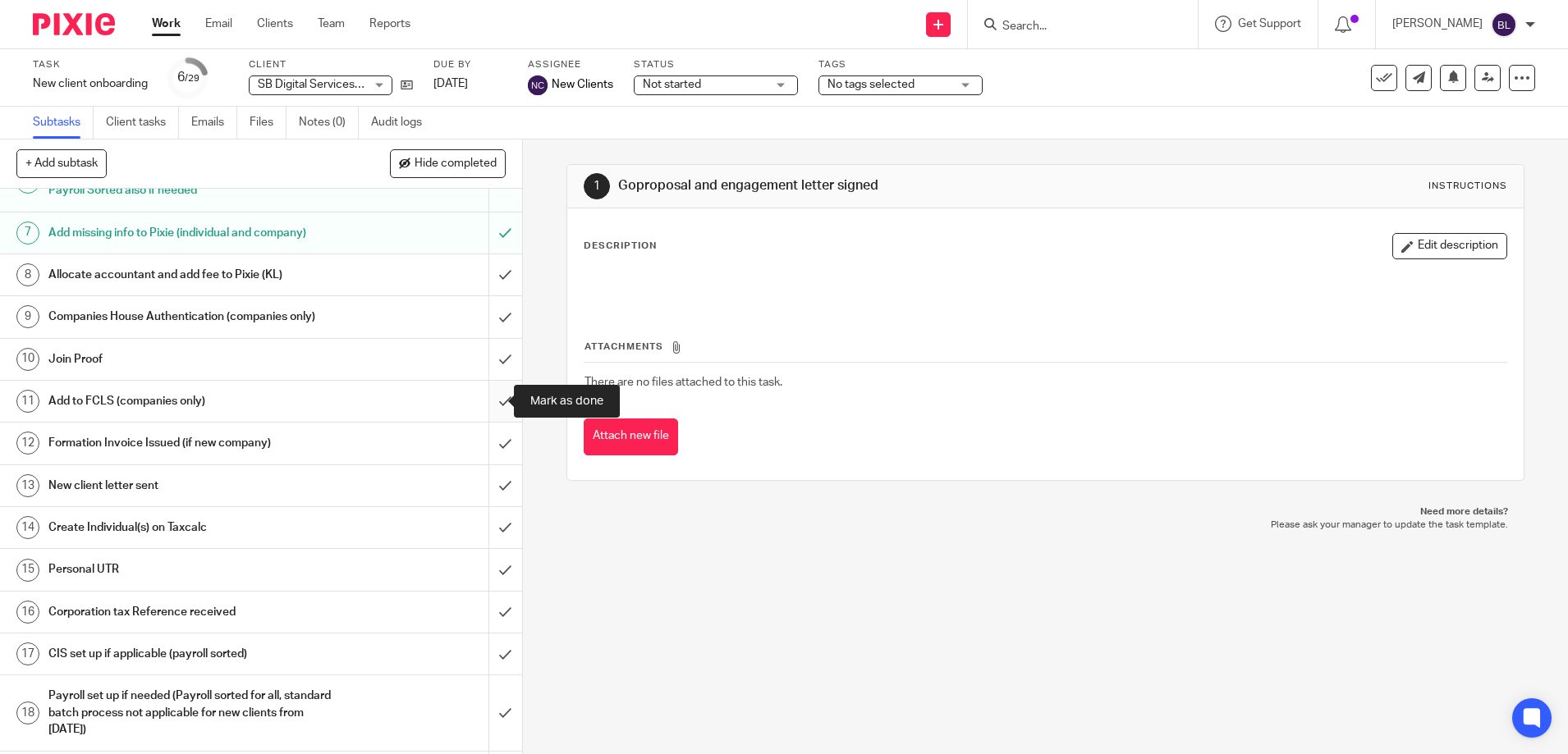
click at [481, 400] on input "submit" at bounding box center [261, 401] width 522 height 41
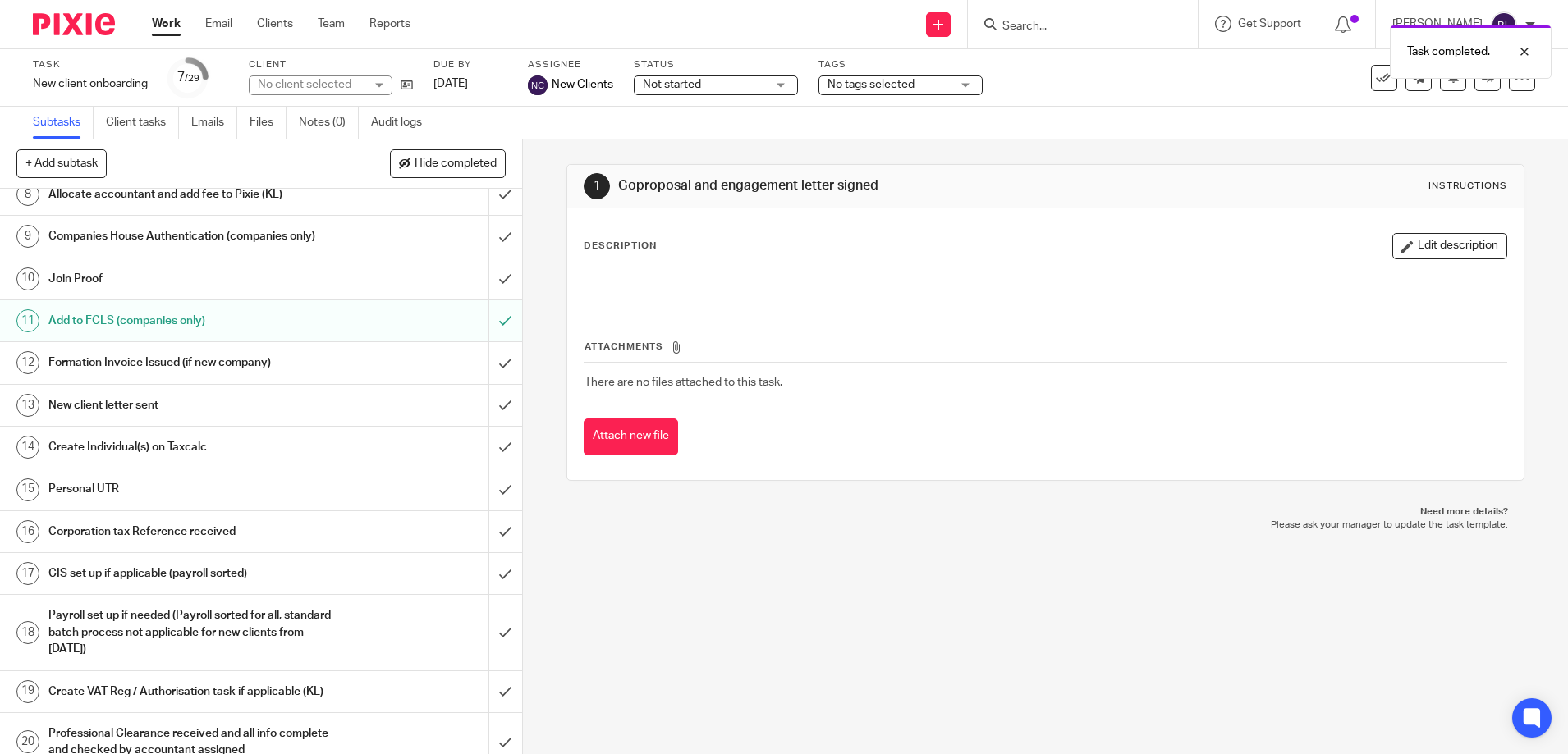
scroll to position [329, 0]
click at [487, 352] on input "submit" at bounding box center [261, 361] width 522 height 41
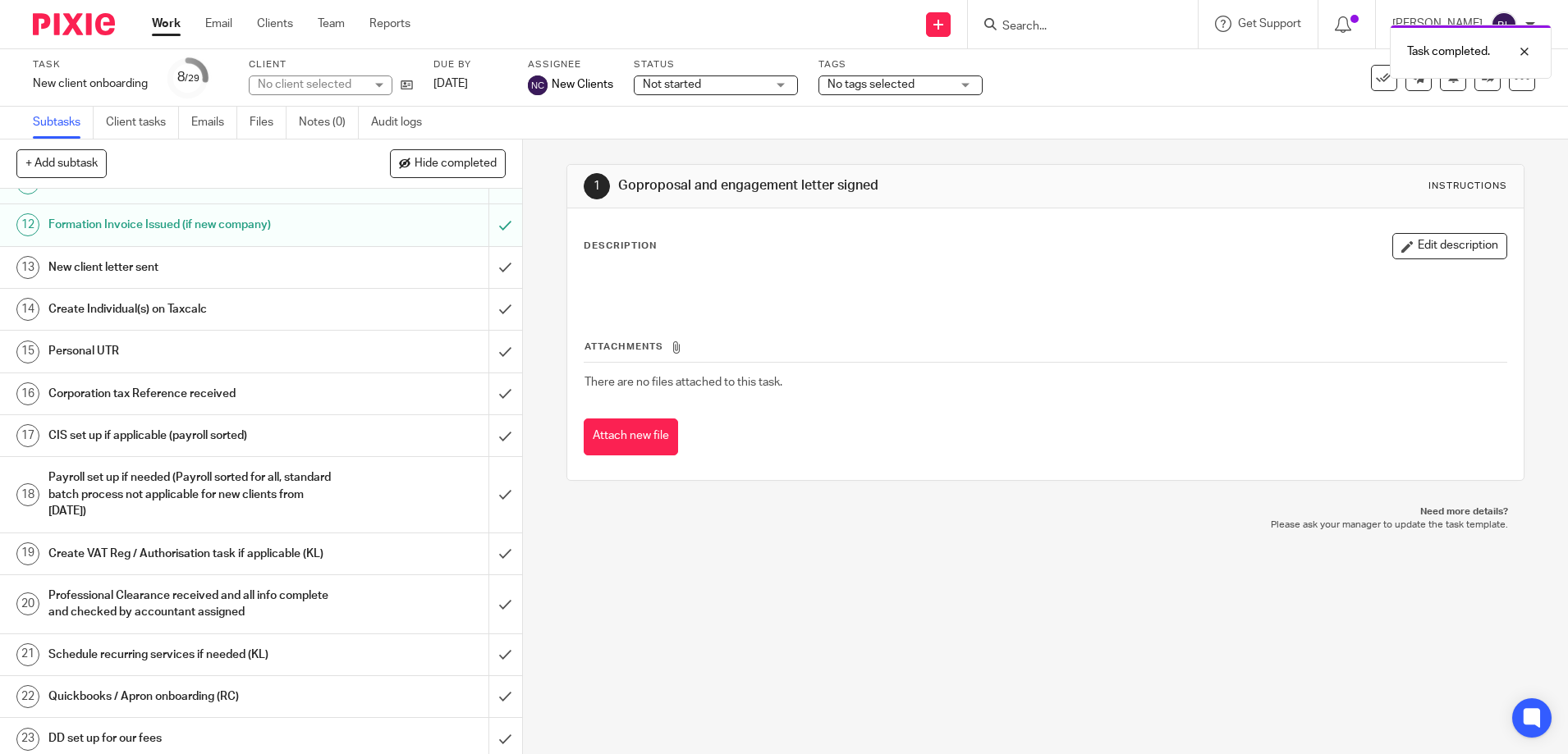
scroll to position [492, 0]
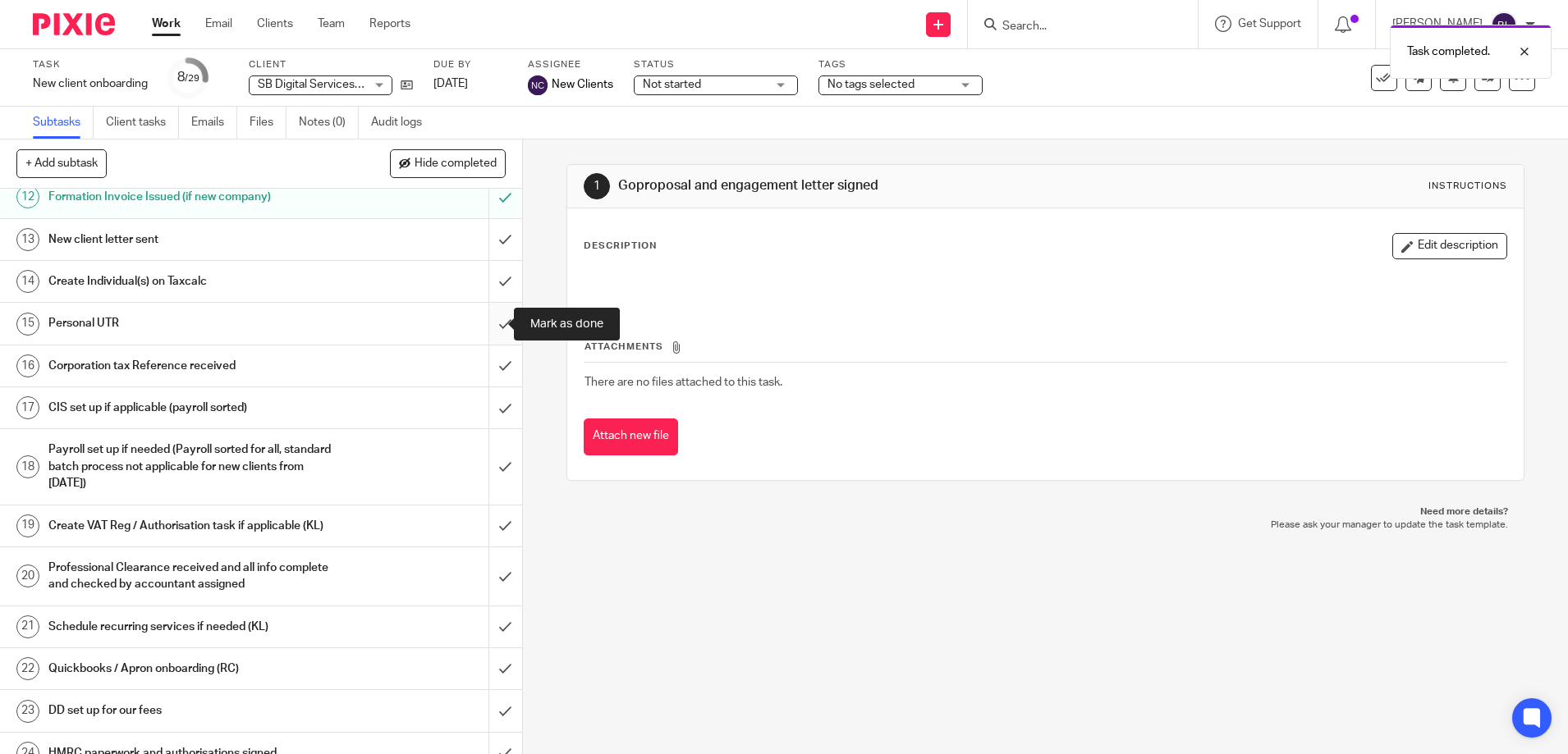
click at [496, 319] on input "submit" at bounding box center [261, 324] width 522 height 41
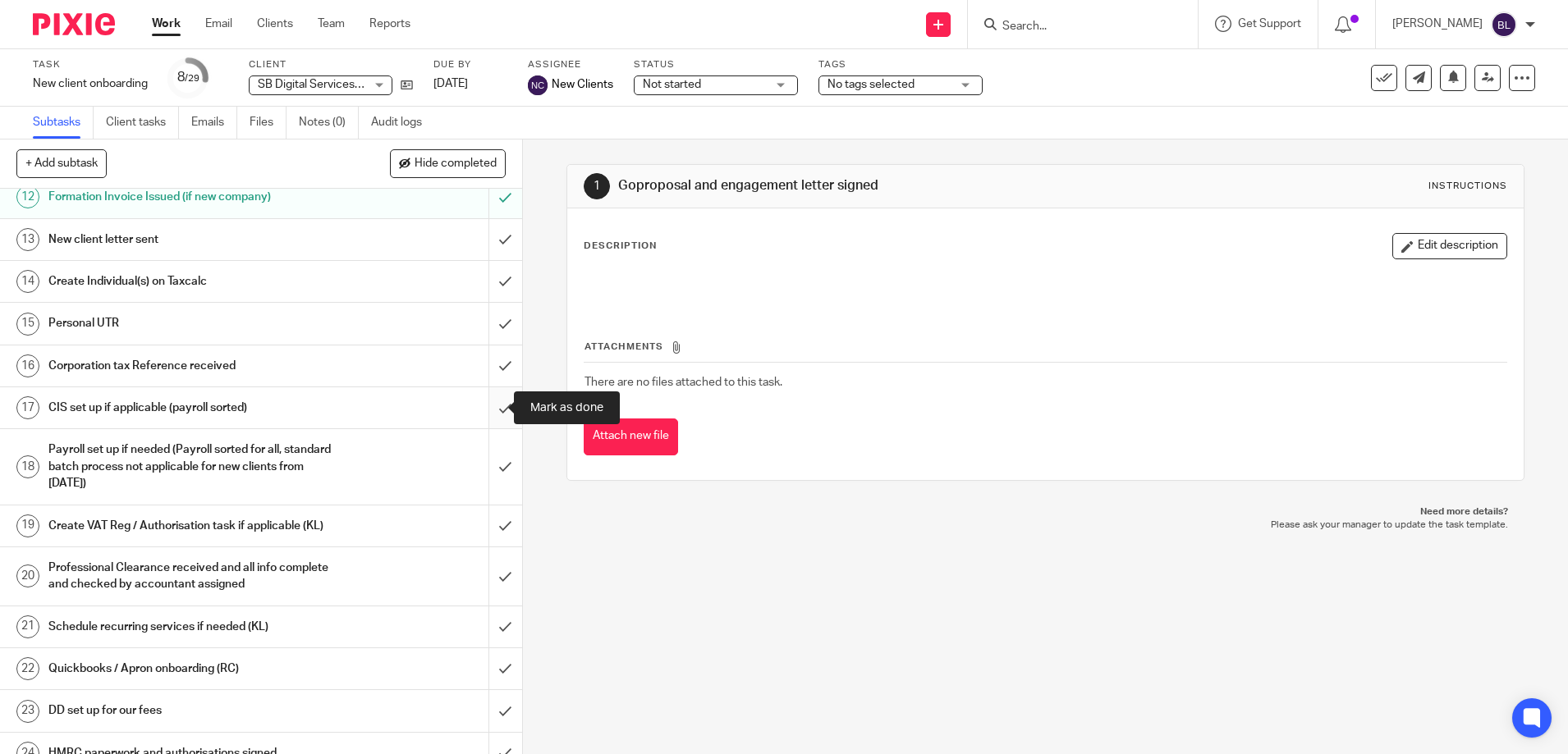
click at [485, 407] on input "submit" at bounding box center [261, 408] width 522 height 41
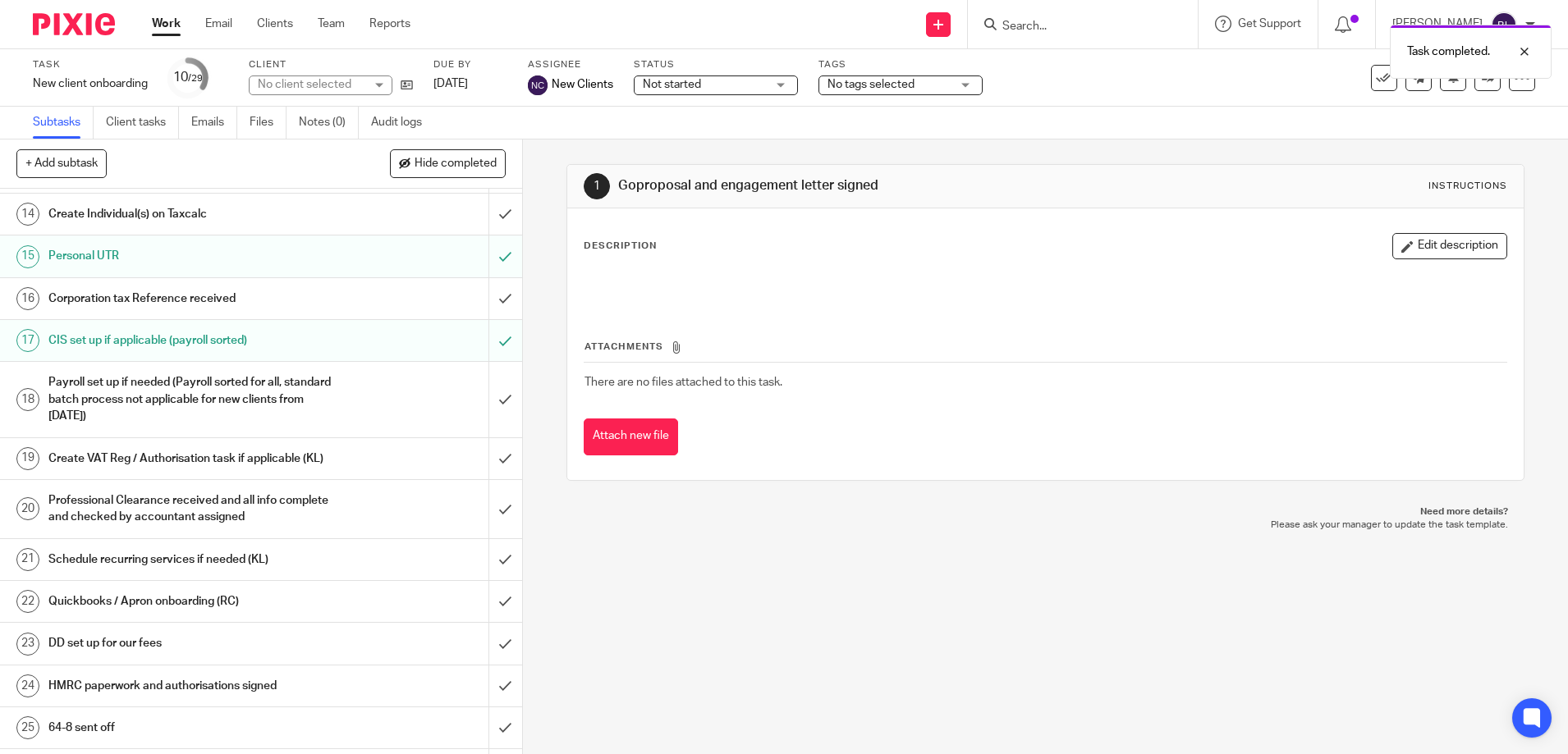
scroll to position [574, 0]
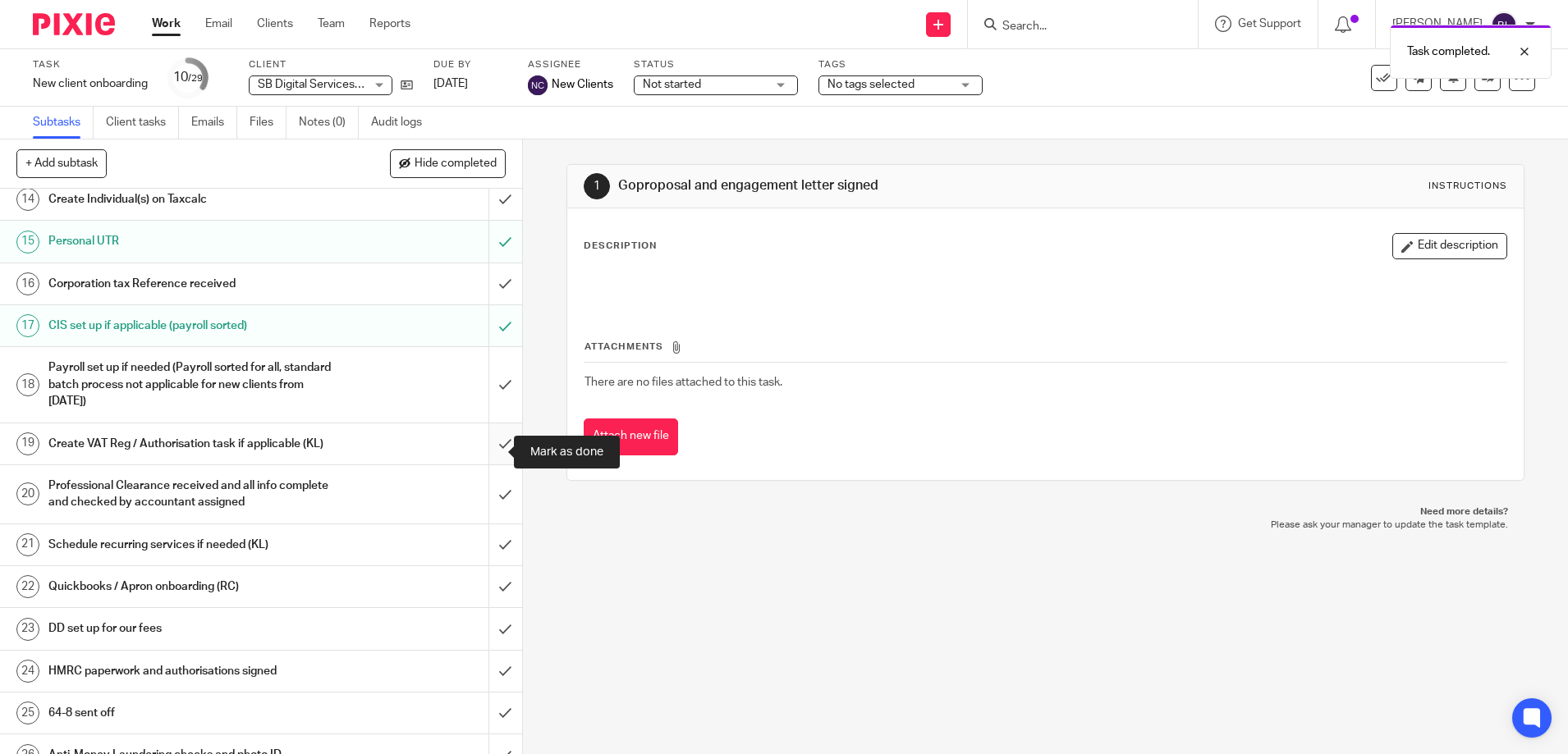
click at [488, 448] on input "submit" at bounding box center [261, 444] width 522 height 41
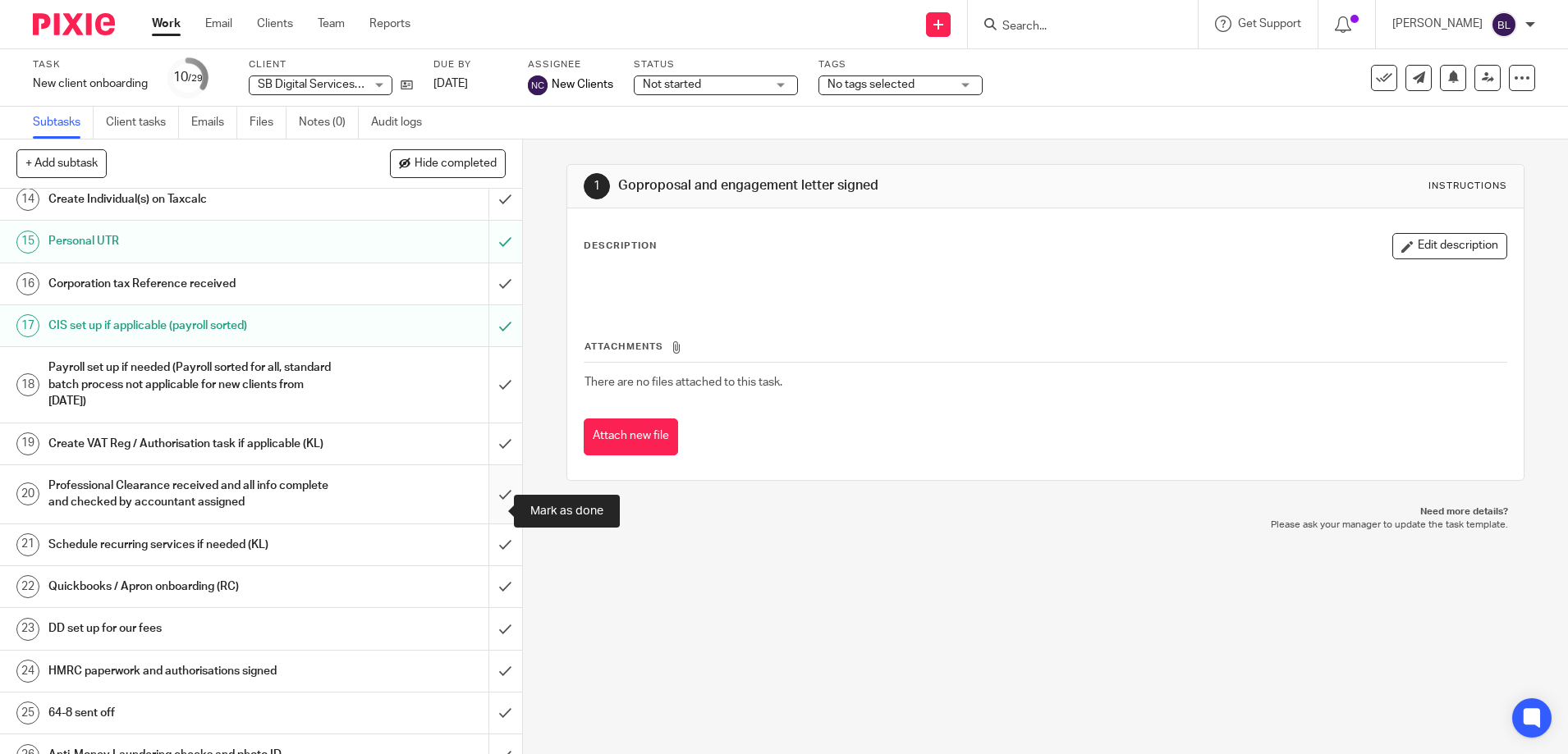
click at [489, 503] on input "submit" at bounding box center [261, 495] width 522 height 58
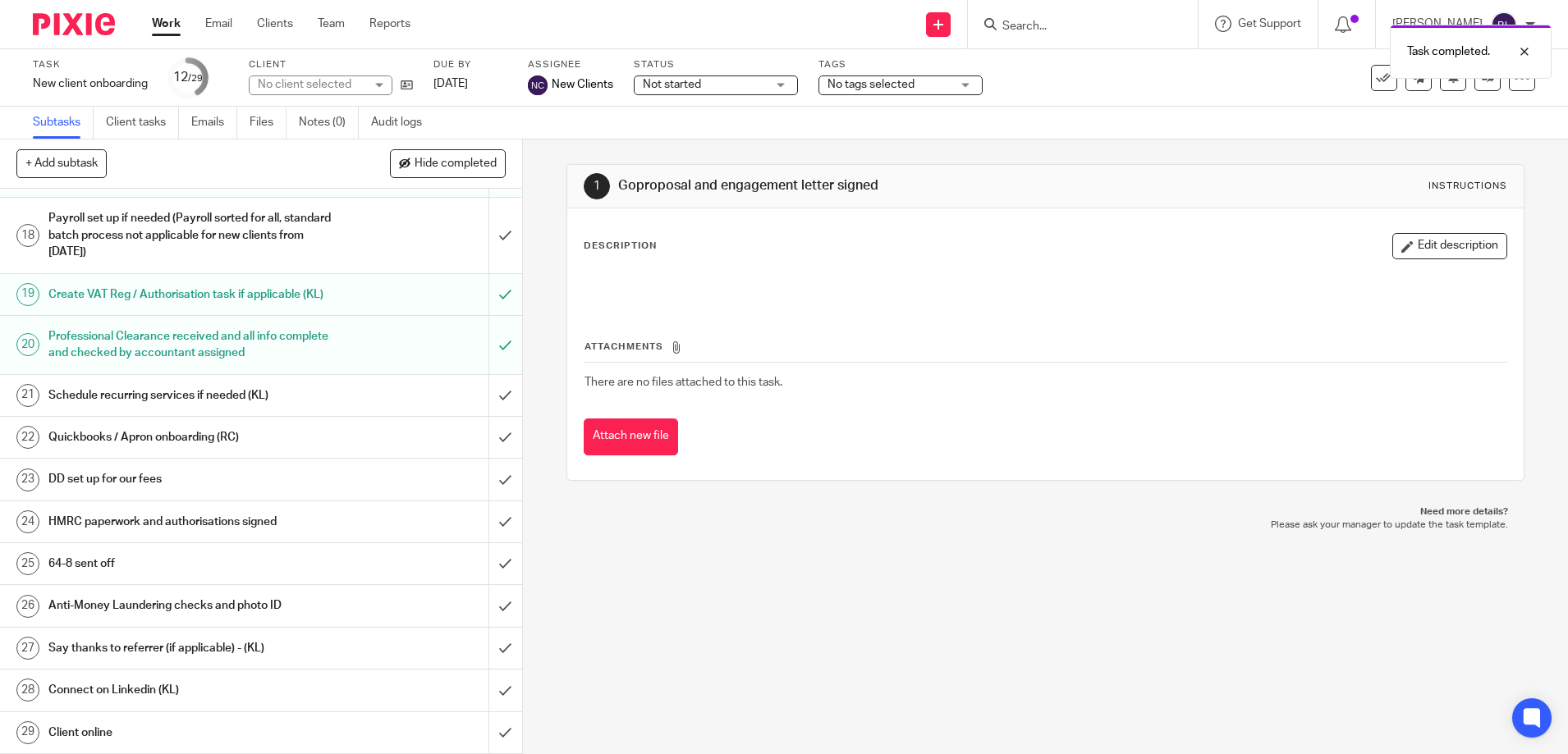
scroll to position [740, 0]
